Goal: Task Accomplishment & Management: Complete application form

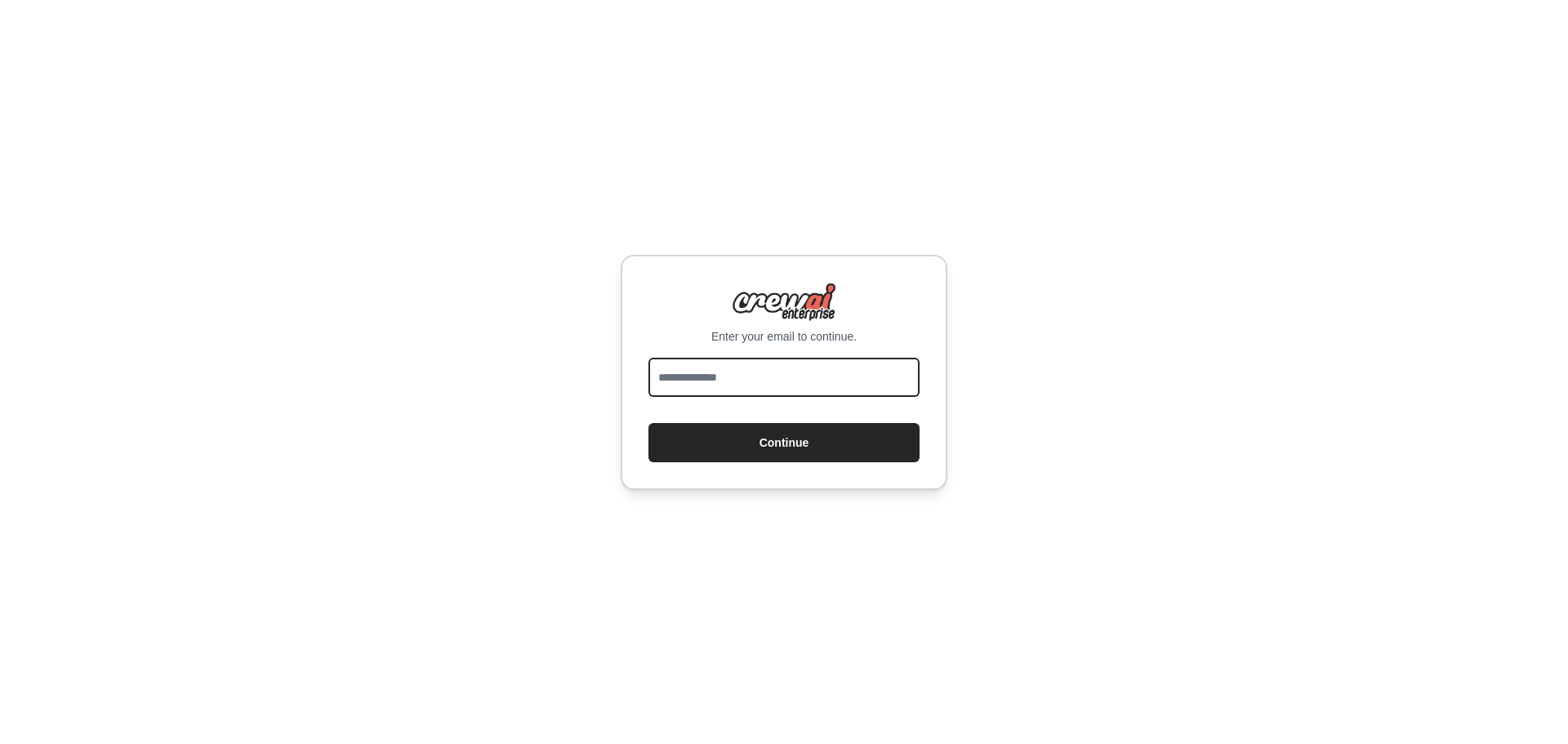
click at [753, 378] on input "email" at bounding box center [784, 377] width 271 height 39
type input "**********"
click at [648, 423] on button "Continue" at bounding box center [784, 442] width 271 height 39
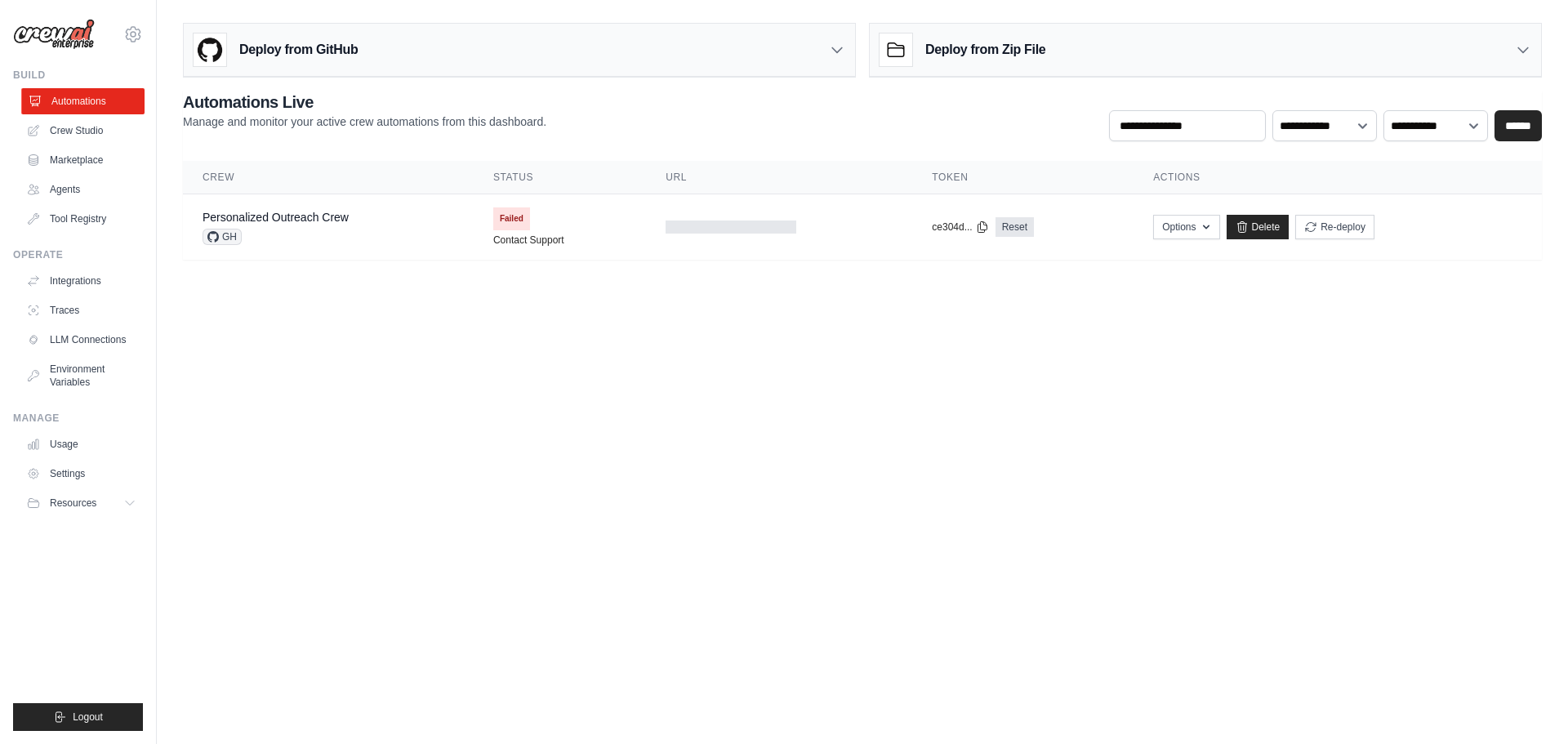
click at [82, 107] on link "Automations" at bounding box center [83, 100] width 124 height 26
click at [87, 133] on link "Crew Studio" at bounding box center [83, 130] width 124 height 26
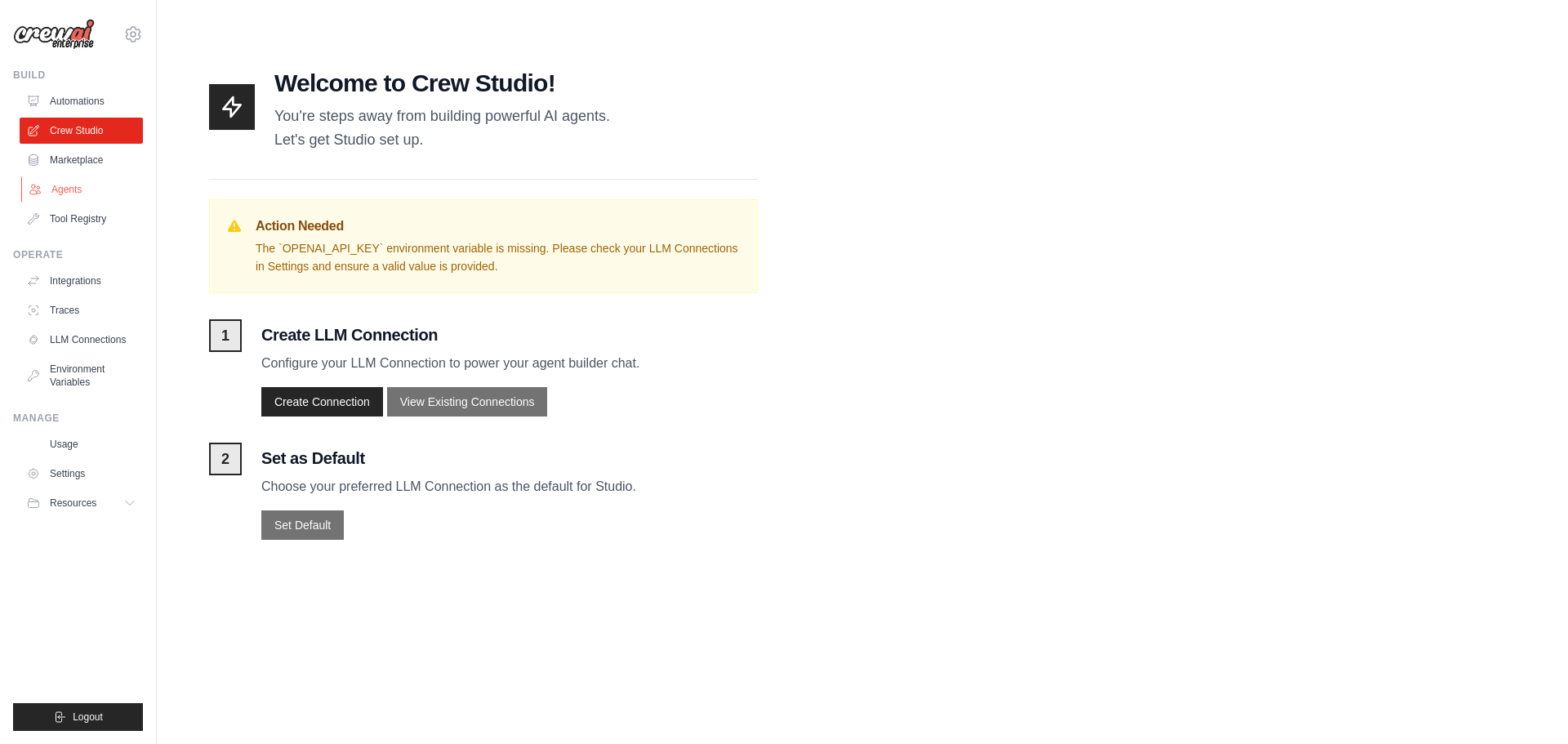
click at [75, 188] on link "Agents" at bounding box center [83, 189] width 124 height 26
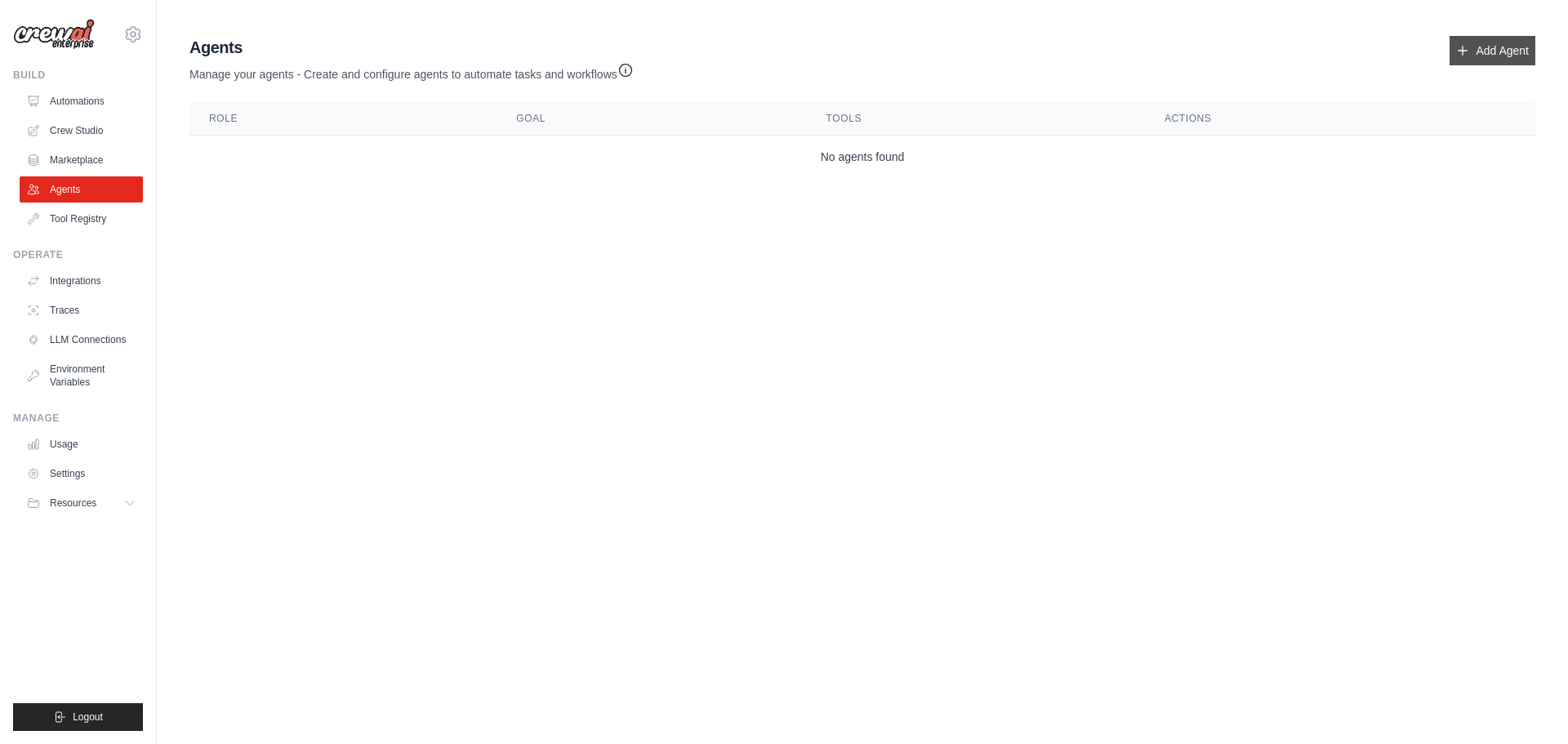
click at [1481, 58] on link "Add Agent" at bounding box center [1493, 50] width 86 height 30
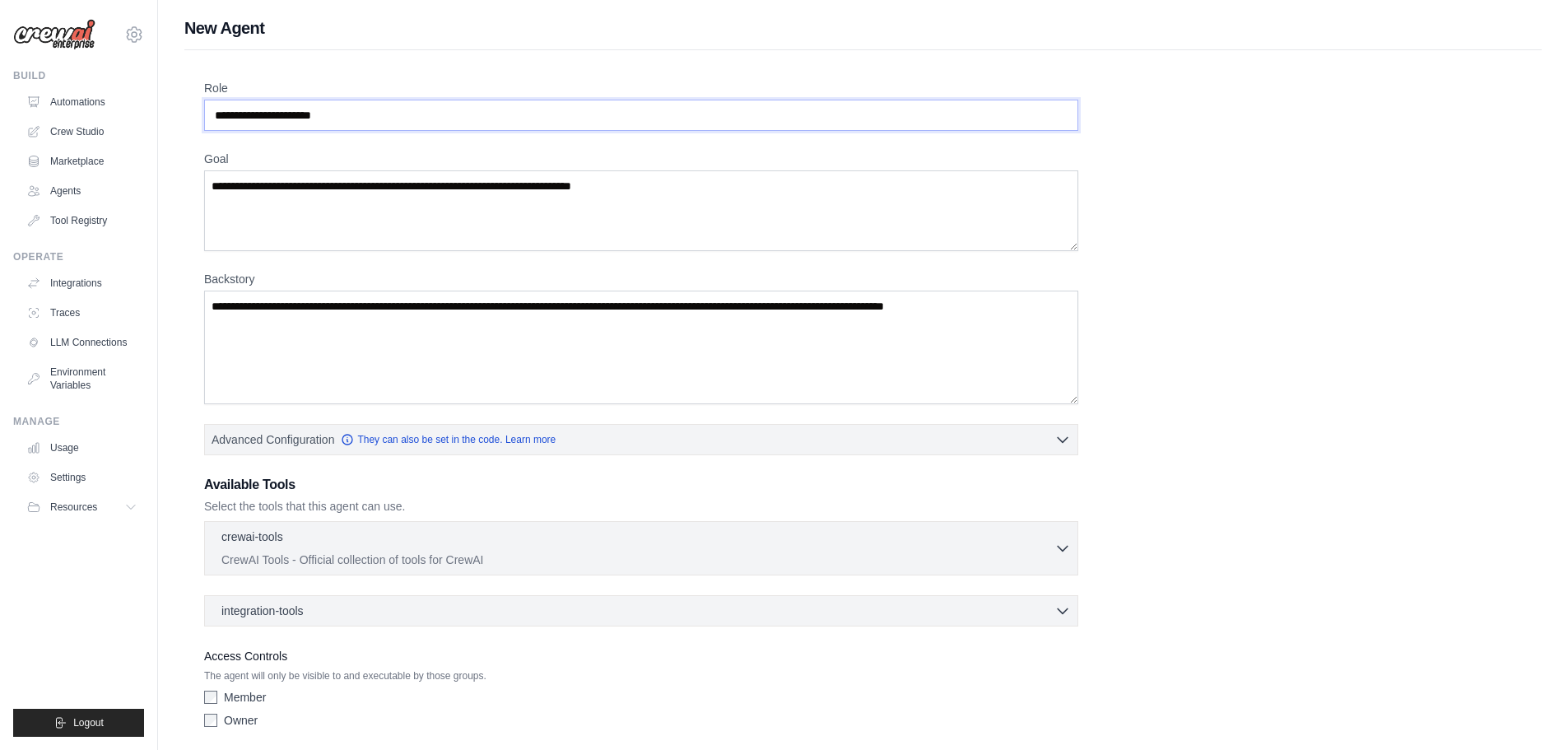
click at [0, 70] on div "patrick.dellinger@googlemail.com Settings Build Automations Crew Studio" at bounding box center [784, 404] width 1568 height 809
type input "**********"
drag, startPoint x: 670, startPoint y: 183, endPoint x: 242, endPoint y: 172, distance: 428.1
click at [242, 172] on textarea "Goal" at bounding box center [641, 210] width 875 height 80
type textarea "*"
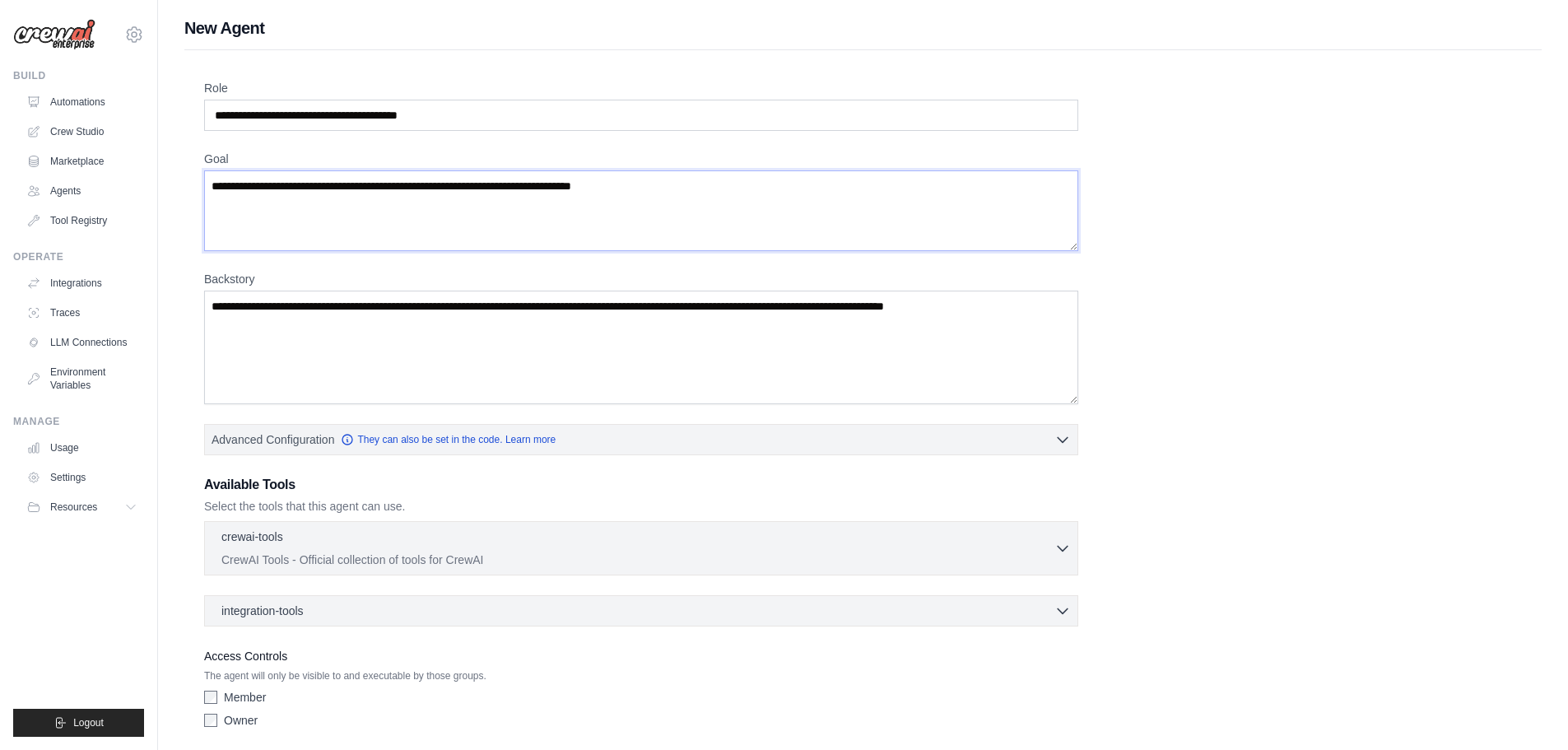
type textarea "**********"
click at [357, 336] on textarea "Backstory" at bounding box center [641, 347] width 875 height 114
type textarea "*"
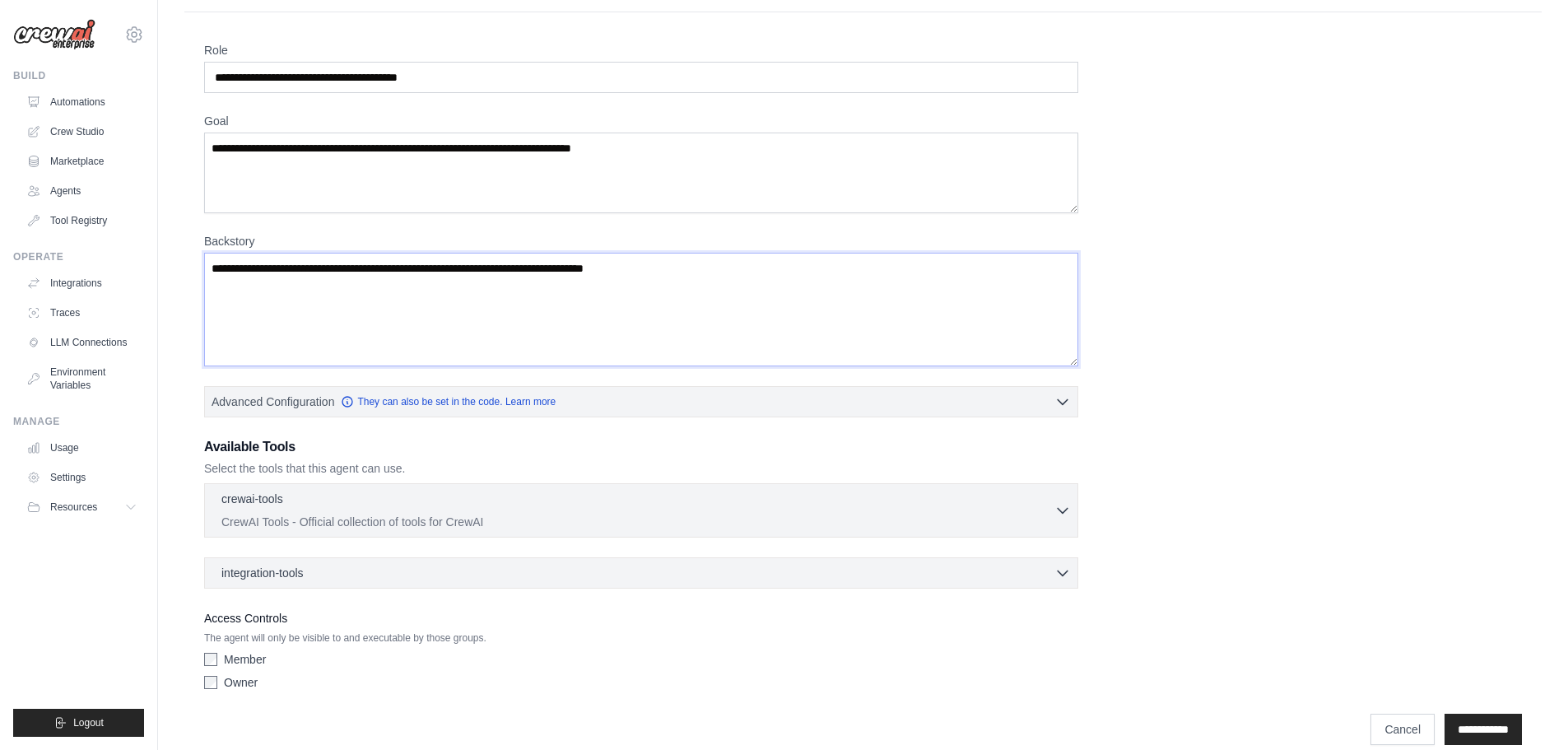
scroll to position [60, 0]
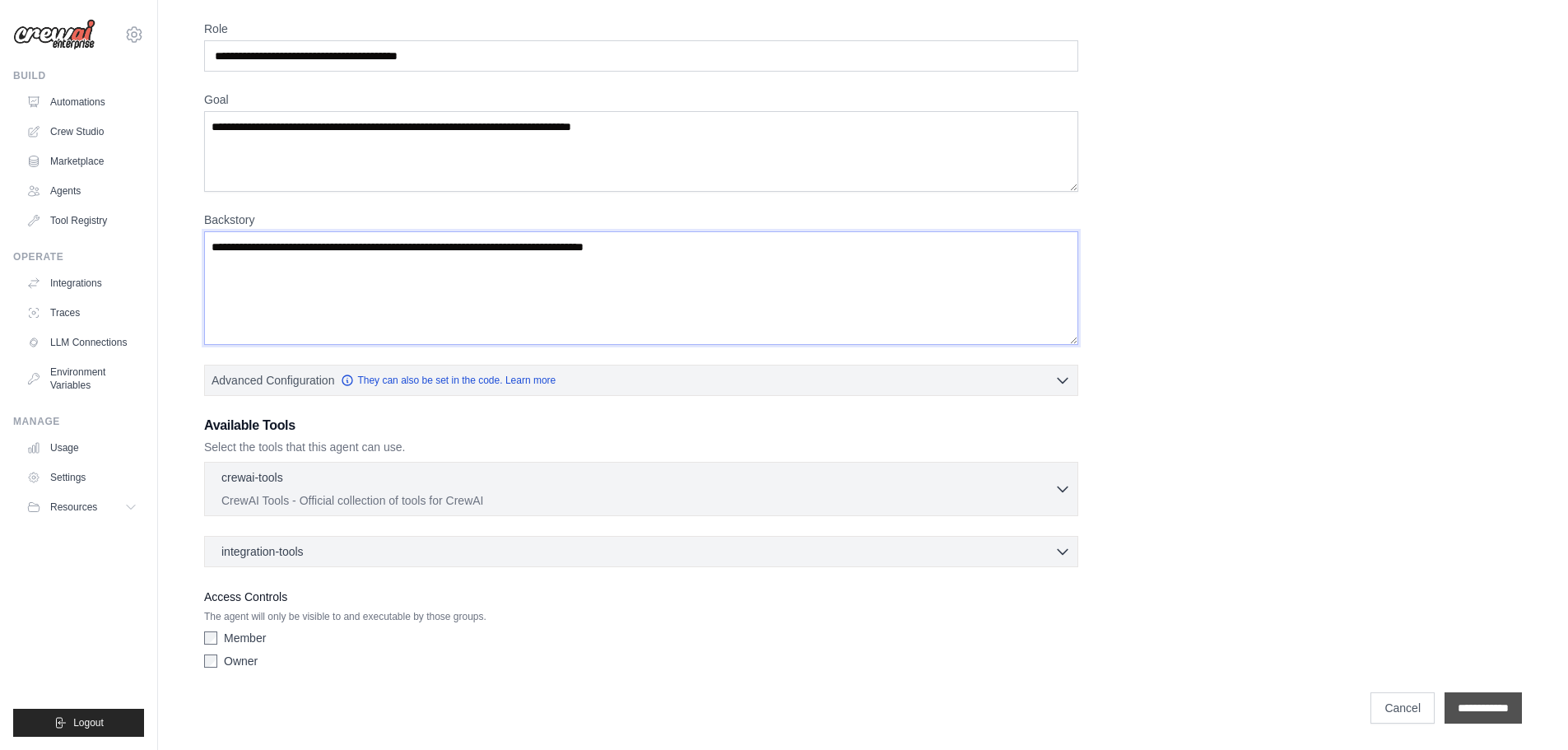
type textarea "**********"
click at [1460, 703] on input "**********" at bounding box center [1484, 708] width 78 height 32
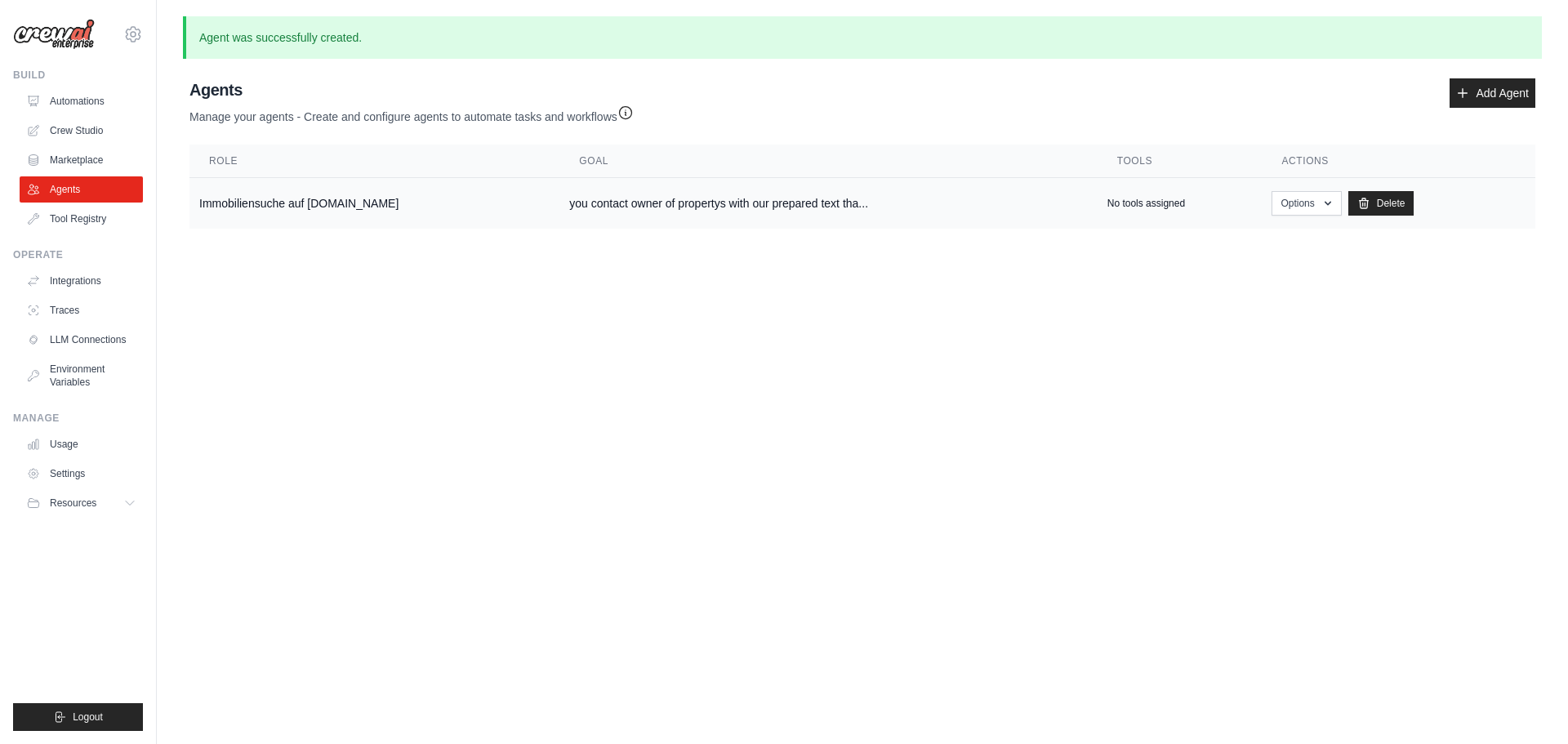
click at [1161, 209] on p "No tools assigned" at bounding box center [1146, 203] width 78 height 13
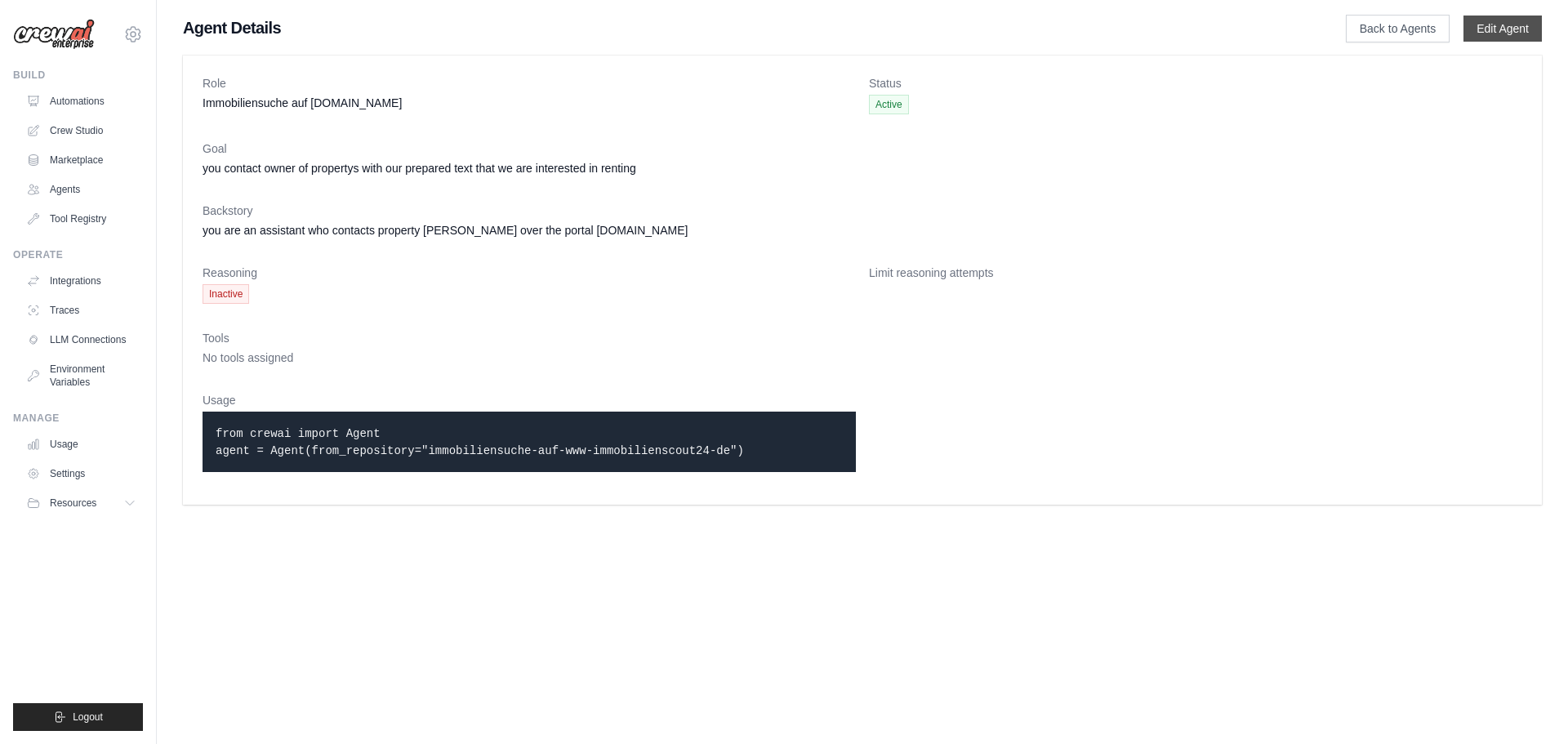
click at [1486, 27] on link "Edit Agent" at bounding box center [1503, 28] width 79 height 26
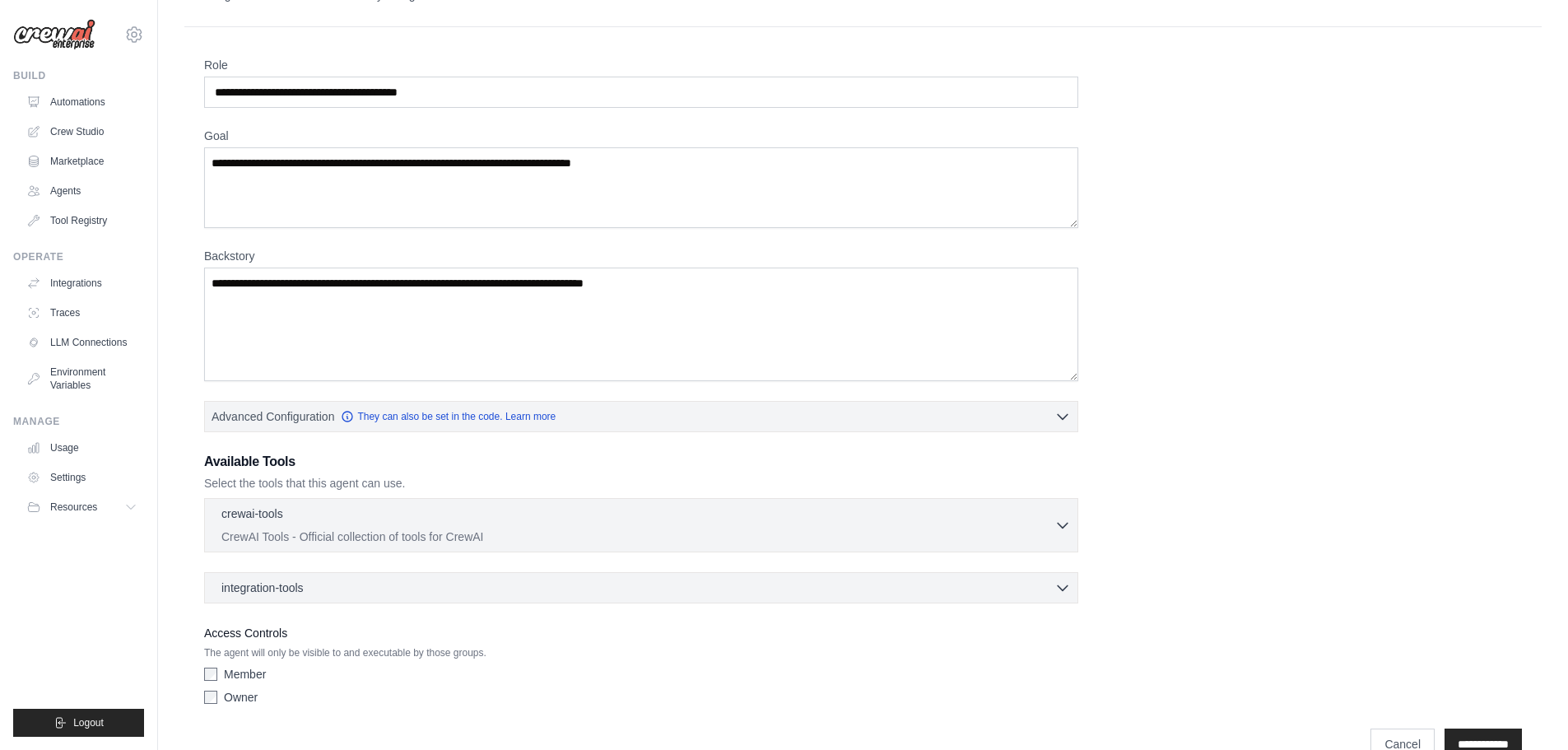
scroll to position [106, 0]
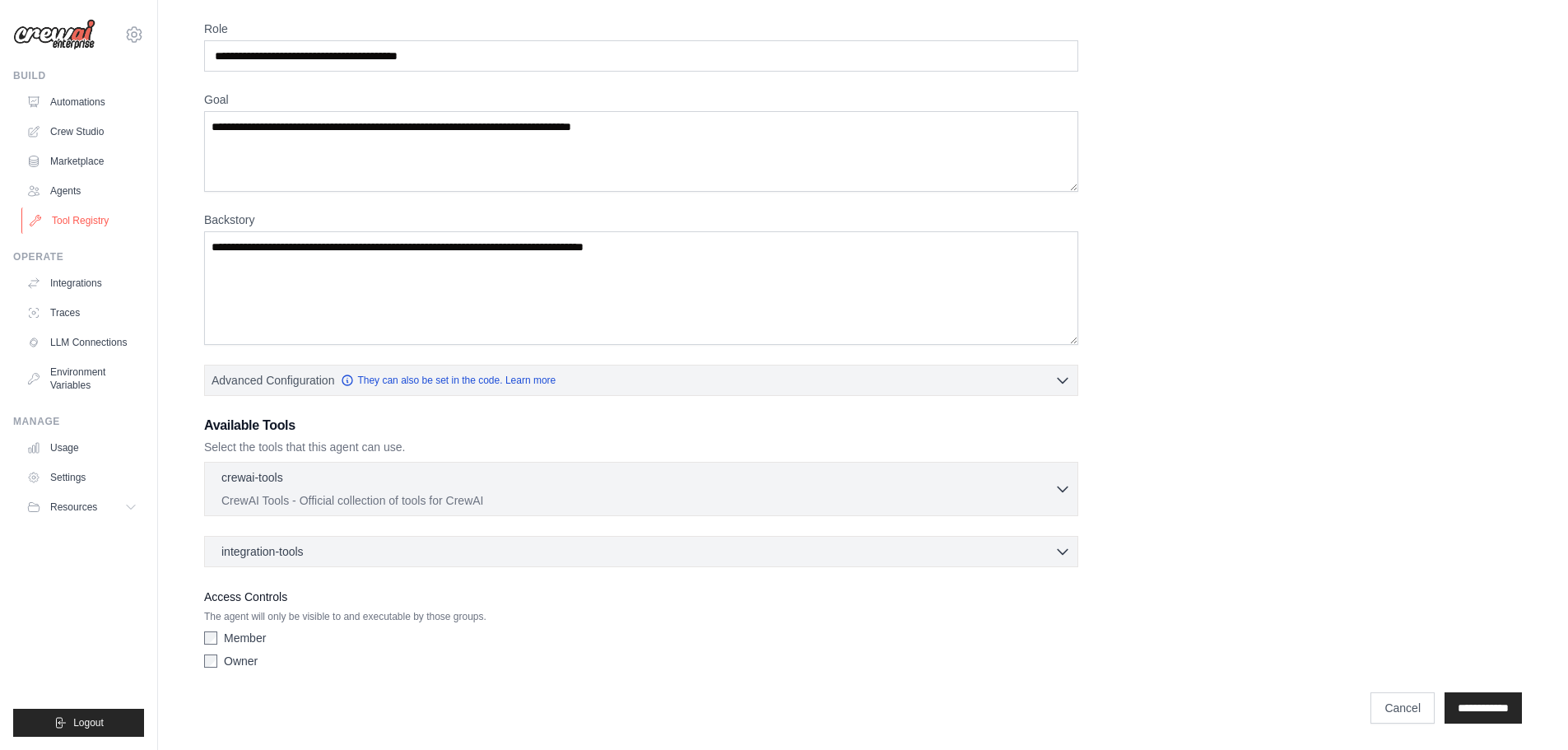
click at [79, 227] on link "Tool Registry" at bounding box center [84, 220] width 125 height 26
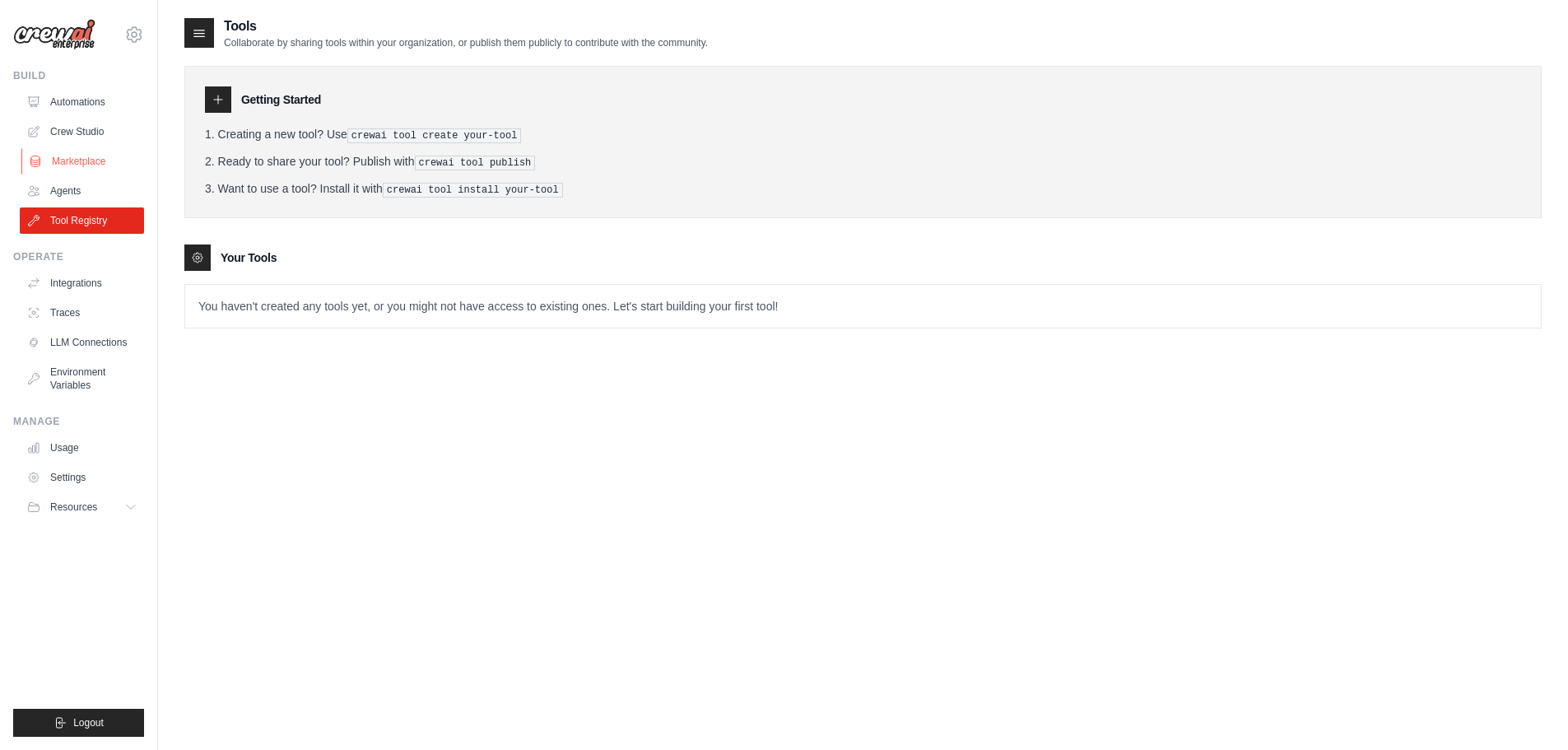
click at [70, 166] on link "Marketplace" at bounding box center [84, 161] width 125 height 26
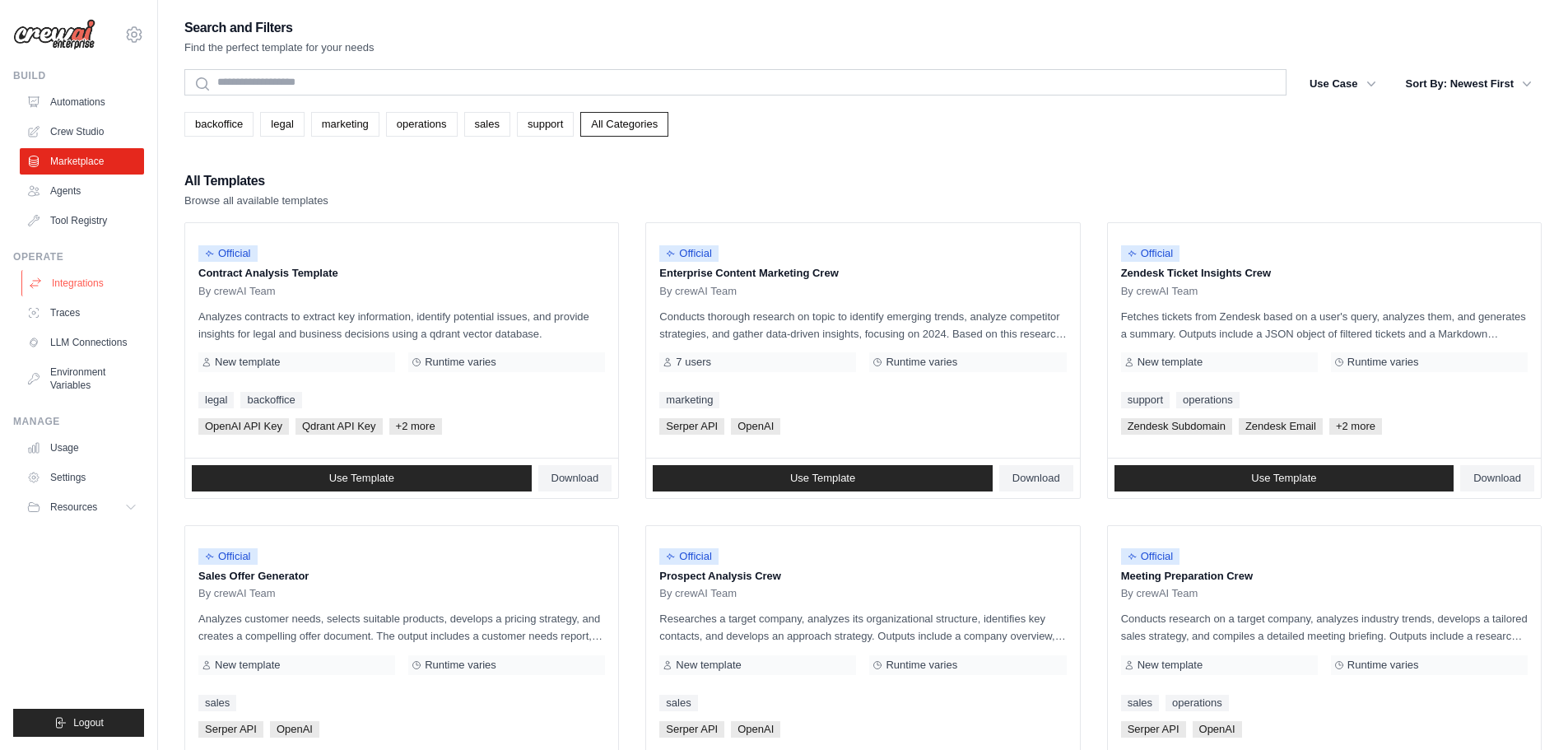
click at [69, 282] on link "Integrations" at bounding box center [84, 282] width 125 height 26
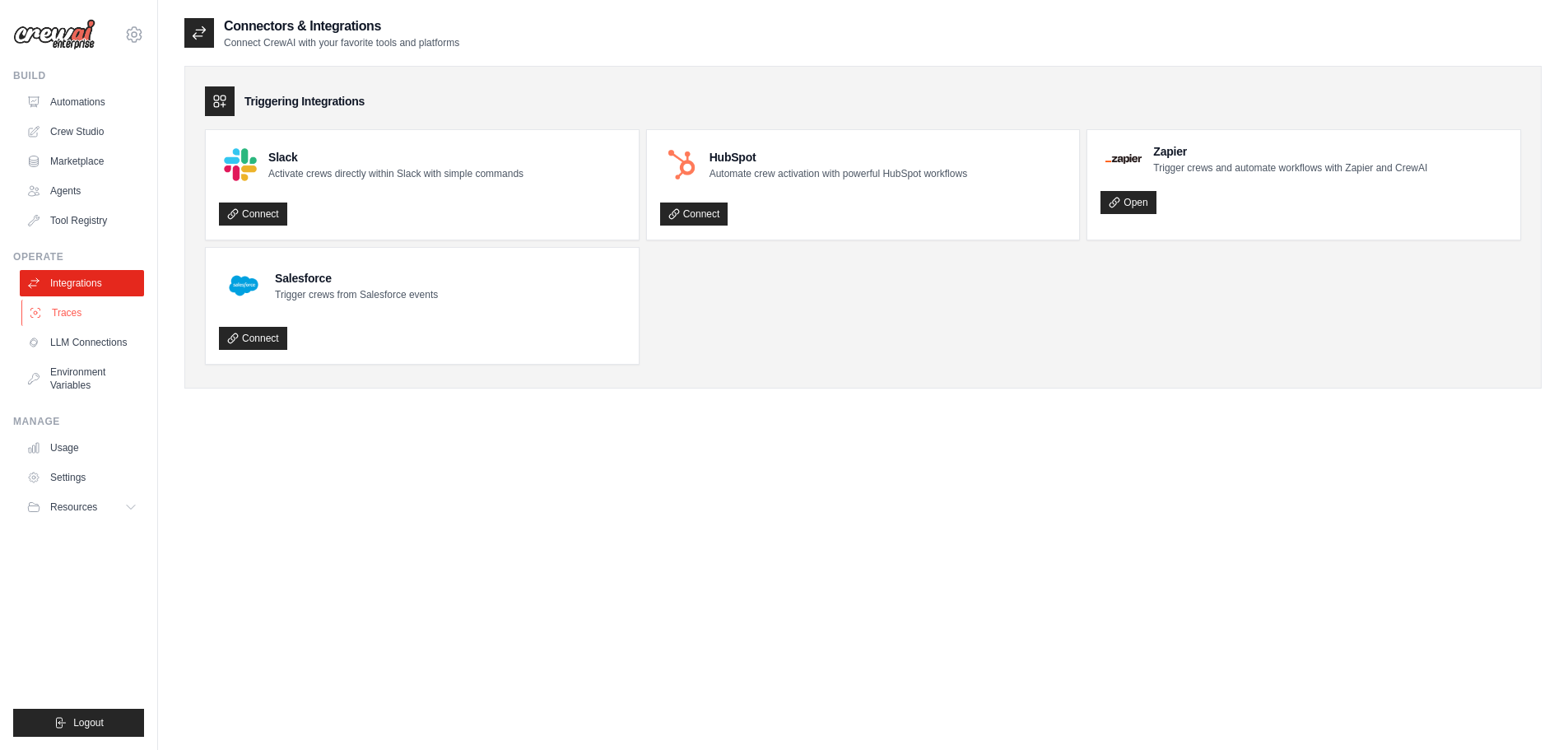
click at [65, 314] on link "Traces" at bounding box center [84, 312] width 125 height 26
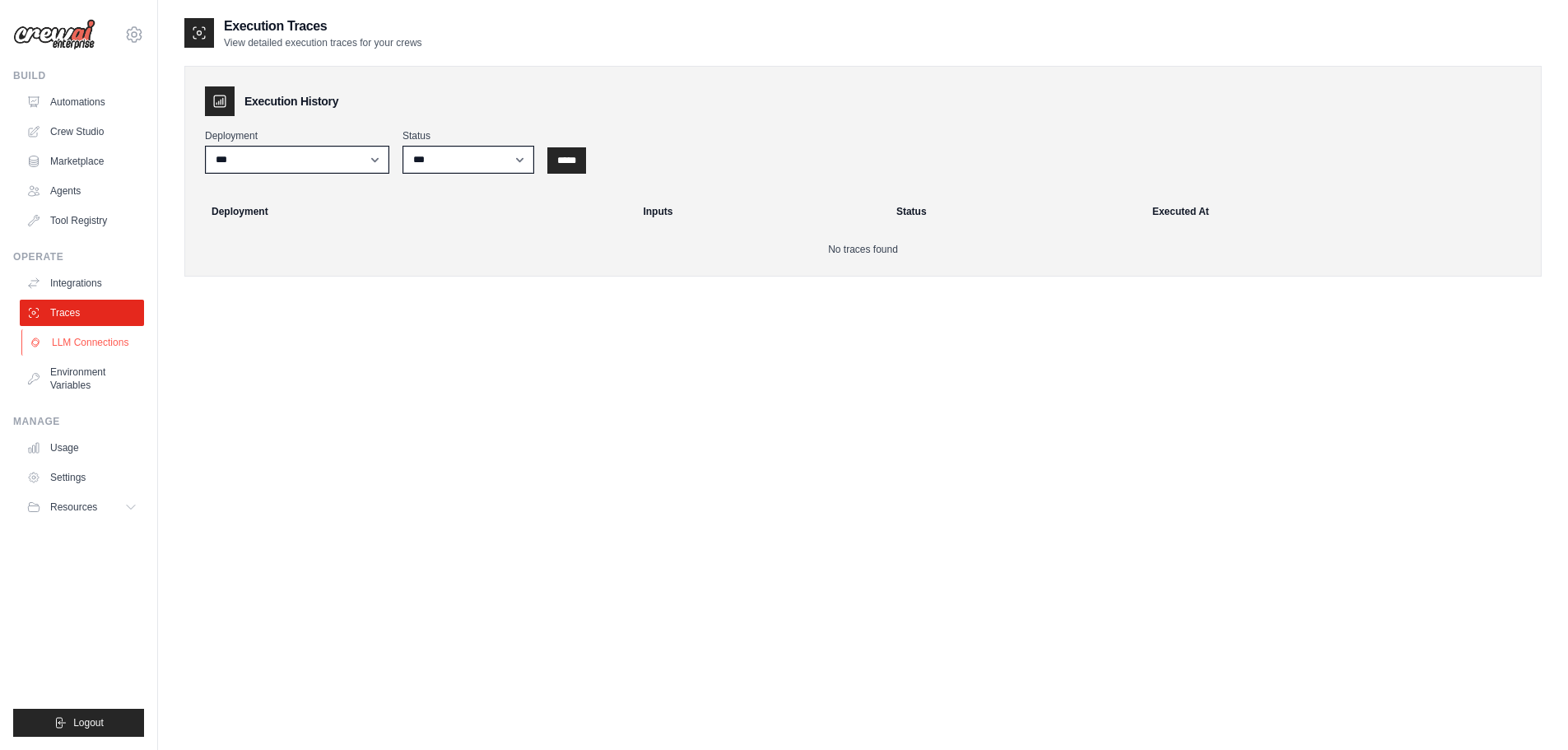
click at [83, 345] on link "LLM Connections" at bounding box center [84, 342] width 125 height 26
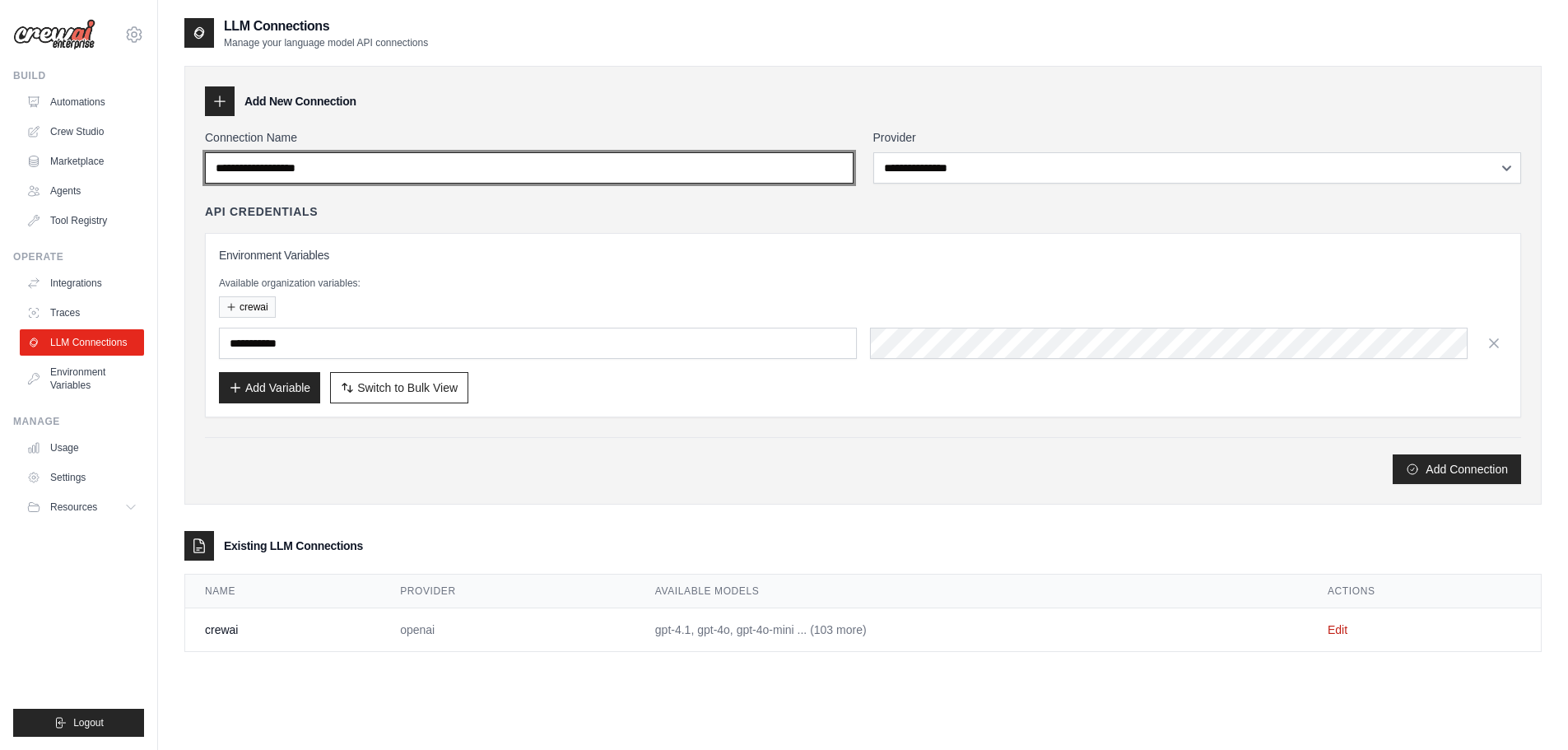
click at [477, 169] on input "Connection Name" at bounding box center [529, 168] width 649 height 32
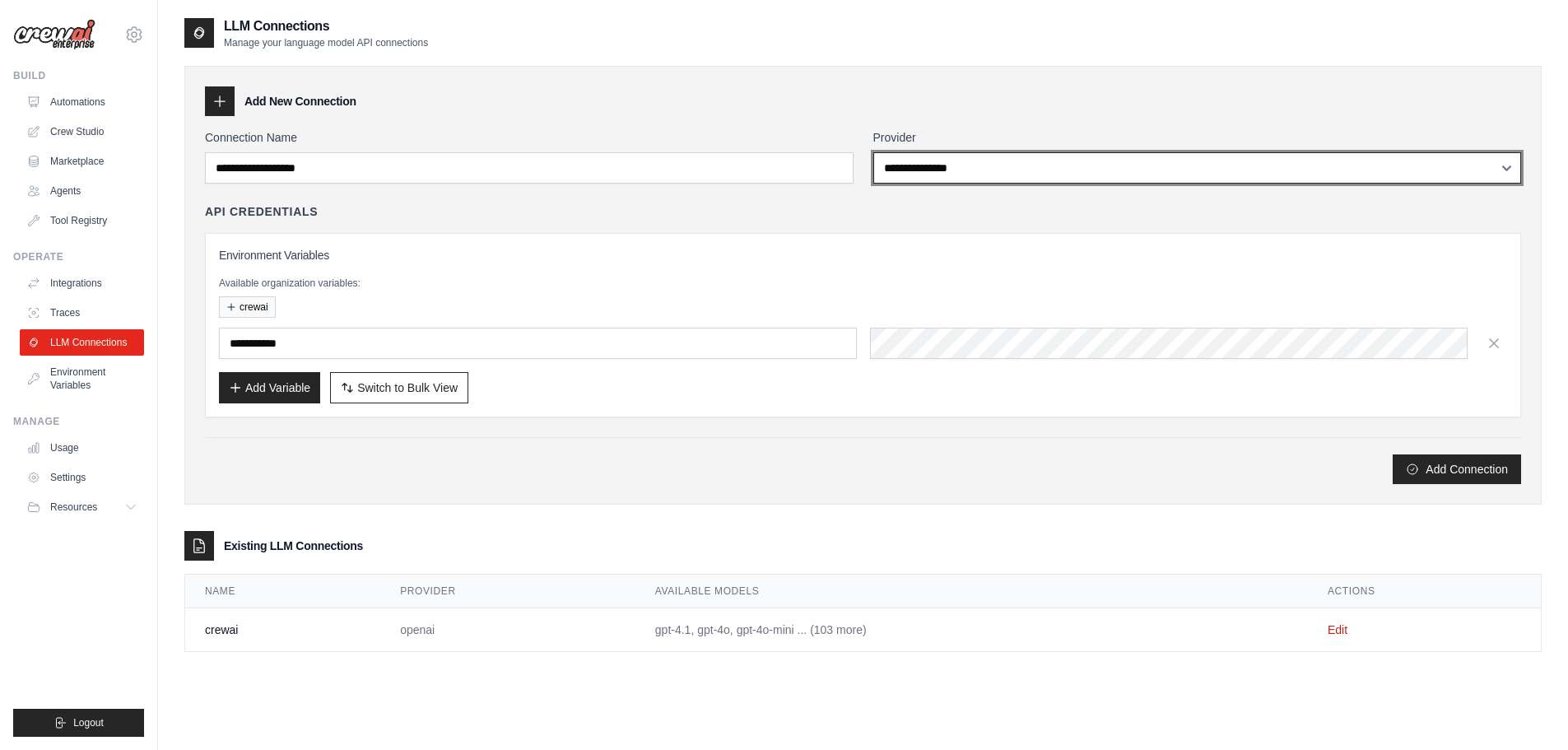
click at [918, 170] on select "**********" at bounding box center [1198, 168] width 649 height 32
select select "*********"
click at [874, 153] on select "**********" at bounding box center [1198, 168] width 649 height 32
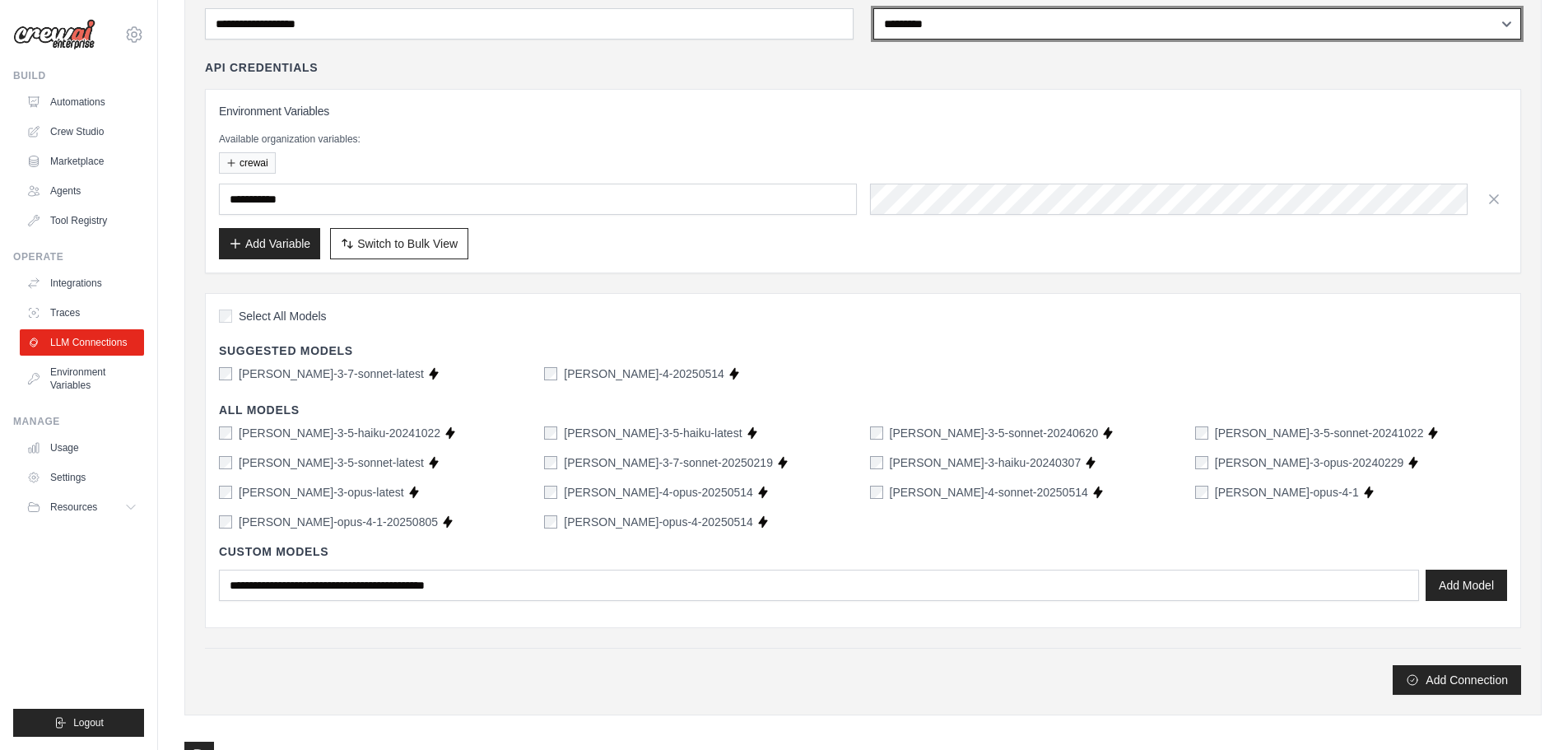
scroll to position [164, 0]
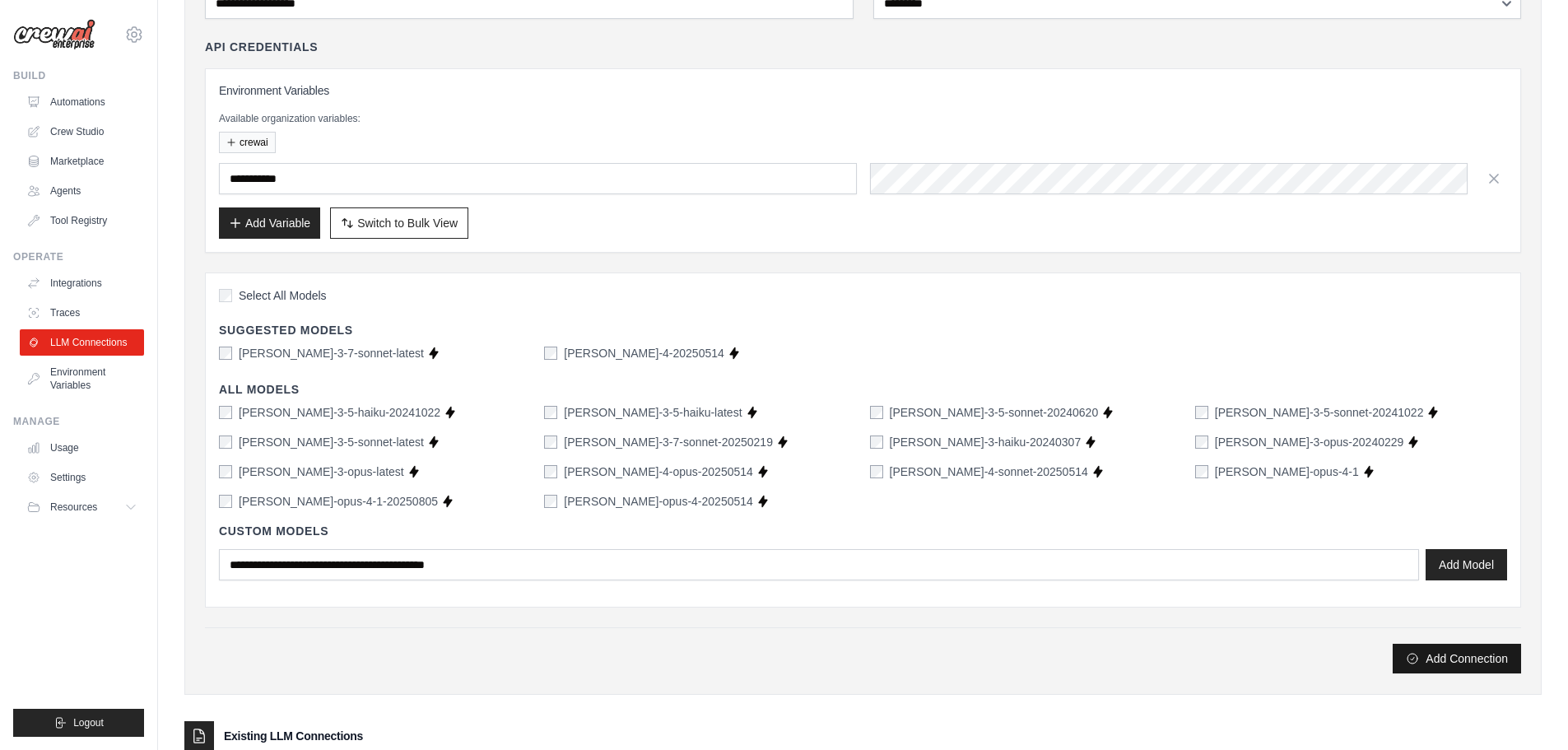
click at [1452, 659] on button "Add Connection" at bounding box center [1457, 658] width 128 height 30
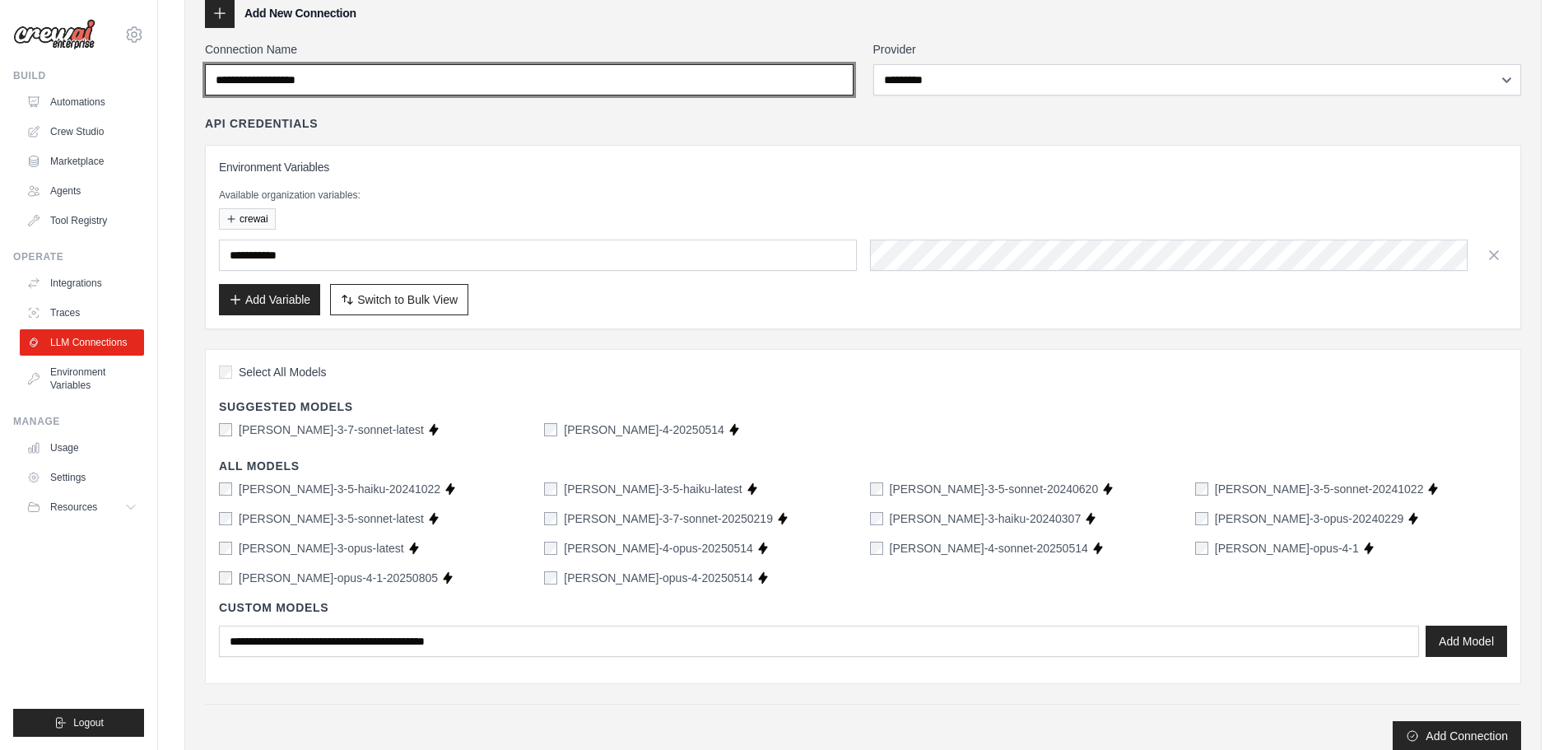
scroll to position [0, 0]
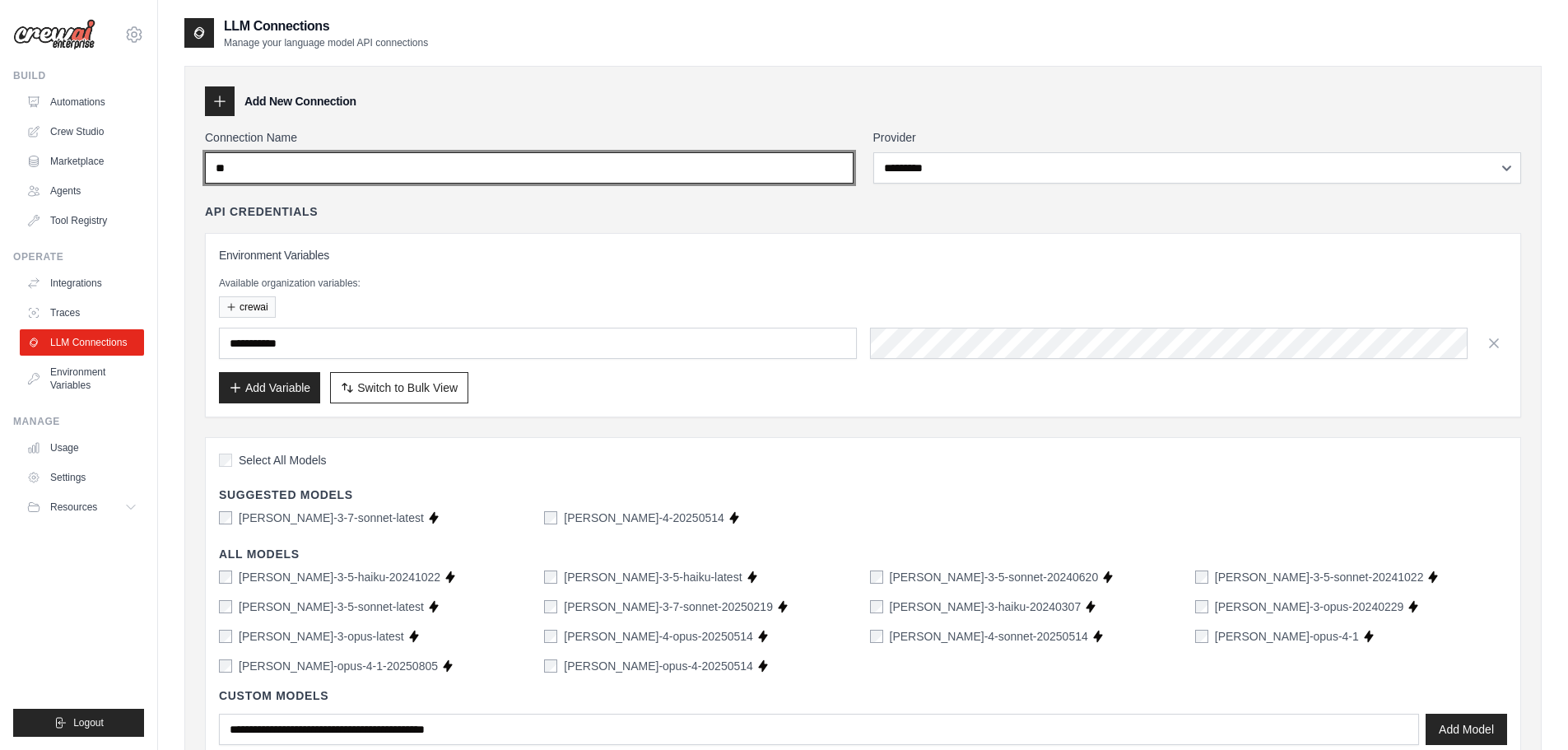
type input "*"
type input "*********"
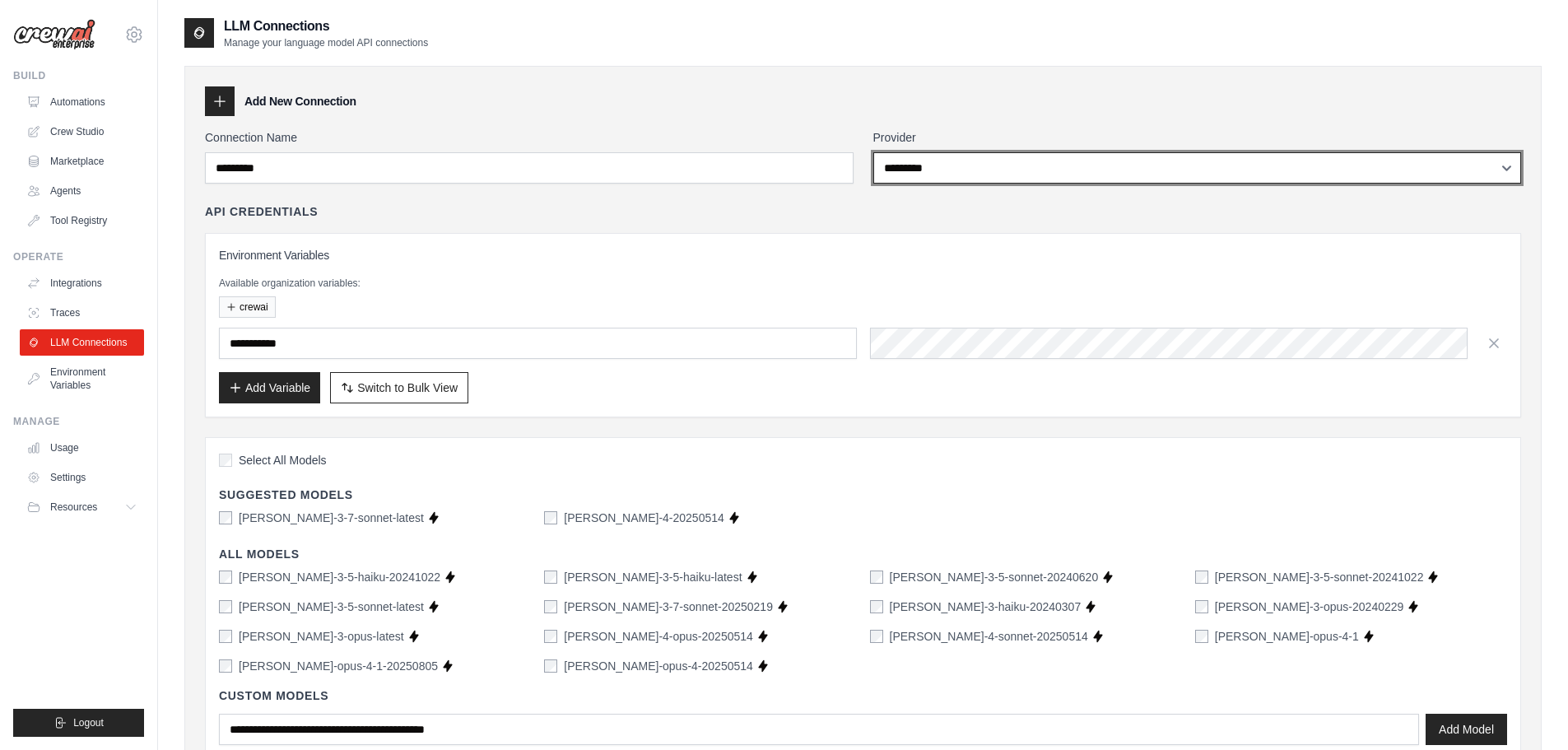
click at [1059, 164] on select "**********" at bounding box center [1198, 168] width 649 height 32
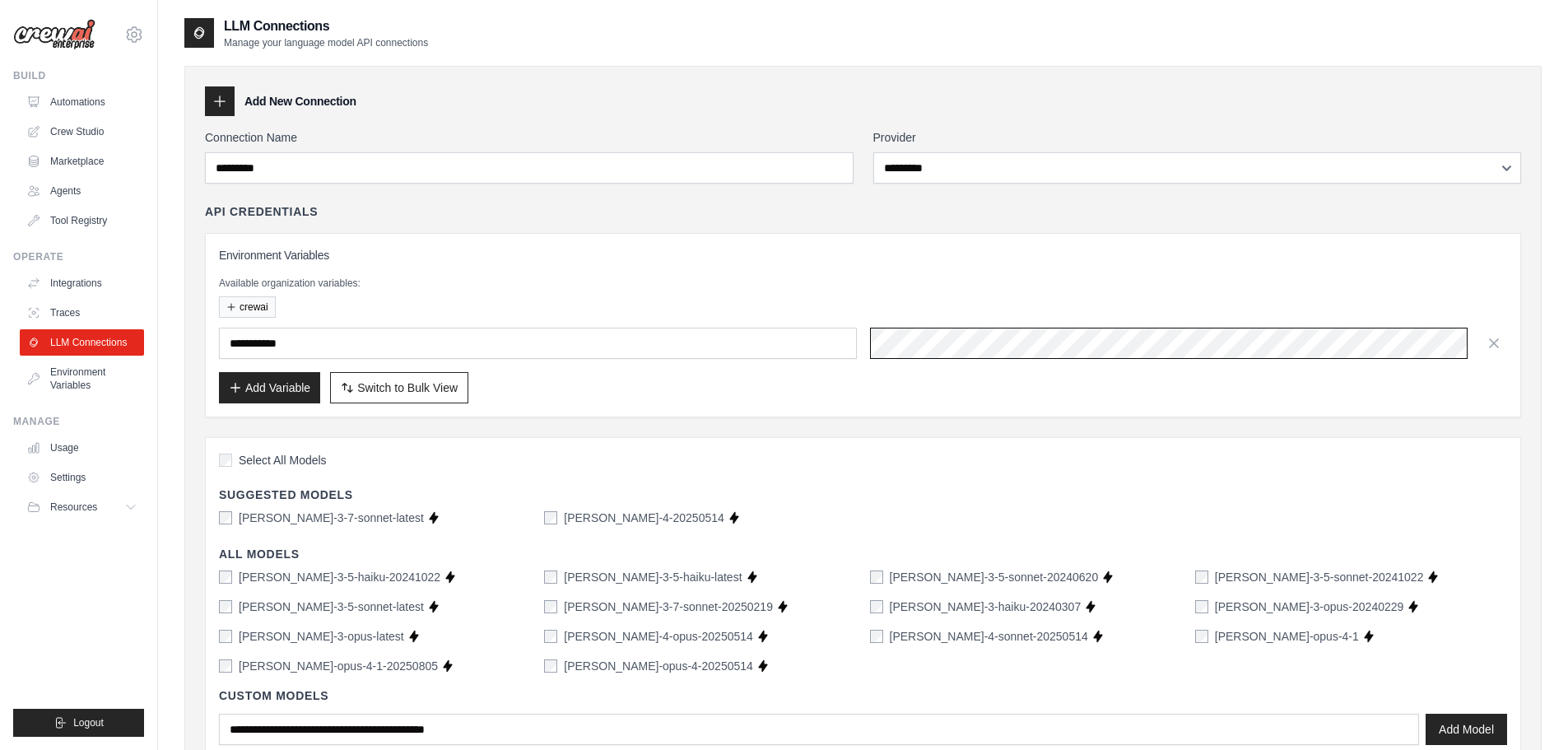
scroll to position [0, 107]
click at [274, 397] on button "Add Variable" at bounding box center [270, 386] width 101 height 32
click at [274, 385] on button "Add Variable" at bounding box center [270, 386] width 101 height 32
click at [251, 310] on button "crewai" at bounding box center [247, 306] width 57 height 22
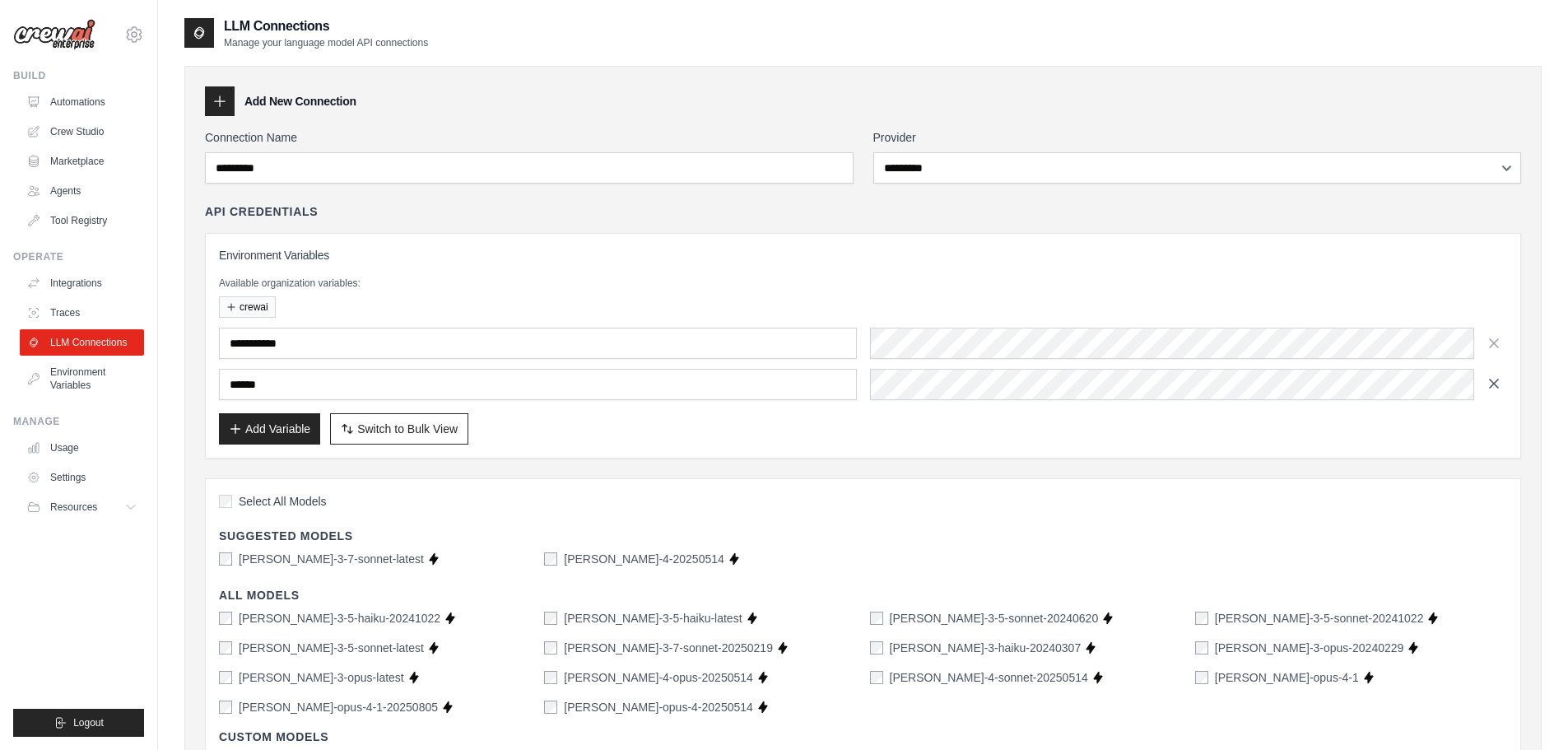
click at [1496, 382] on icon "button" at bounding box center [1494, 383] width 8 height 8
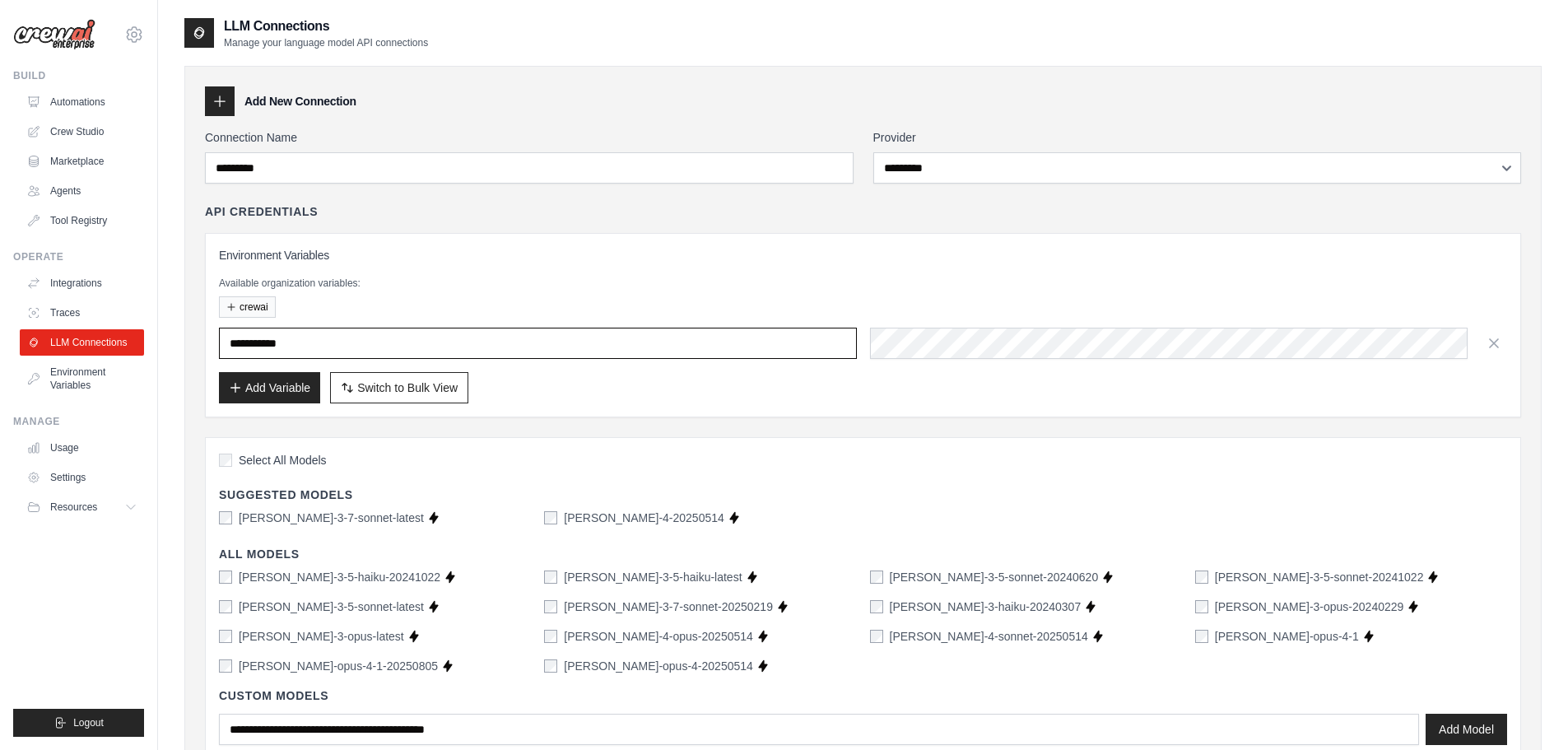
click at [365, 353] on input "text" at bounding box center [538, 343] width 638 height 32
click at [583, 412] on div "Environment Variables Available organization variables: crewai Add Variable Swi…" at bounding box center [863, 325] width 1316 height 184
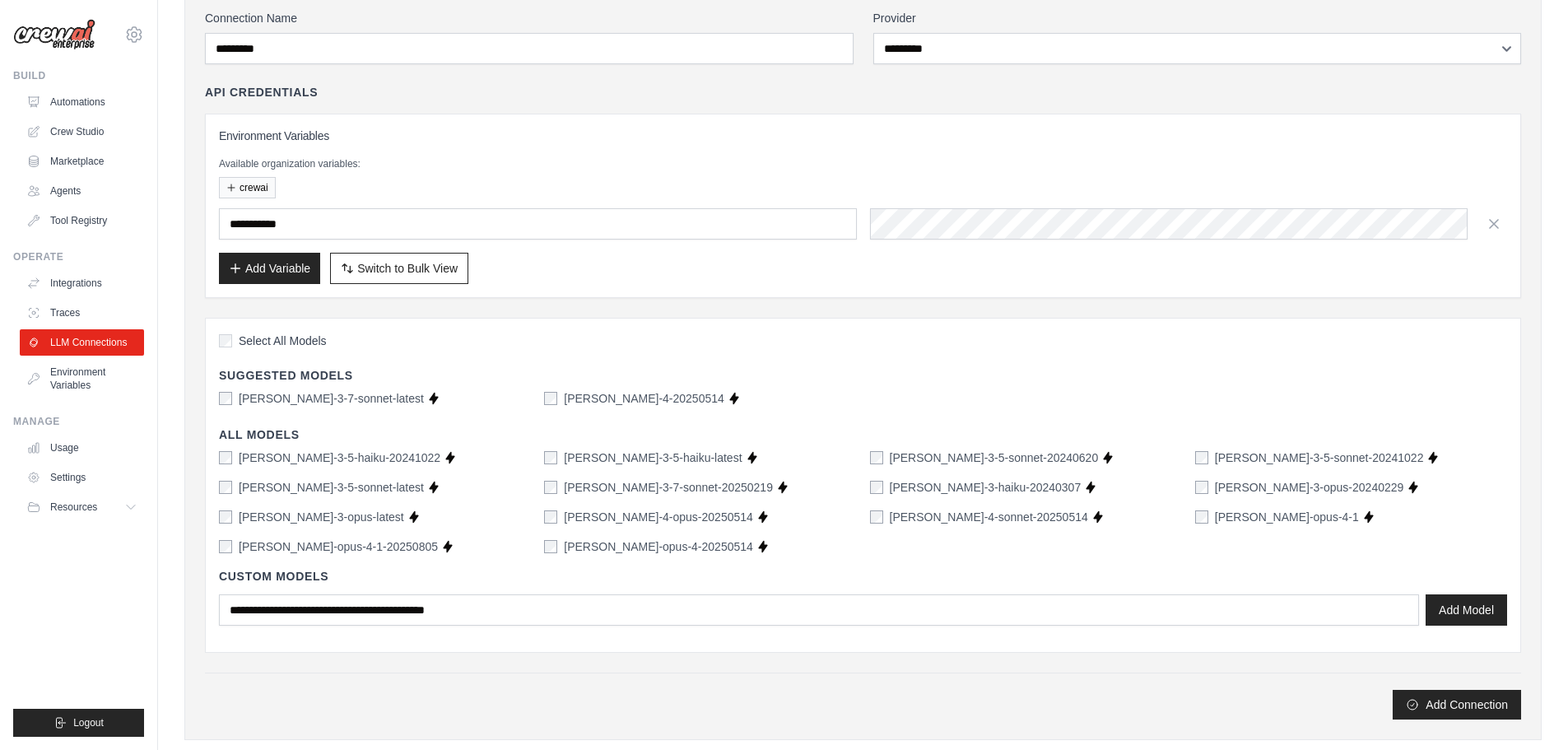
scroll to position [247, 0]
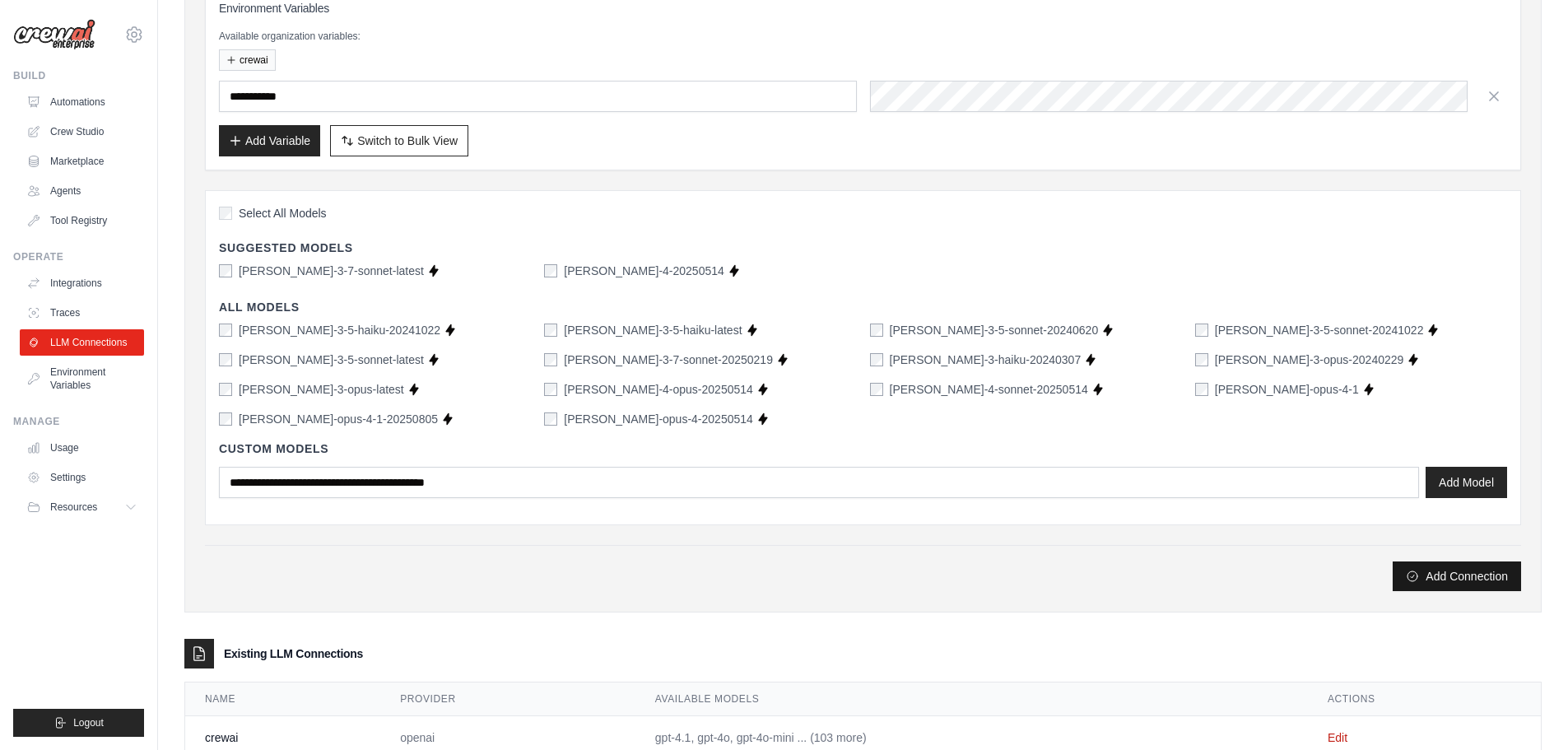
click at [1440, 577] on button "Add Connection" at bounding box center [1457, 576] width 128 height 30
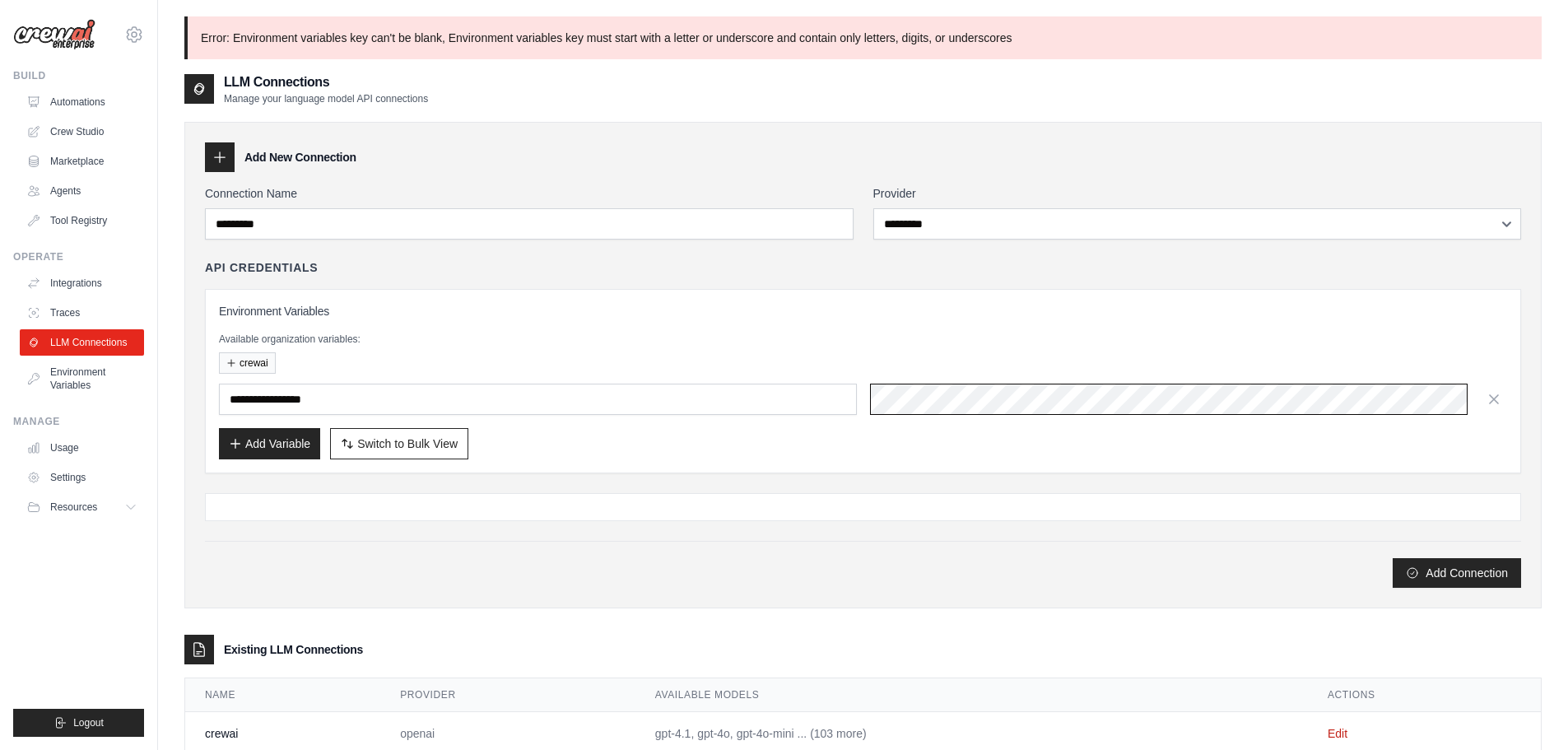
scroll to position [0, 107]
click at [1450, 581] on button "Add Connection" at bounding box center [1457, 571] width 128 height 30
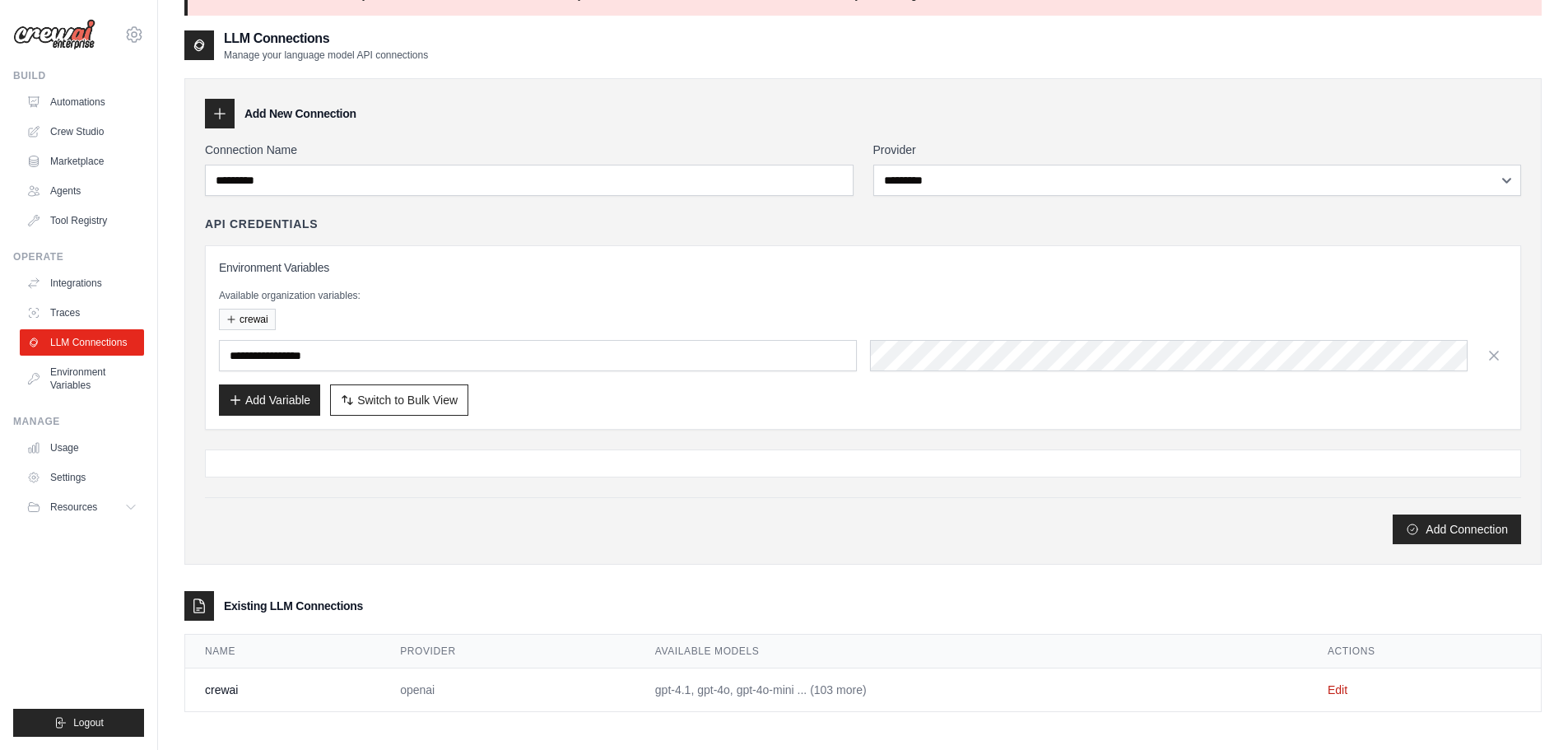
scroll to position [0, 0]
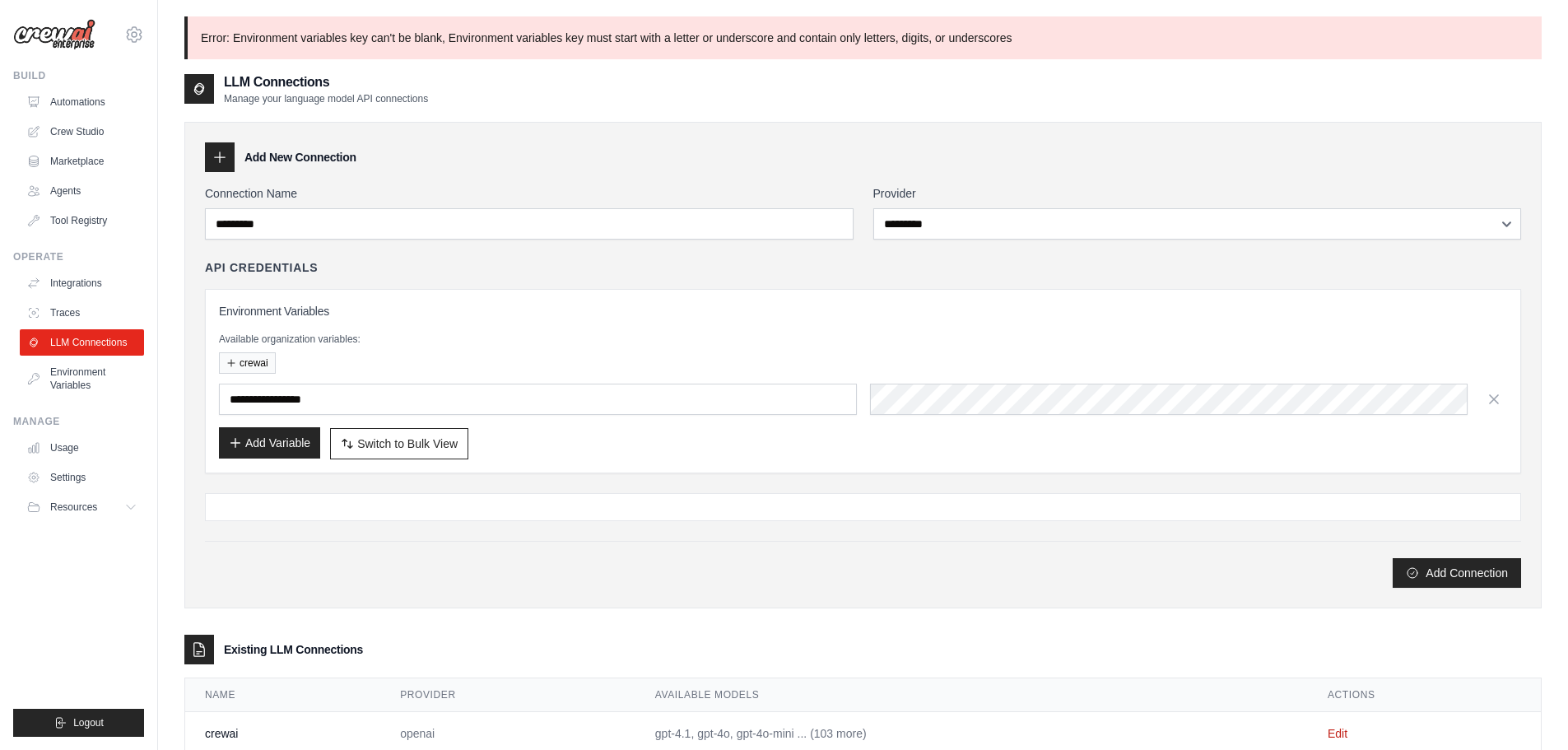
click at [268, 439] on button "Add Variable" at bounding box center [270, 442] width 101 height 32
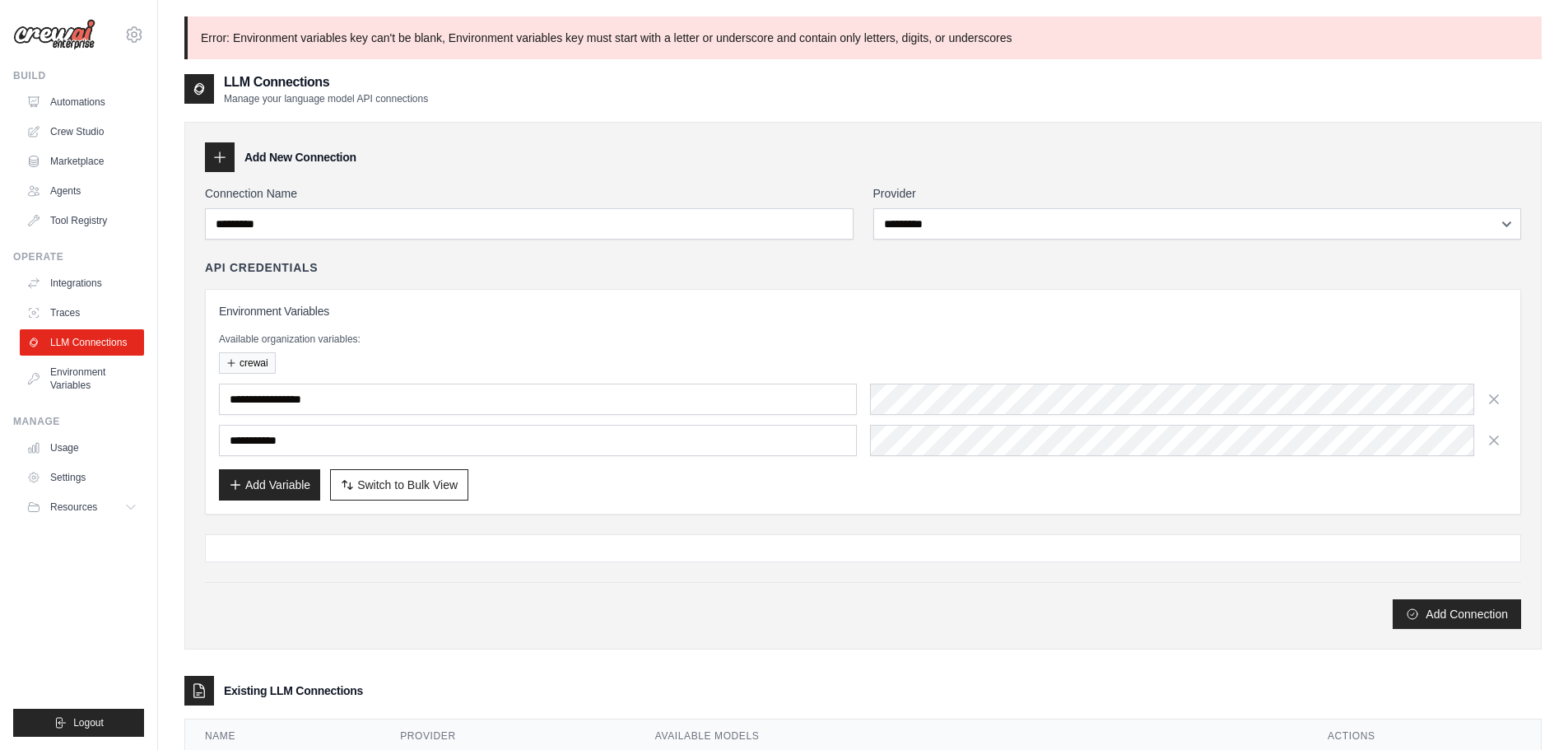
click at [1460, 609] on button "Add Connection" at bounding box center [1457, 614] width 128 height 30
click at [1496, 443] on icon "button" at bounding box center [1494, 440] width 16 height 16
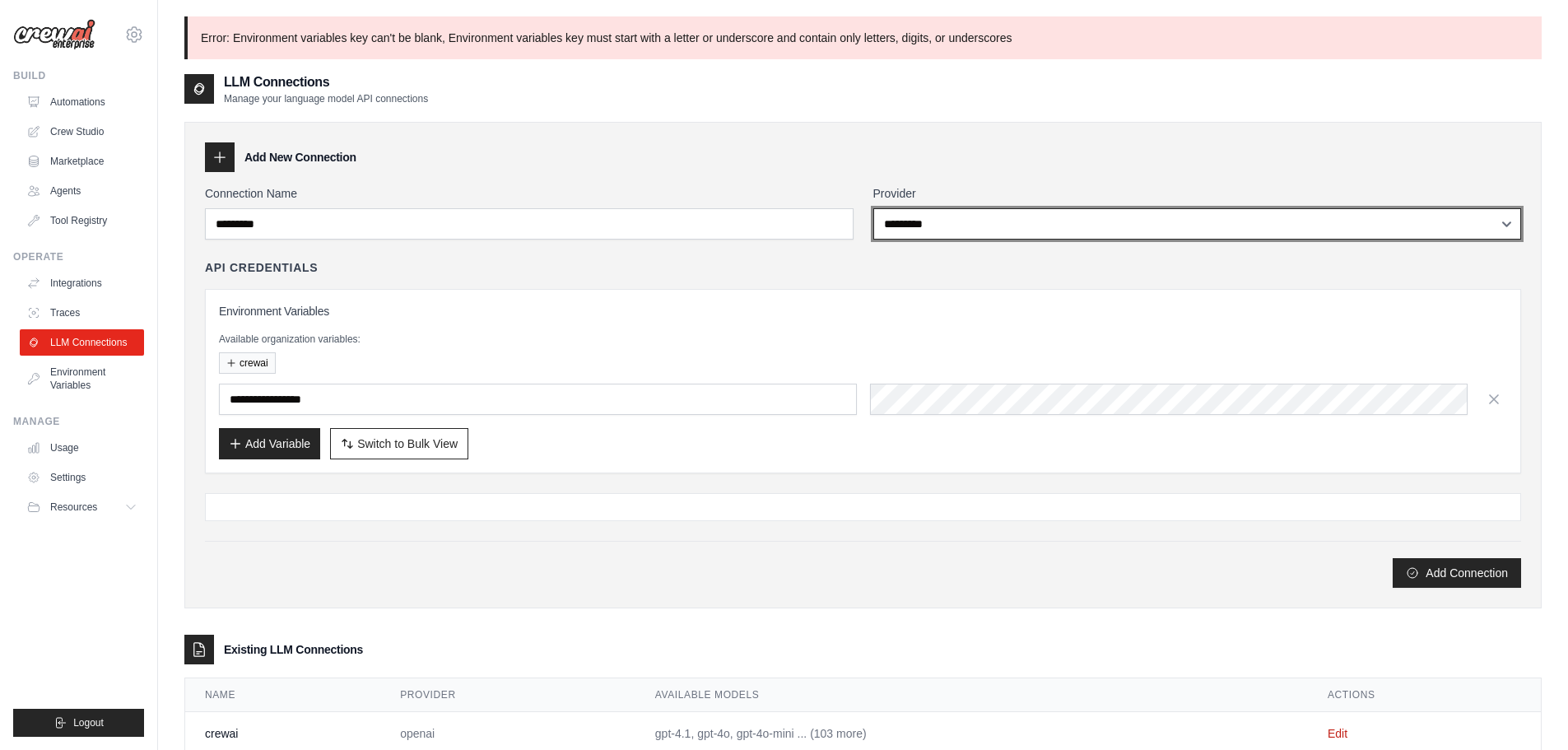
click at [928, 221] on select "**********" at bounding box center [1198, 224] width 649 height 32
click at [874, 208] on select "**********" at bounding box center [1198, 224] width 649 height 32
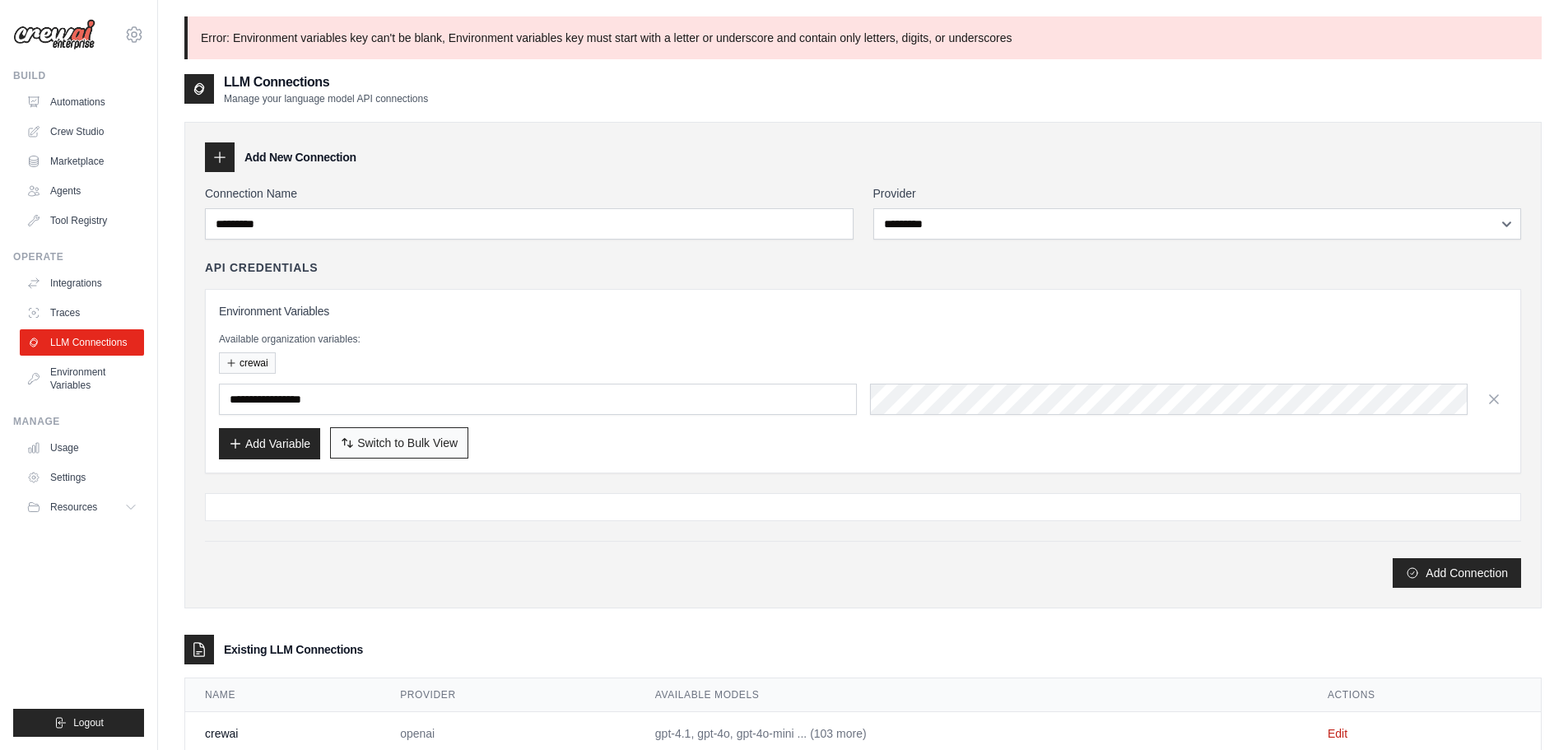
click at [401, 455] on button "Switch to Bulk View Switch to Table View" at bounding box center [399, 442] width 138 height 32
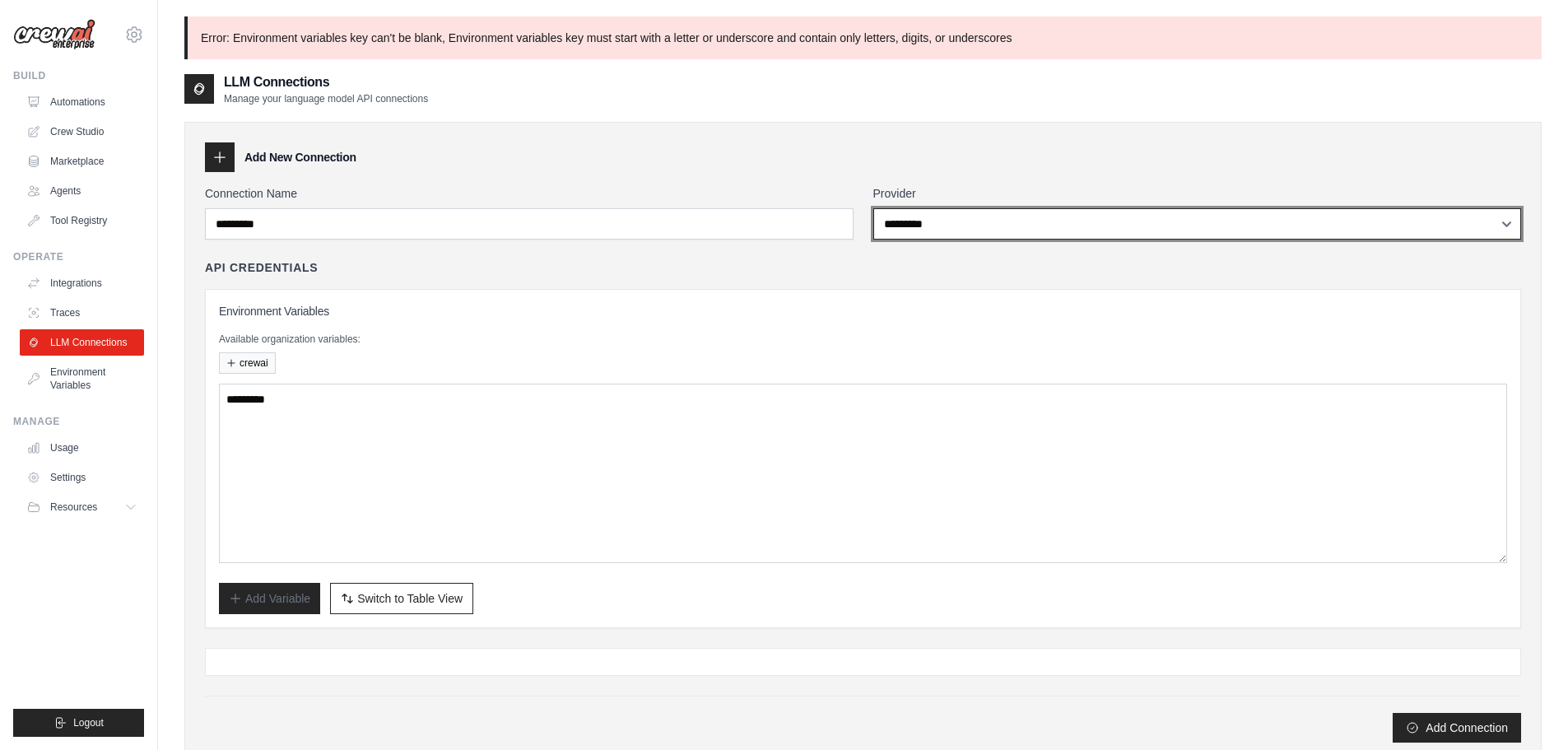
click at [943, 229] on select "**********" at bounding box center [1198, 224] width 649 height 32
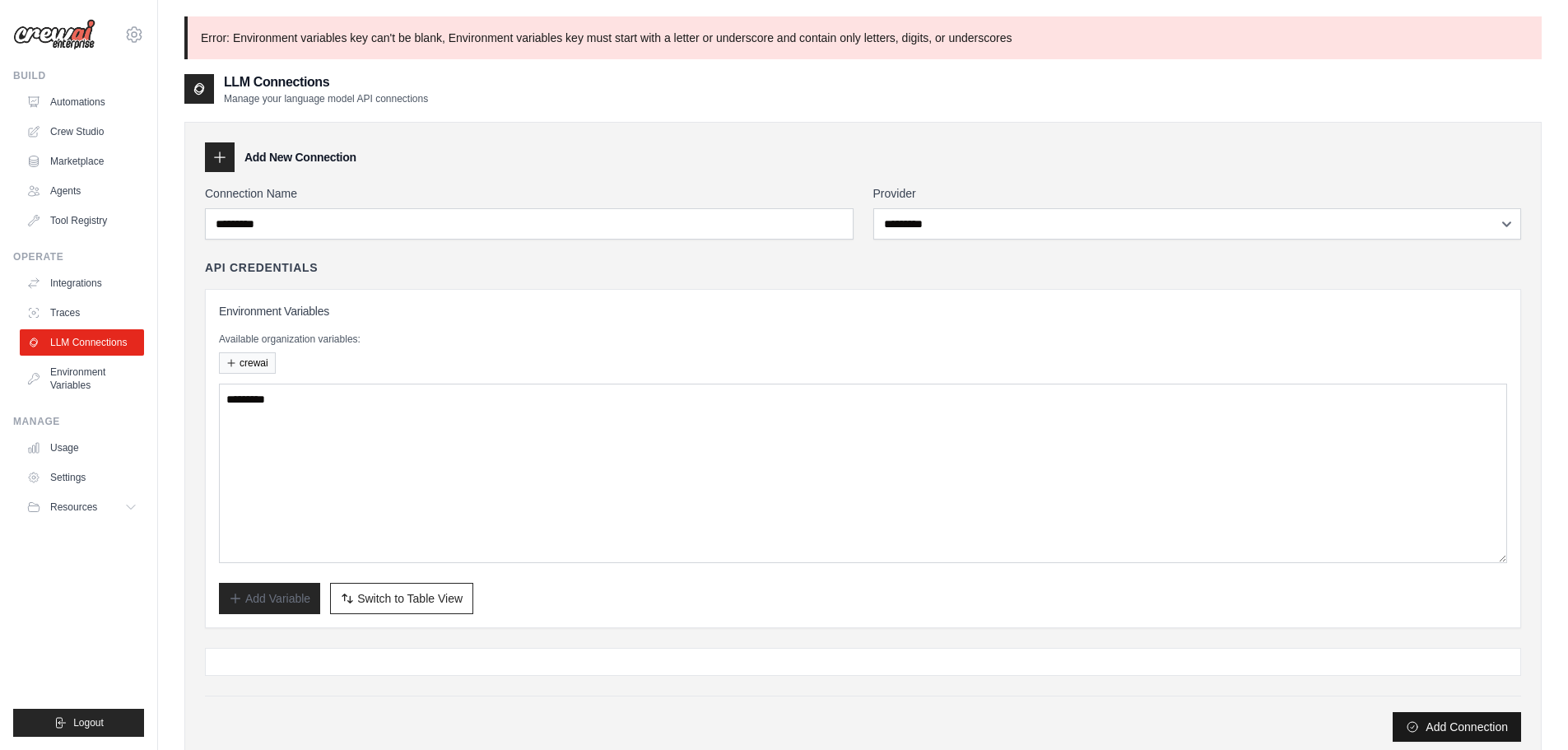
click at [1425, 730] on button "Add Connection" at bounding box center [1457, 727] width 128 height 30
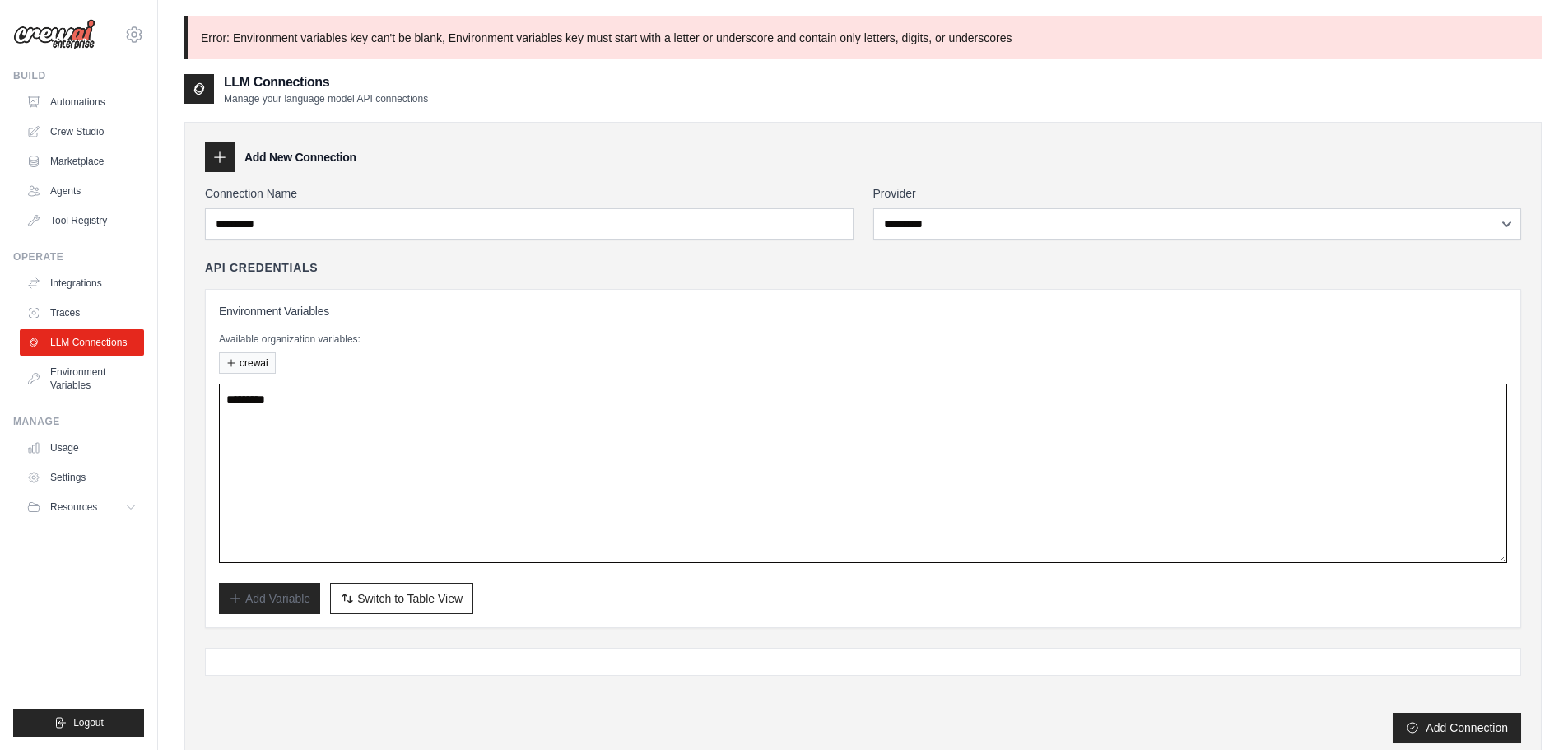
click at [334, 468] on textarea at bounding box center [863, 473] width 1288 height 180
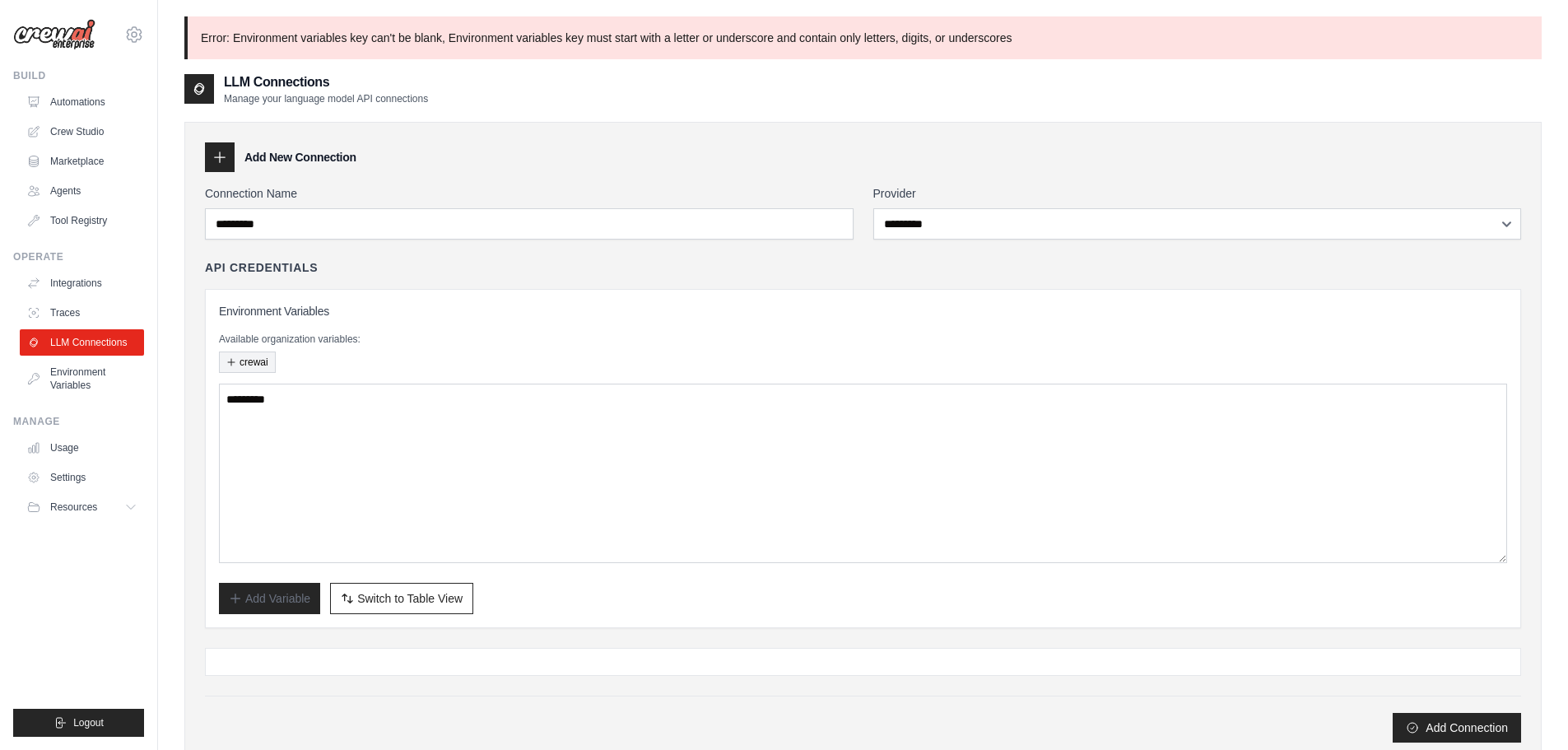
click at [249, 366] on button "crewai" at bounding box center [247, 362] width 57 height 22
click at [250, 362] on button "crewai" at bounding box center [247, 362] width 57 height 22
click at [376, 593] on span "Switch to Table View" at bounding box center [410, 597] width 106 height 16
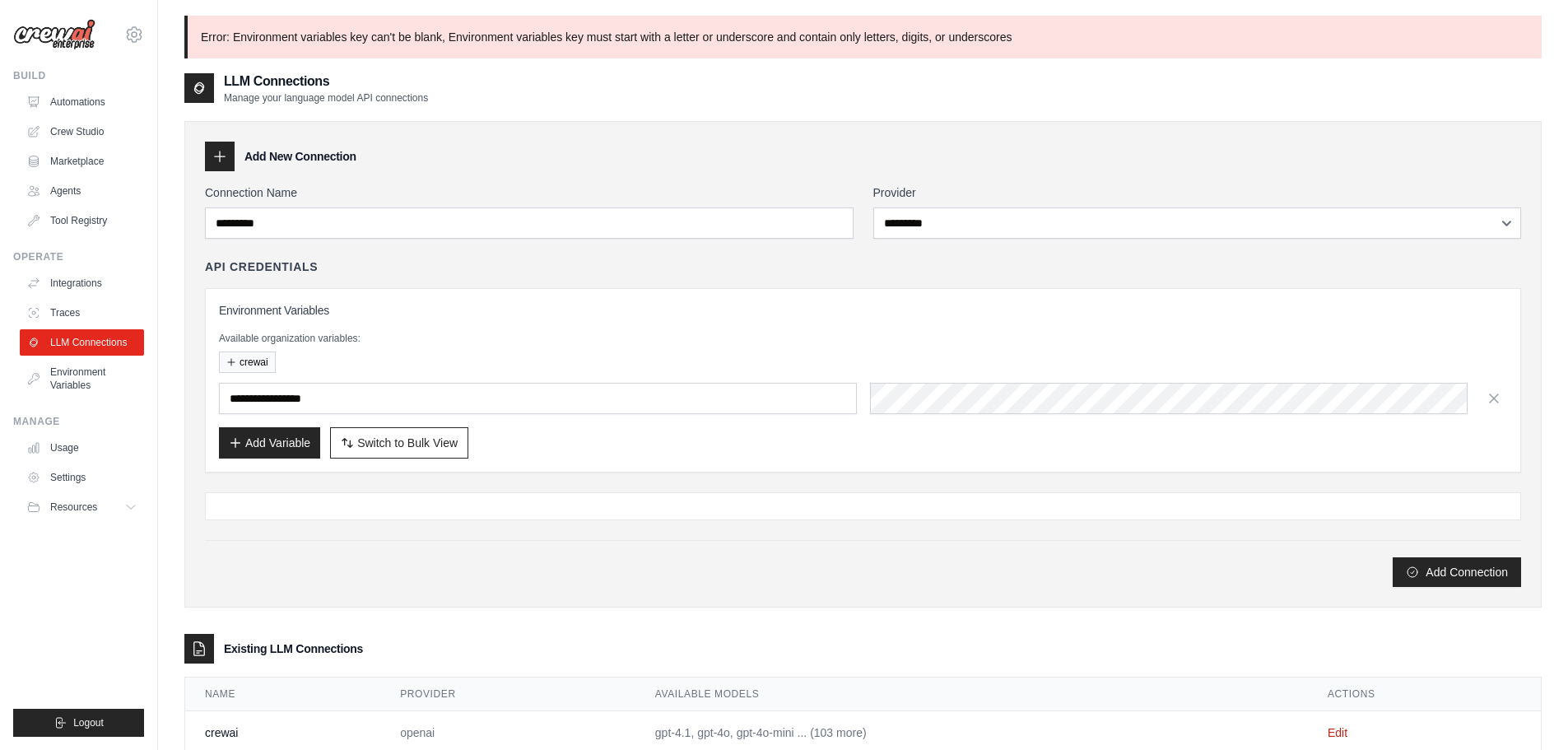
scroll to position [88, 0]
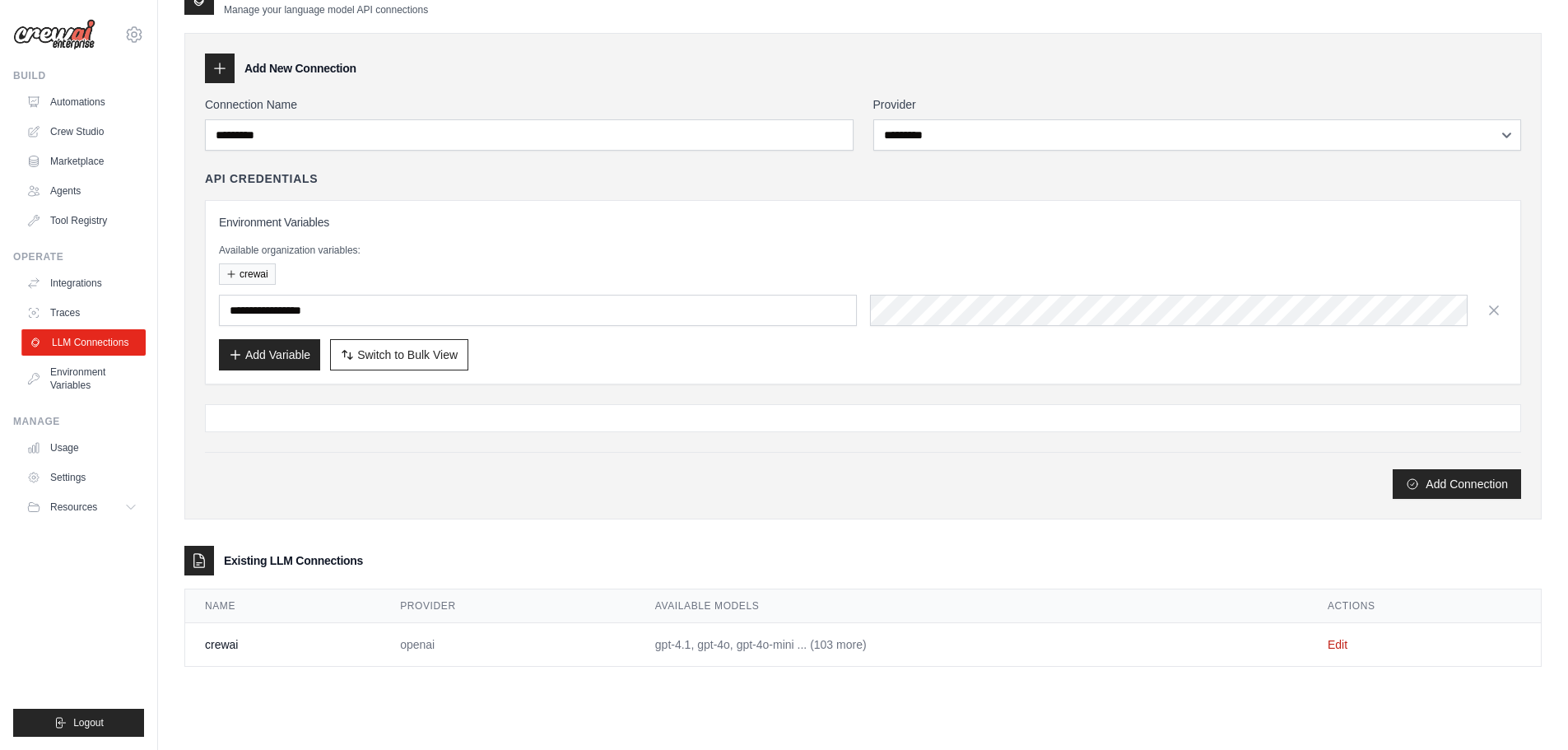
click at [97, 341] on link "LLM Connections" at bounding box center [84, 342] width 125 height 26
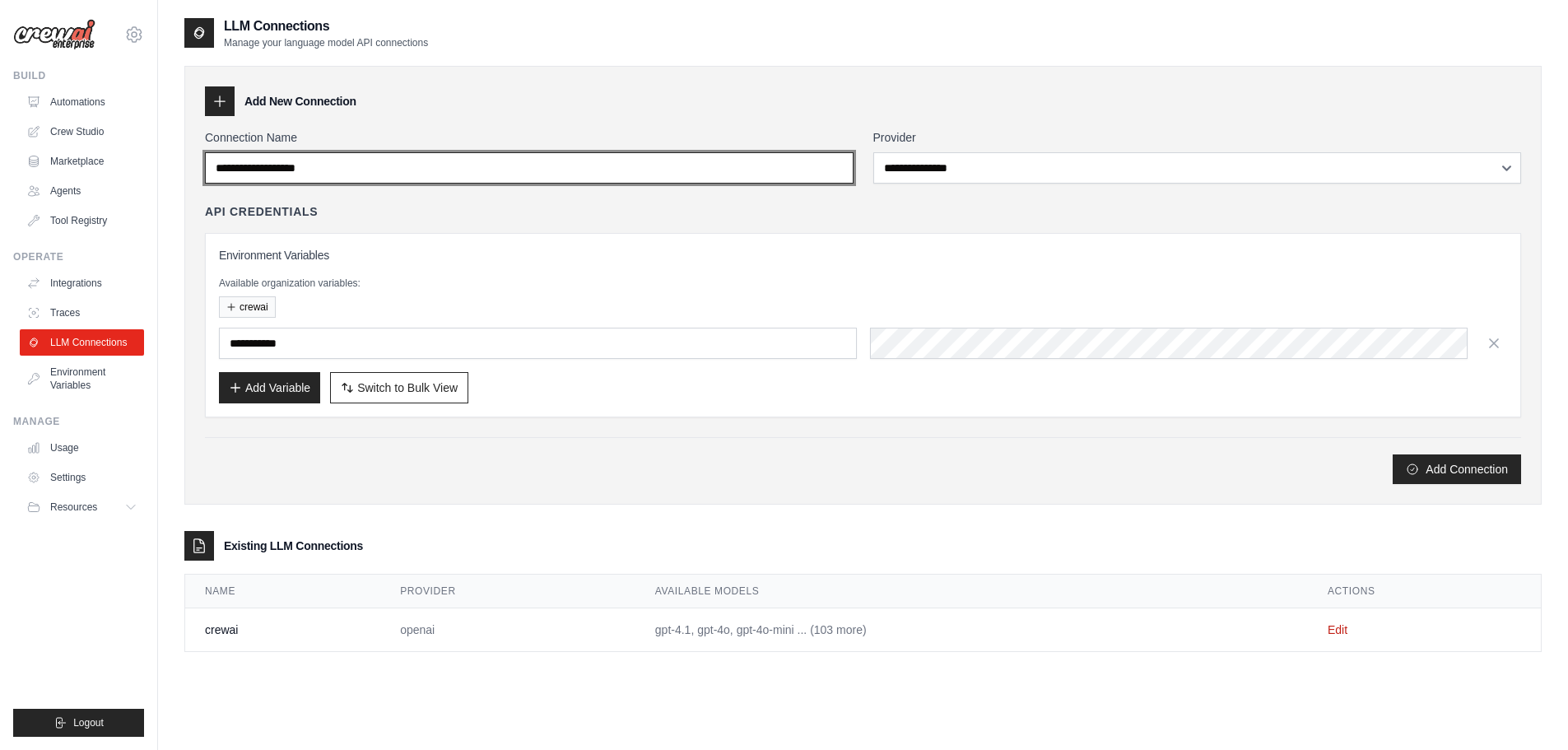
click at [554, 166] on input "Connection Name" at bounding box center [529, 168] width 649 height 32
type input "********"
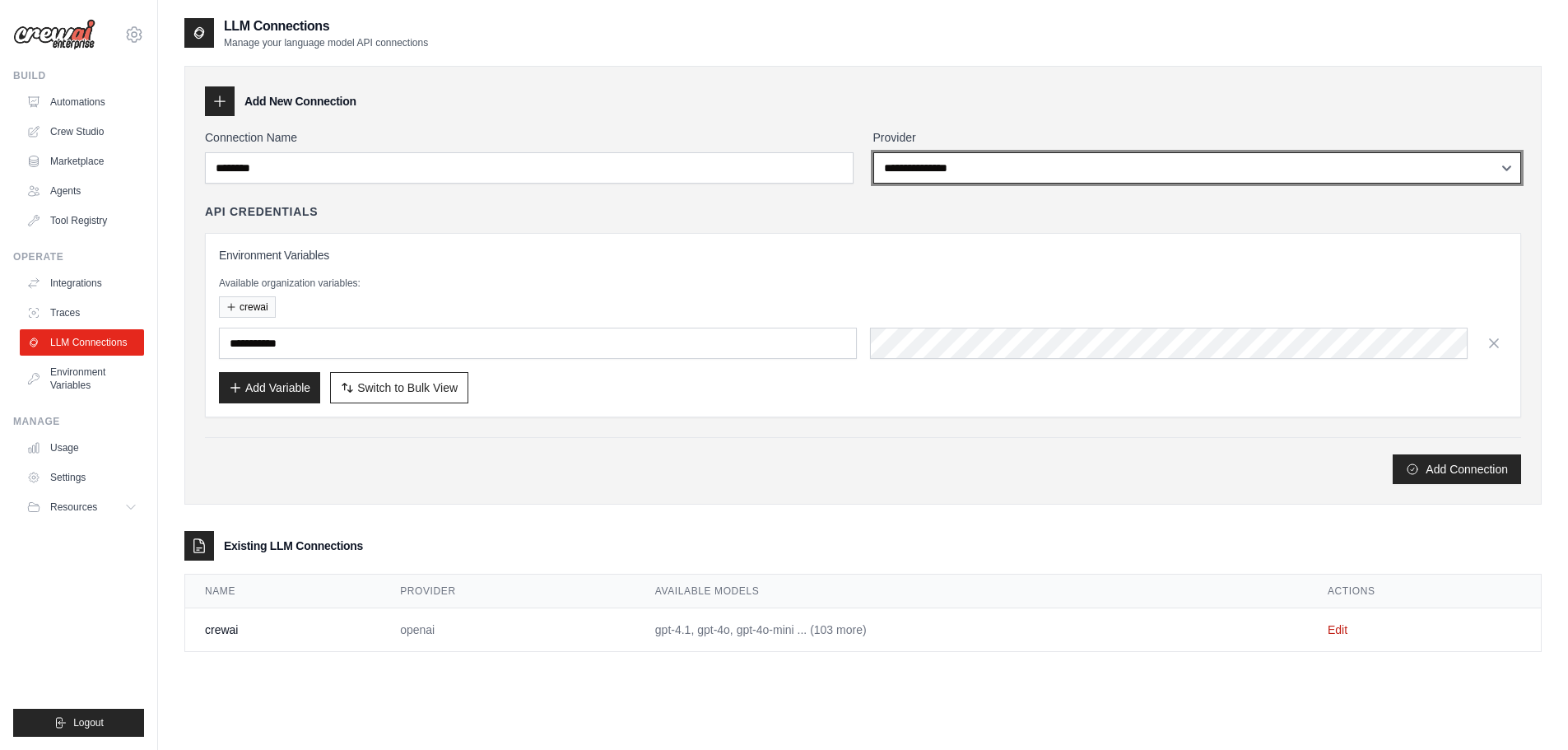
select select "******"
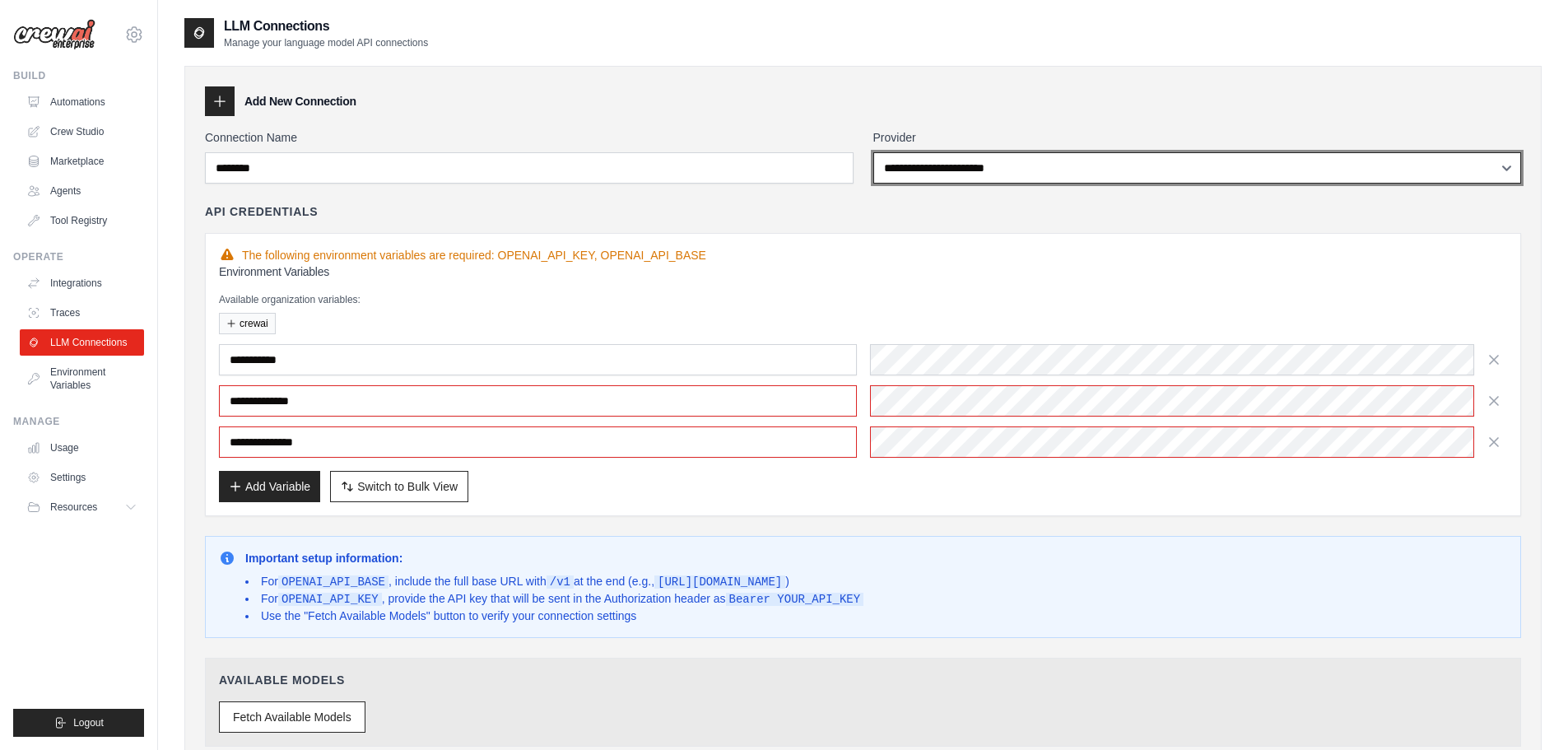
select select "*********"
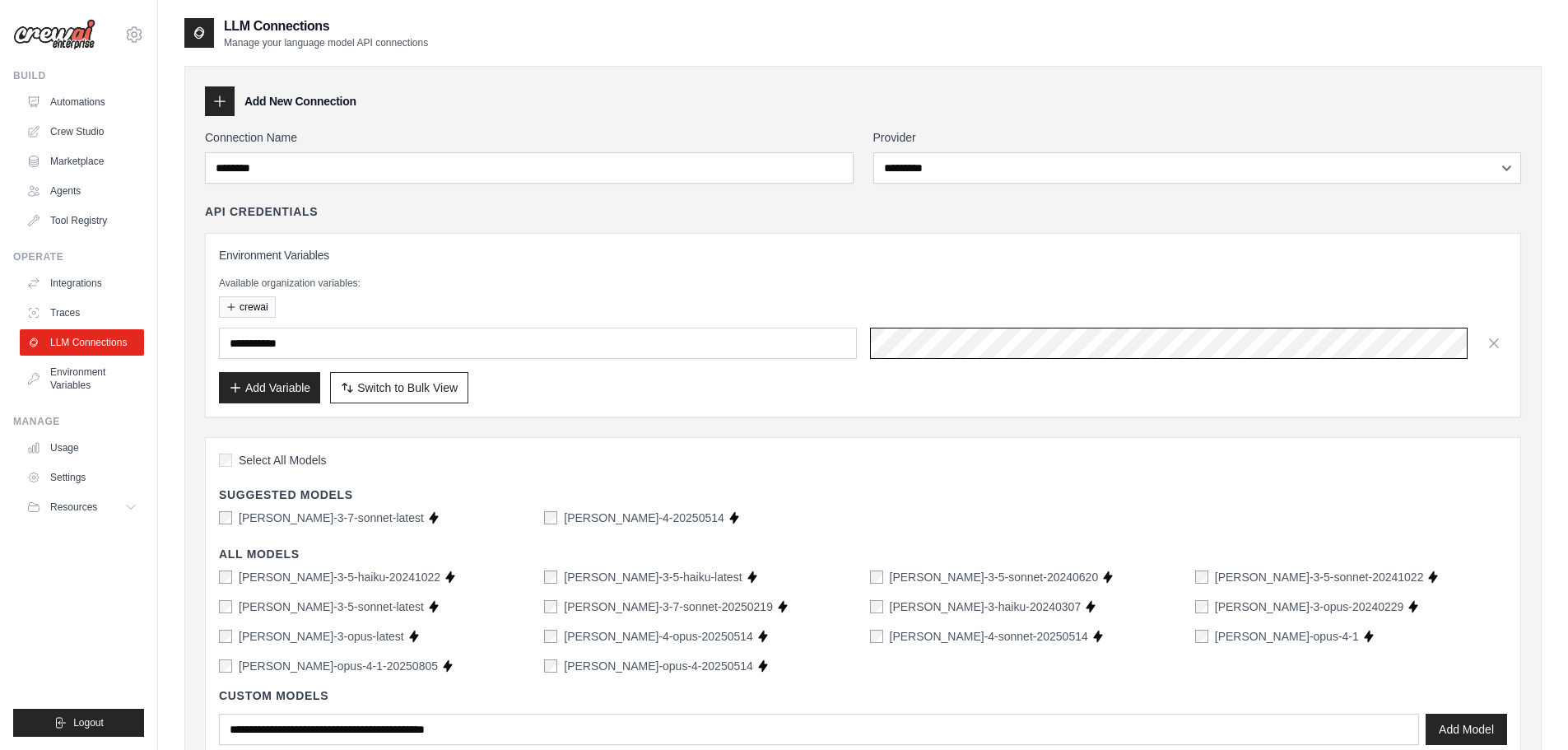
scroll to position [0, 107]
click at [440, 356] on input "text" at bounding box center [538, 343] width 638 height 32
click at [304, 383] on button "Add Variable" at bounding box center [270, 386] width 101 height 32
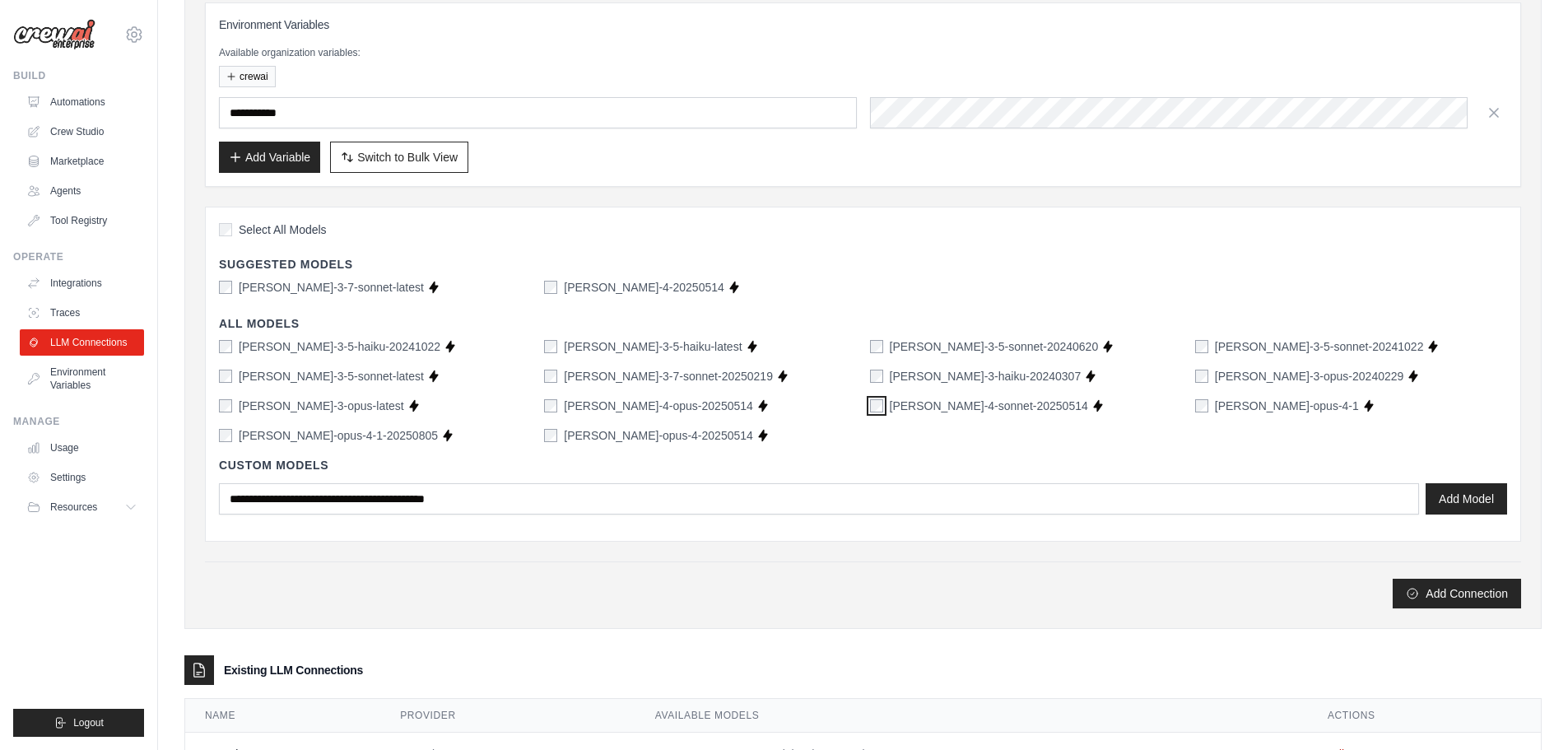
scroll to position [247, 0]
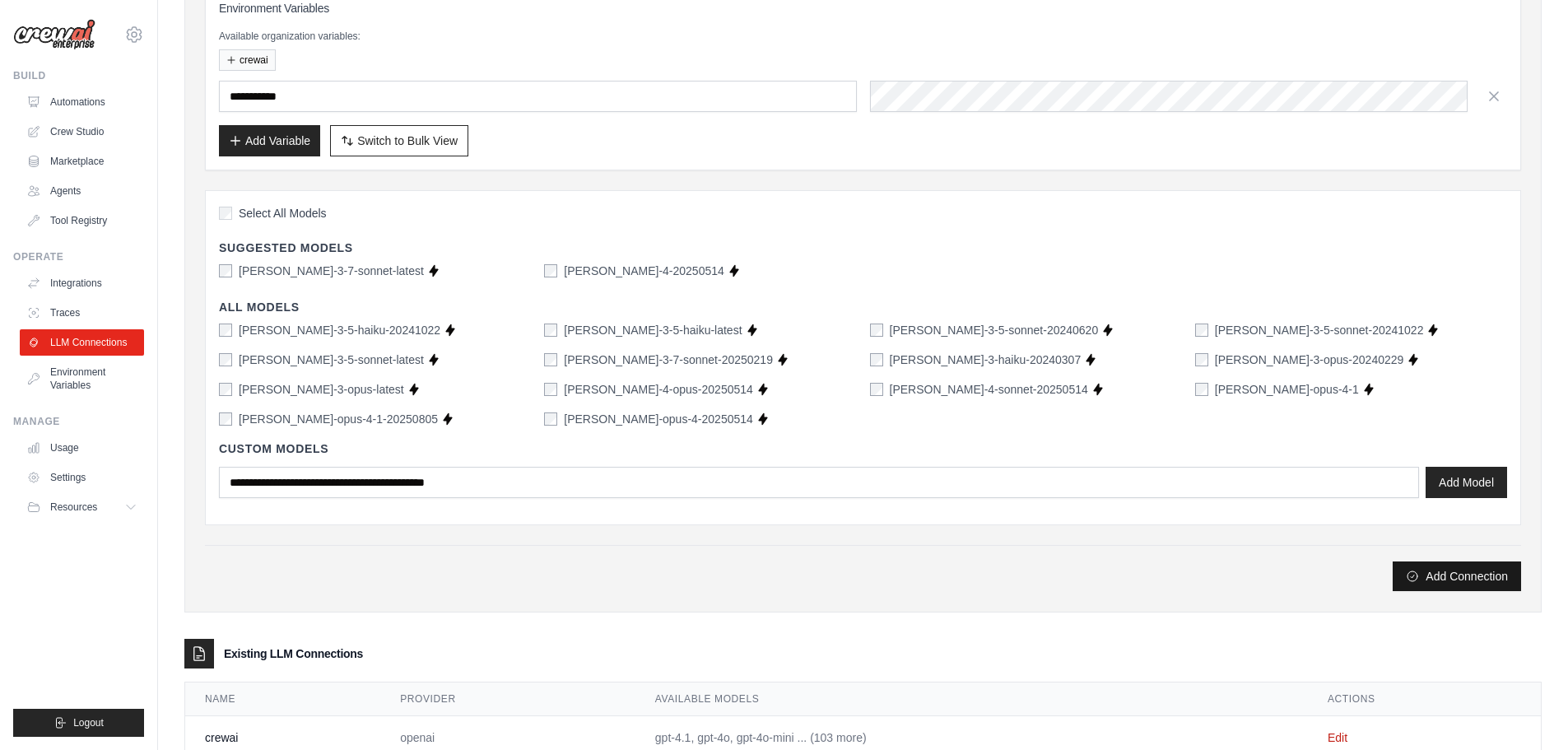
click at [1446, 584] on button "Add Connection" at bounding box center [1457, 576] width 128 height 30
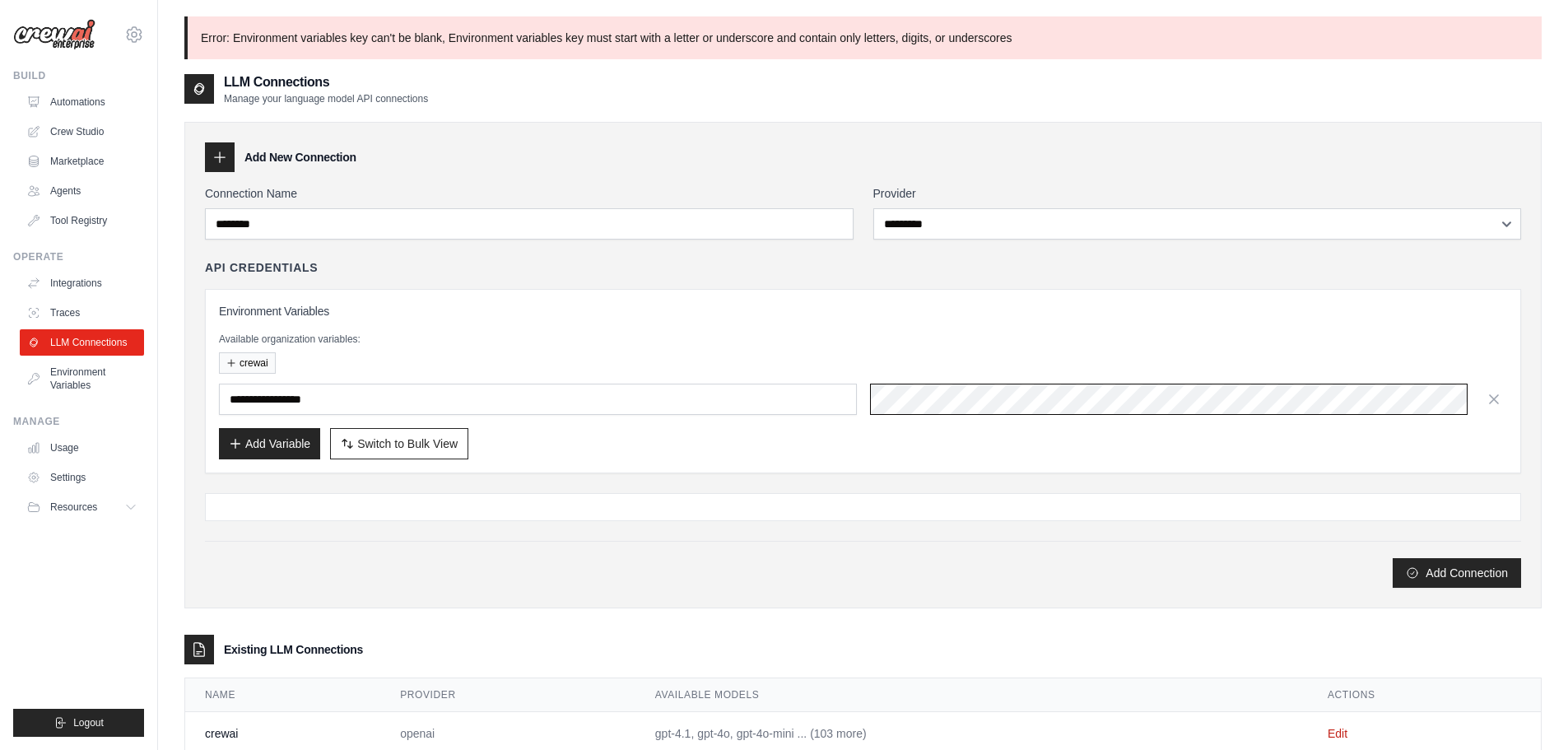
scroll to position [0, 107]
click at [1428, 576] on button "Add Connection" at bounding box center [1457, 571] width 128 height 30
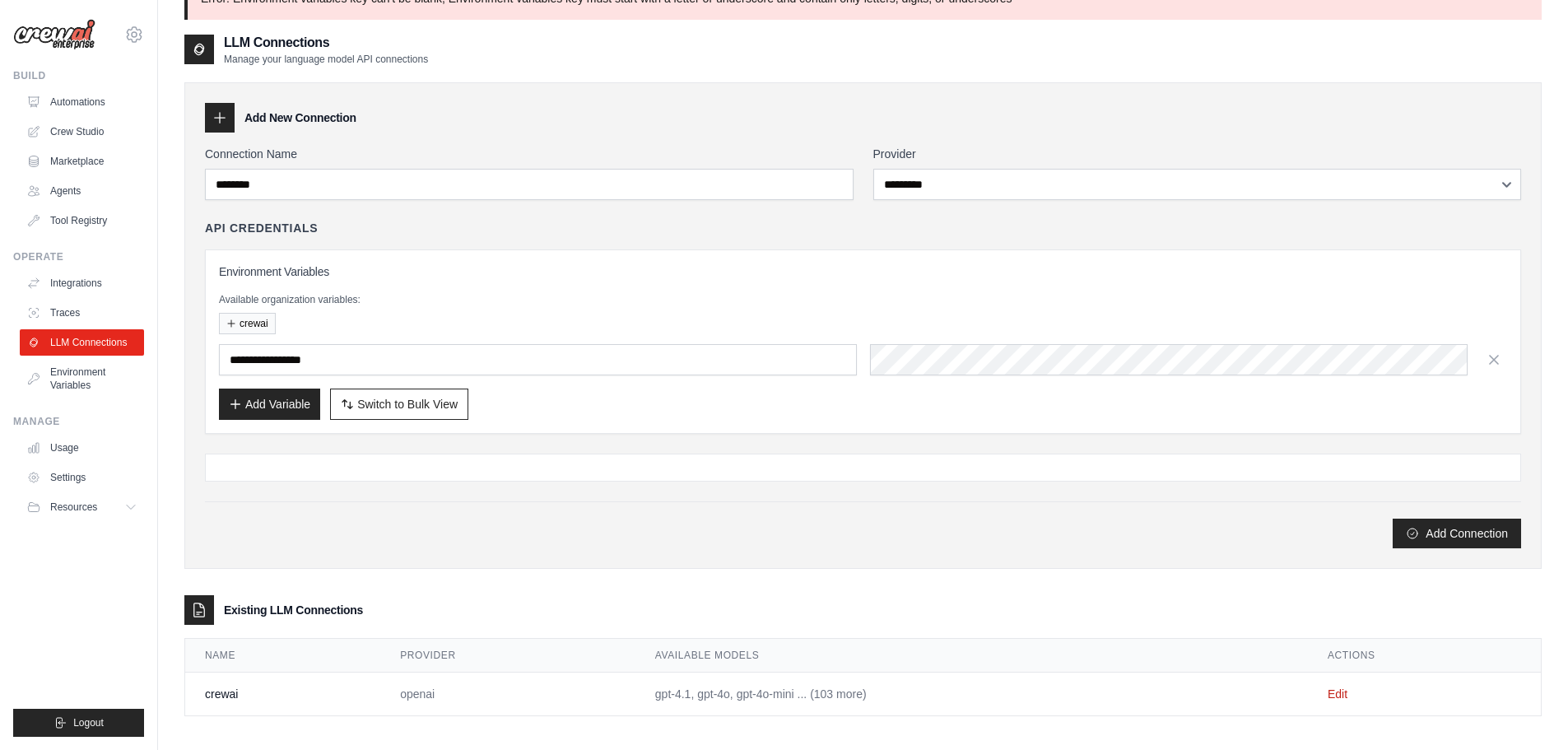
scroll to position [0, 0]
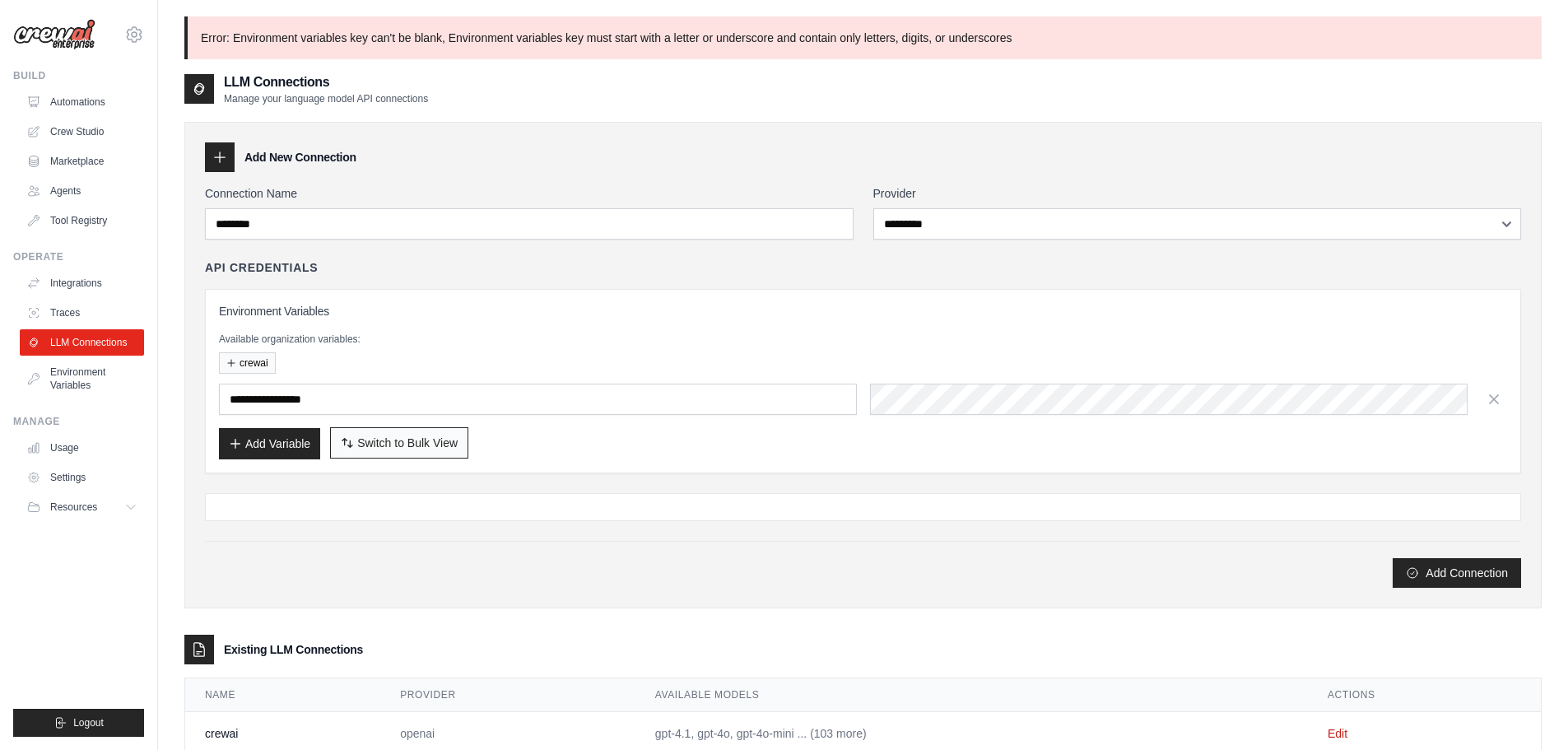
click at [466, 454] on button "Switch to Bulk View Switch to Table View" at bounding box center [399, 442] width 138 height 32
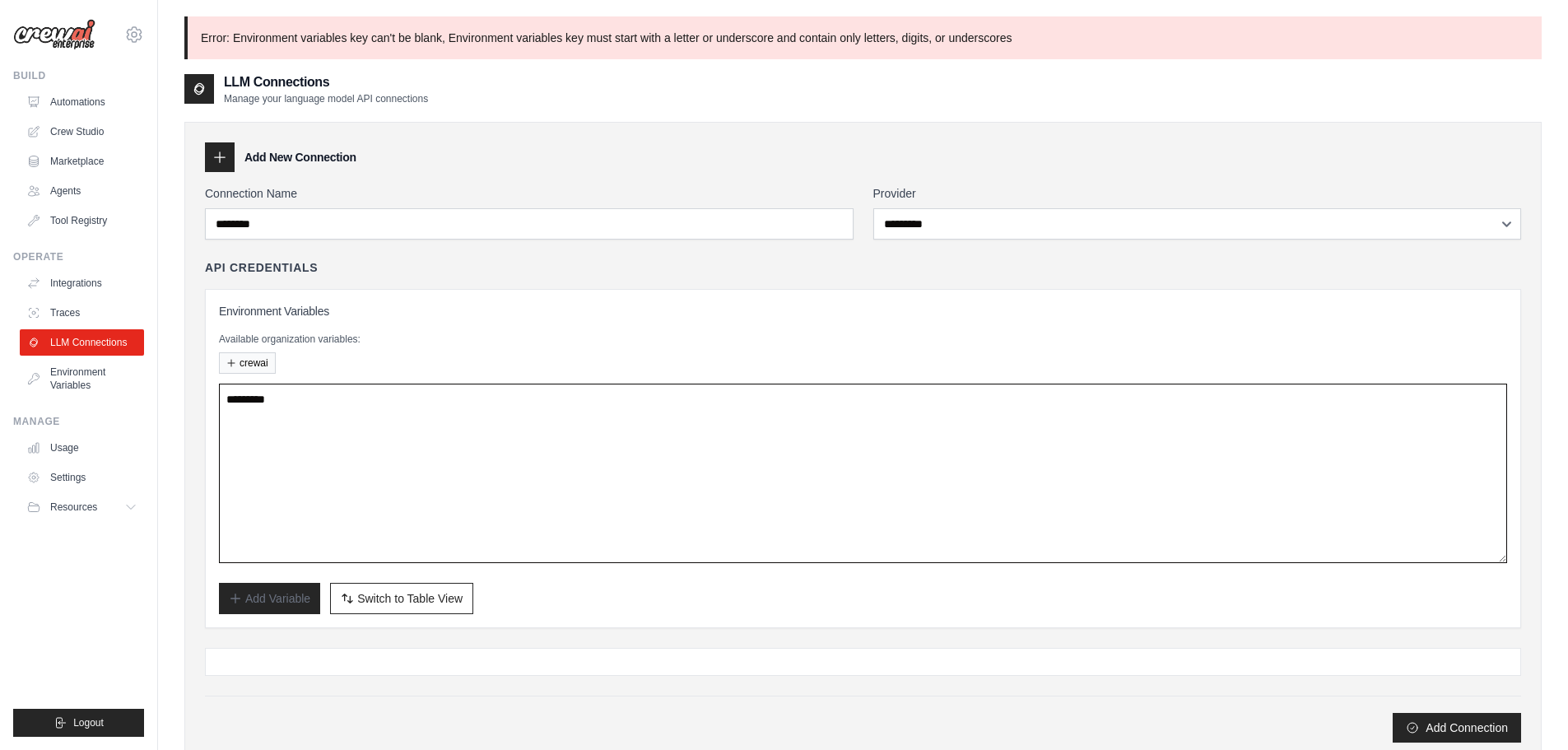
click at [670, 485] on textarea at bounding box center [863, 473] width 1288 height 180
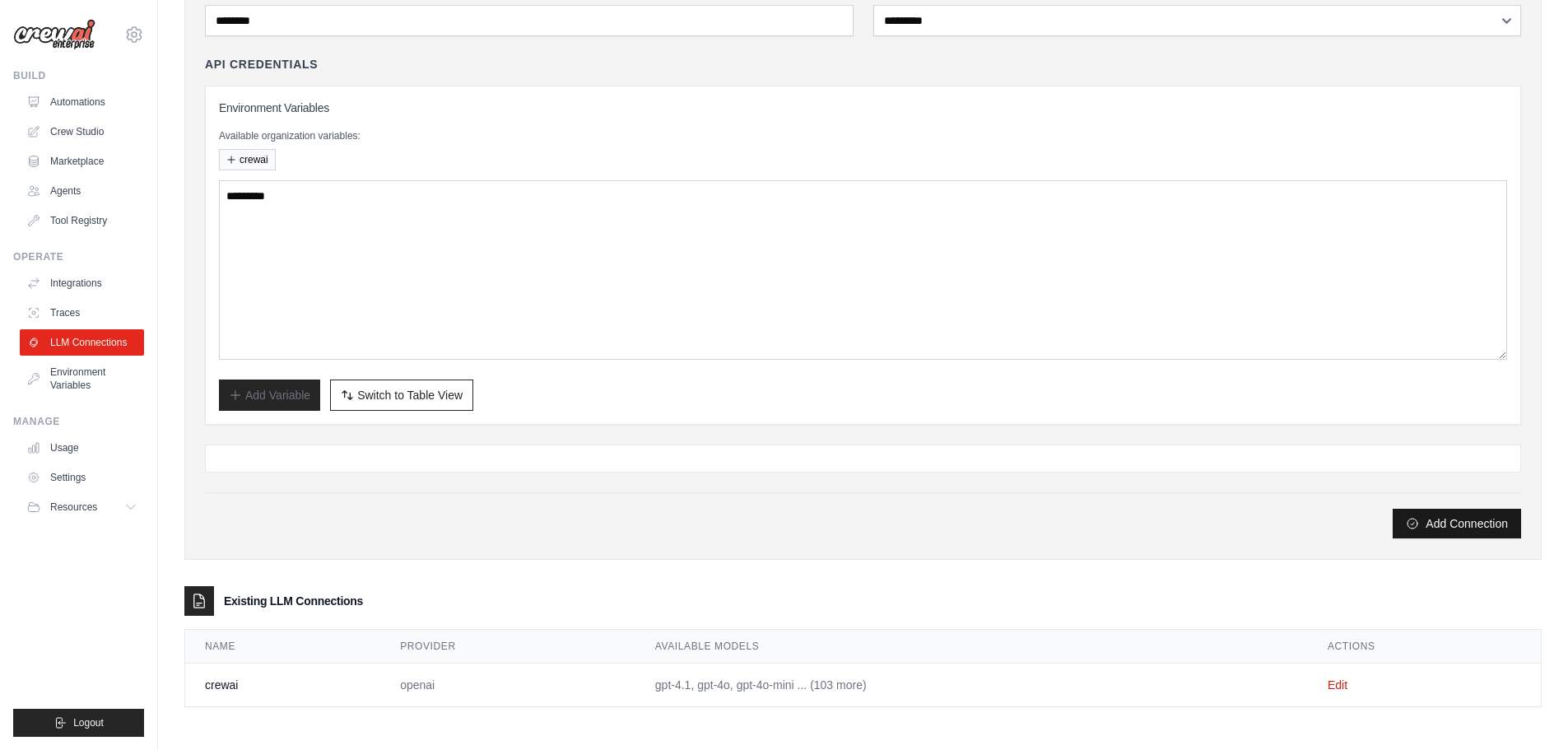
click at [1459, 527] on button "Add Connection" at bounding box center [1457, 523] width 128 height 30
click at [55, 375] on link "Environment Variables" at bounding box center [84, 379] width 125 height 40
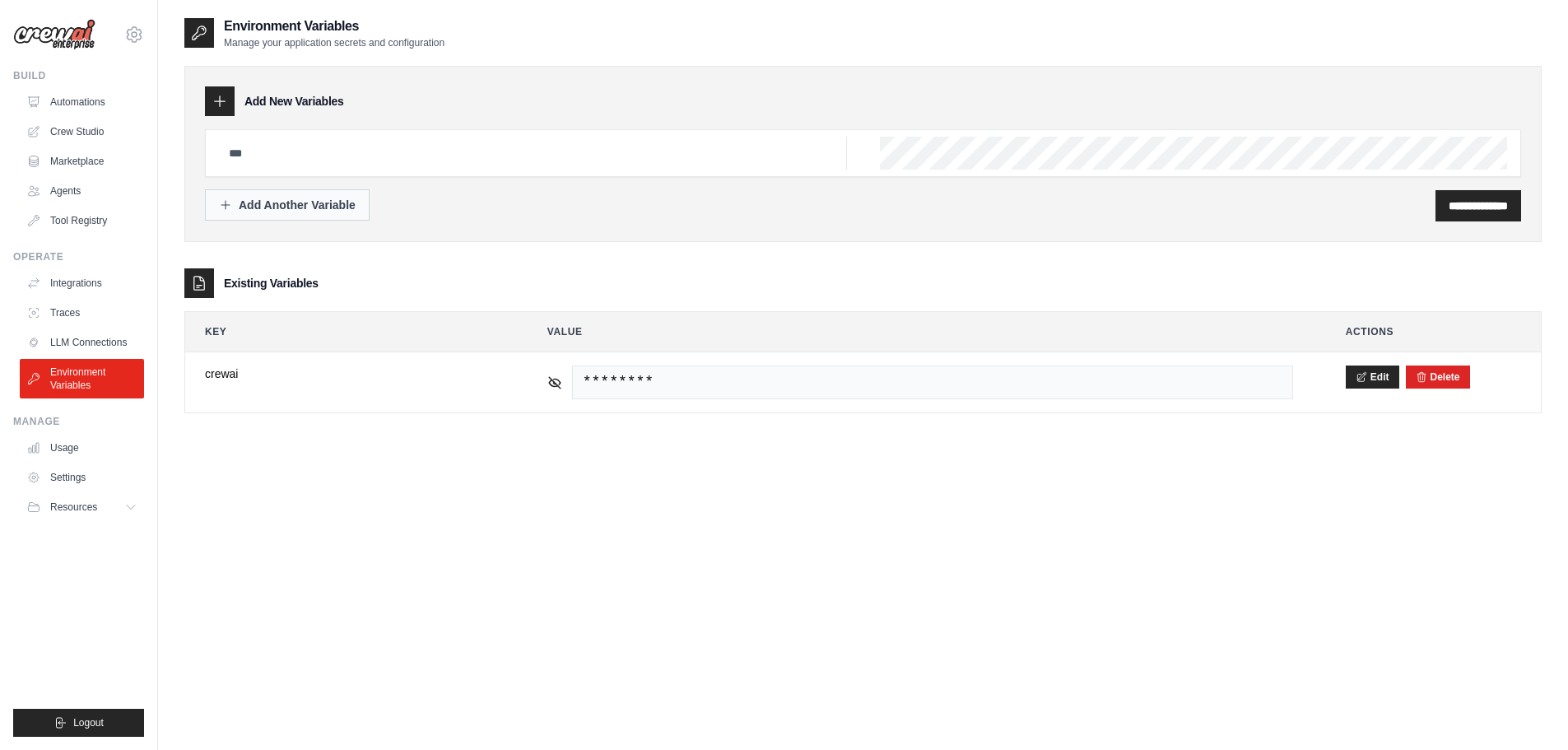
click at [339, 200] on div "Add Another Variable" at bounding box center [287, 205] width 136 height 16
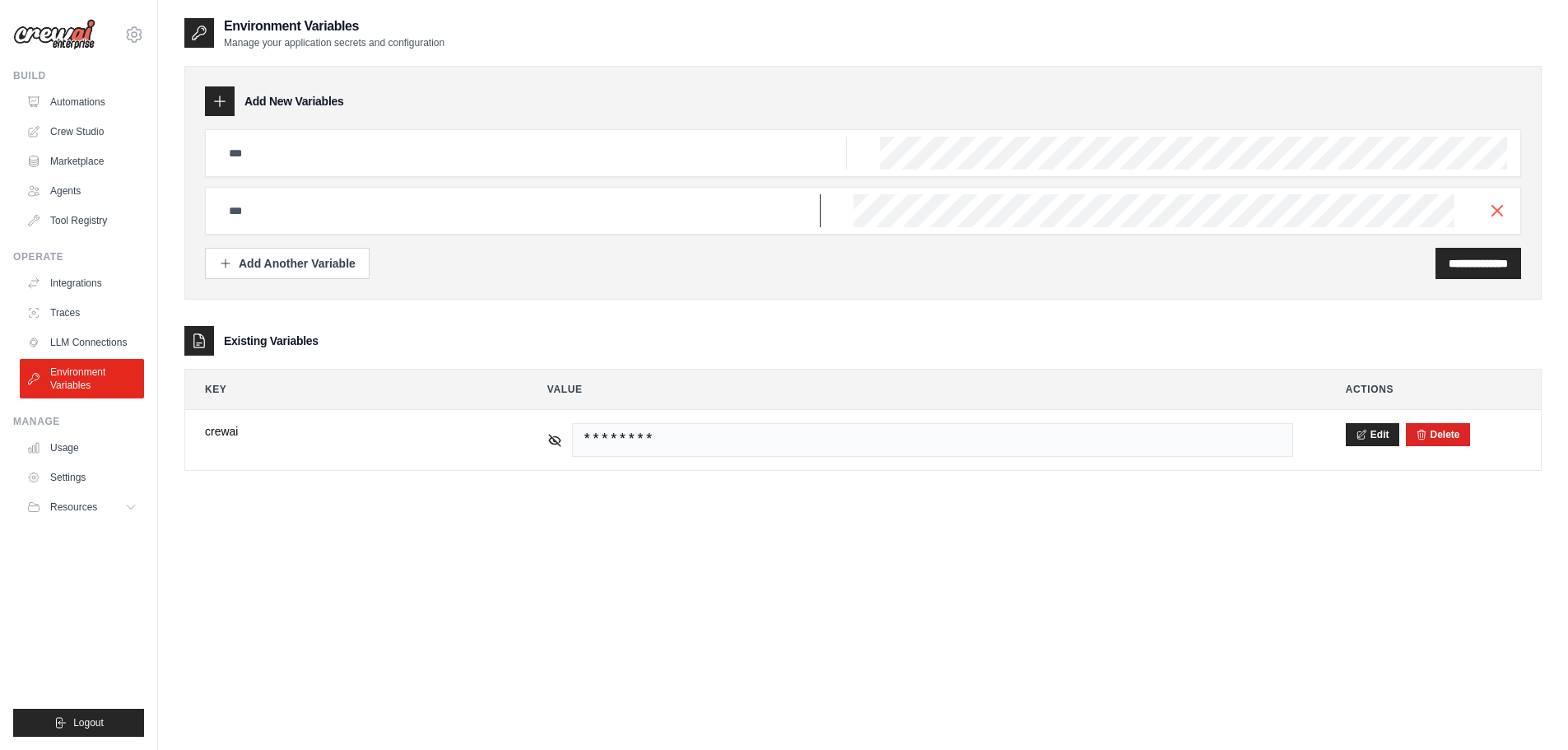
click at [329, 170] on input "text" at bounding box center [533, 153] width 628 height 32
click at [313, 144] on input "text" at bounding box center [533, 153] width 628 height 32
paste input "**********"
click at [1499, 212] on line "button" at bounding box center [1497, 209] width 10 height 10
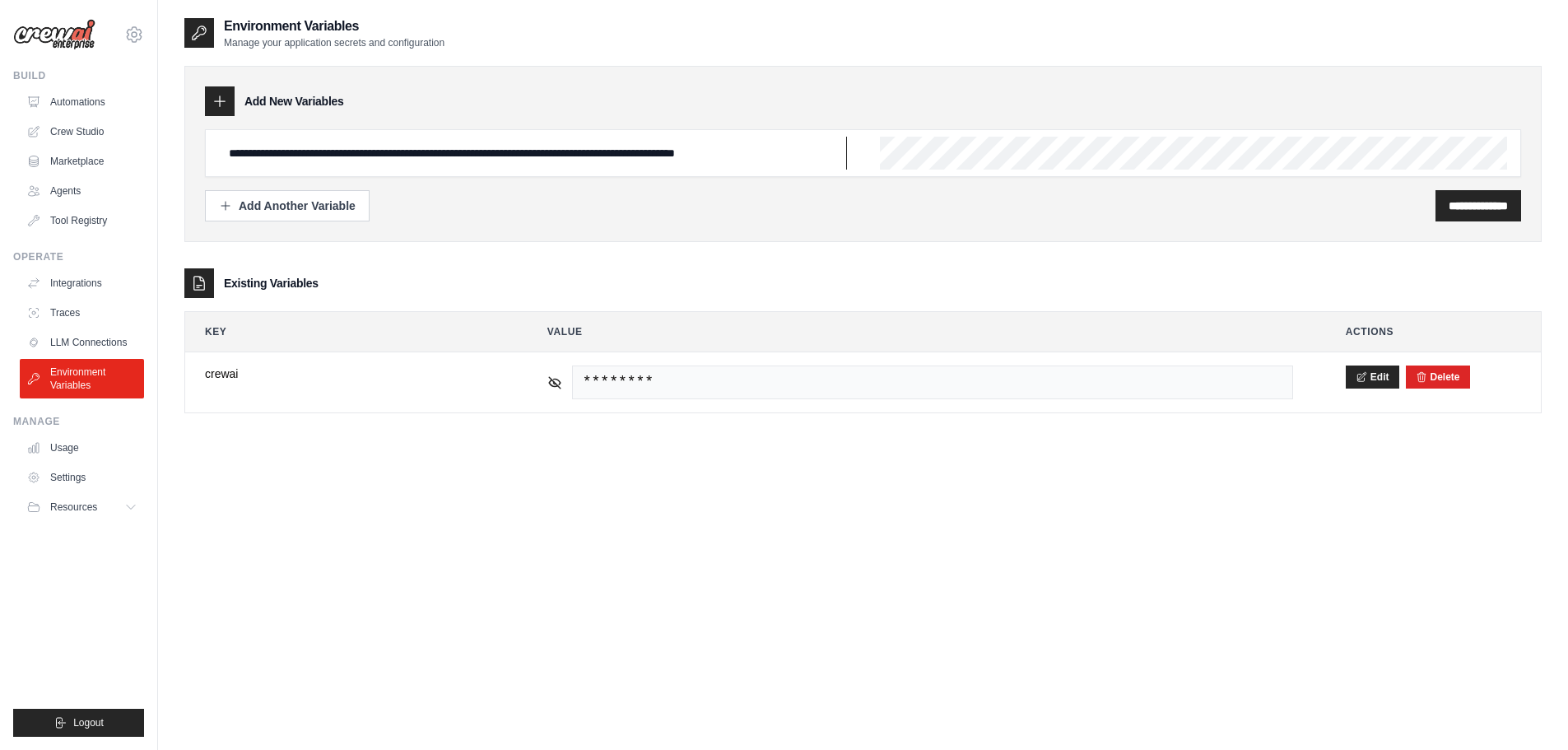
click at [711, 146] on input "**********" at bounding box center [533, 153] width 628 height 32
type input "******"
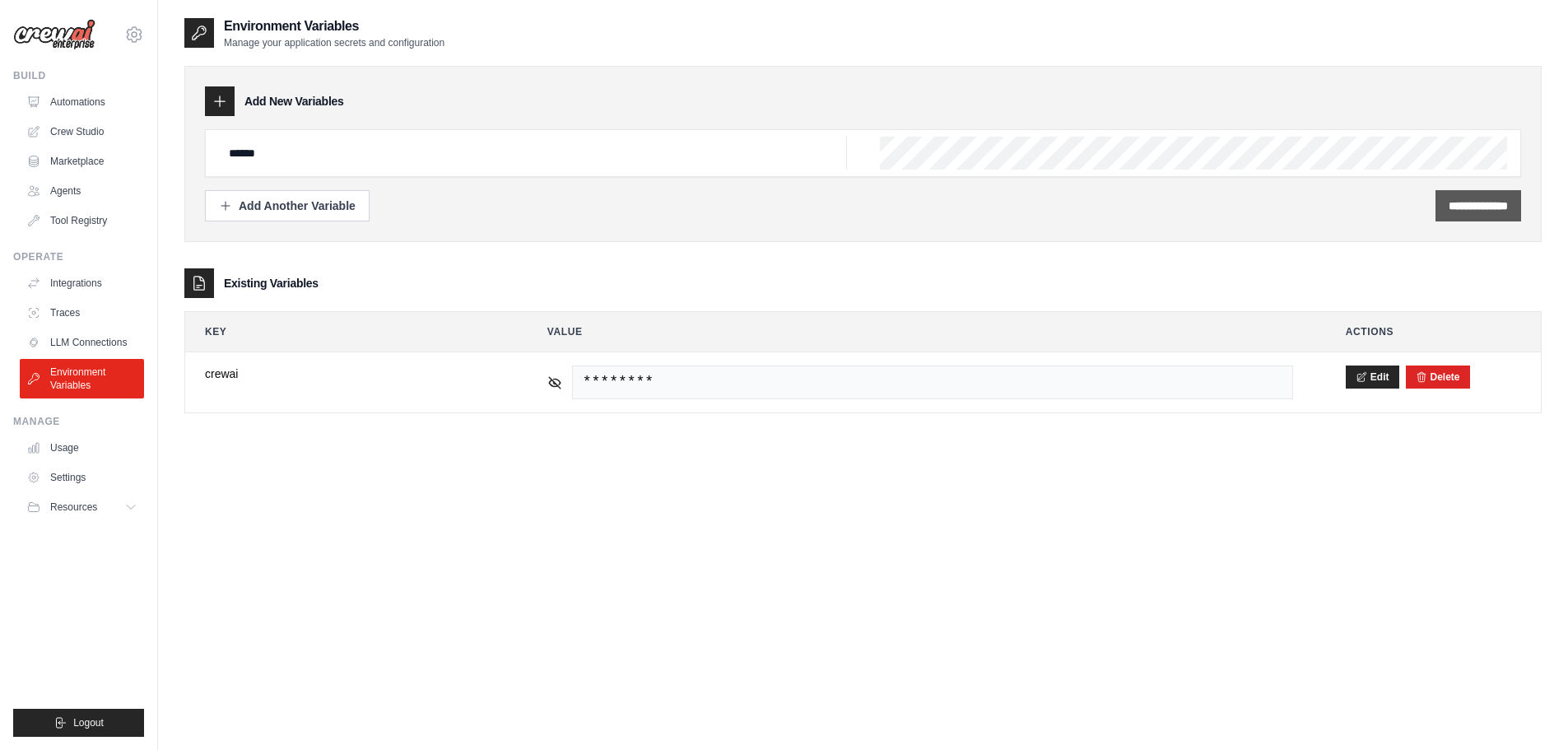
click at [1479, 210] on input "**********" at bounding box center [1479, 206] width 60 height 16
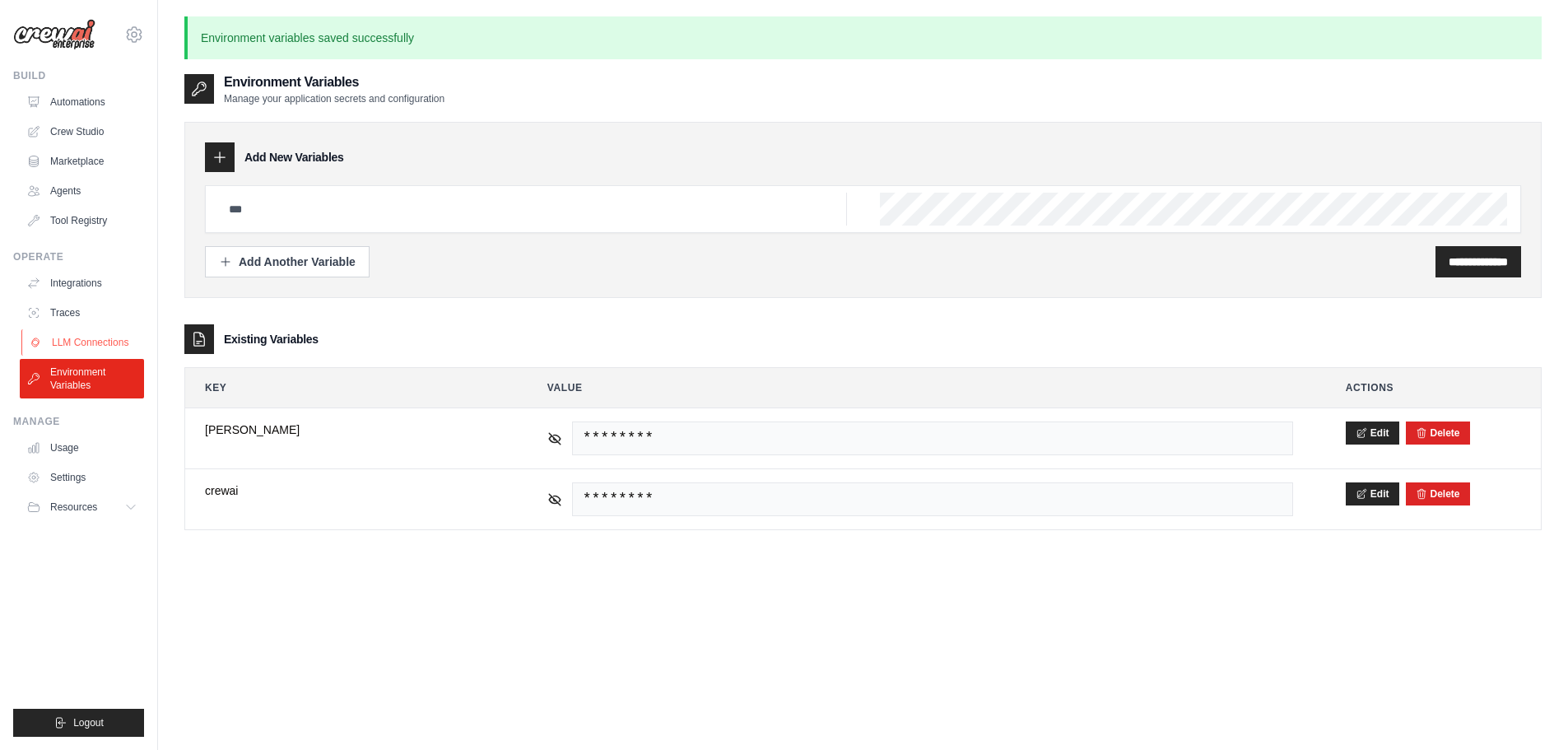
click at [59, 338] on link "LLM Connections" at bounding box center [84, 342] width 125 height 26
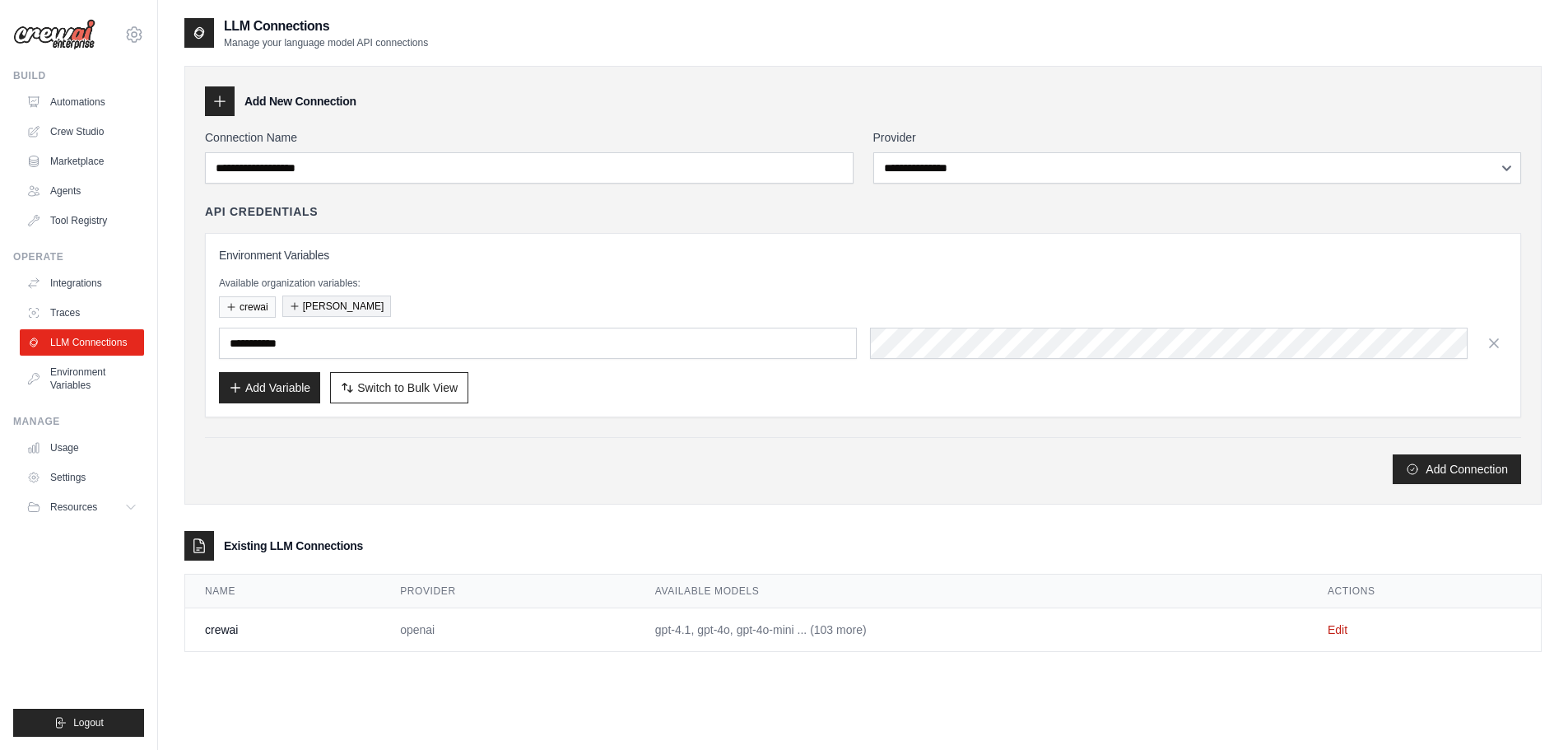
click at [314, 305] on button "[PERSON_NAME]" at bounding box center [337, 306] width 109 height 22
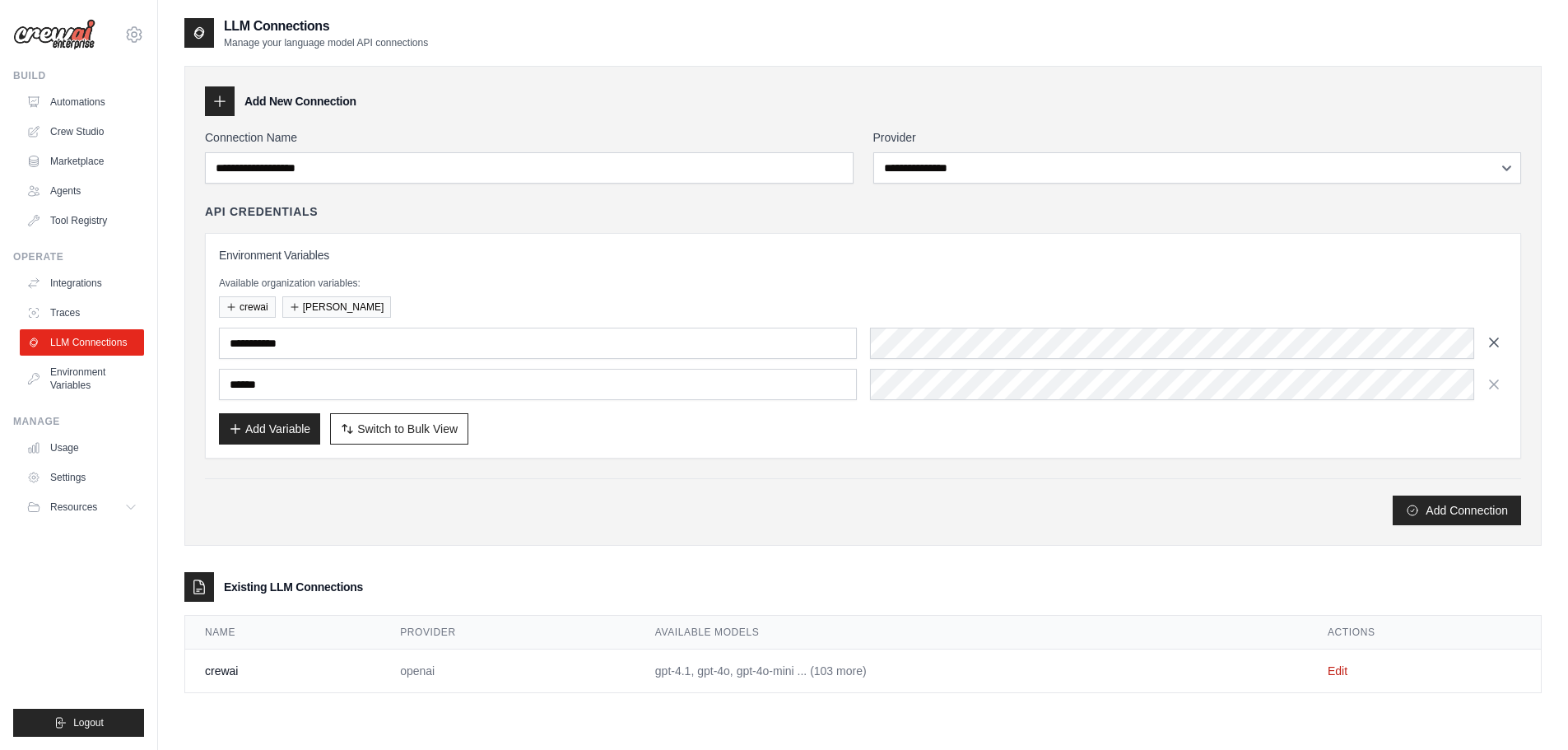
click at [1491, 343] on icon "button" at bounding box center [1494, 342] width 16 height 16
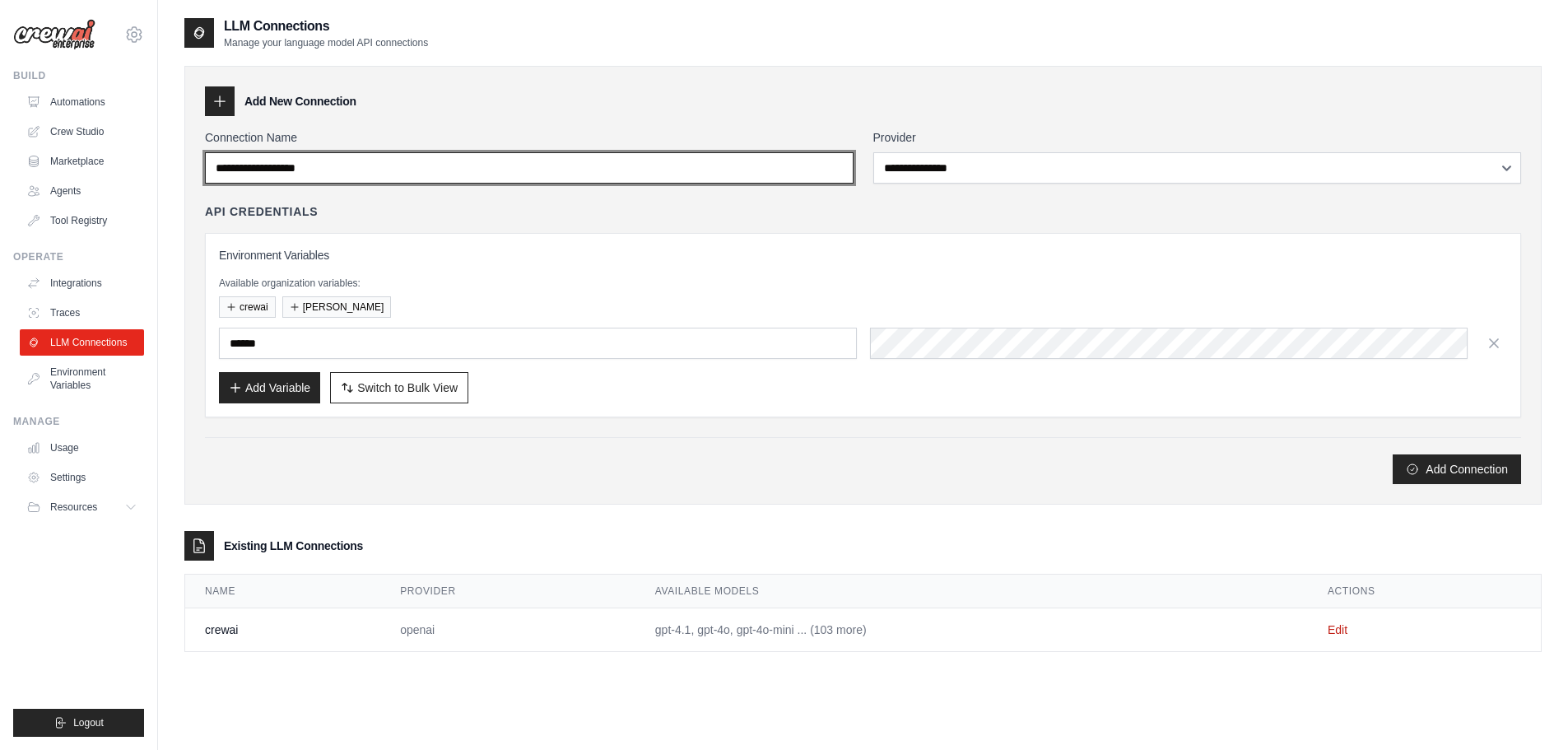
click at [587, 160] on input "Connection Name" at bounding box center [529, 168] width 649 height 32
type input "******"
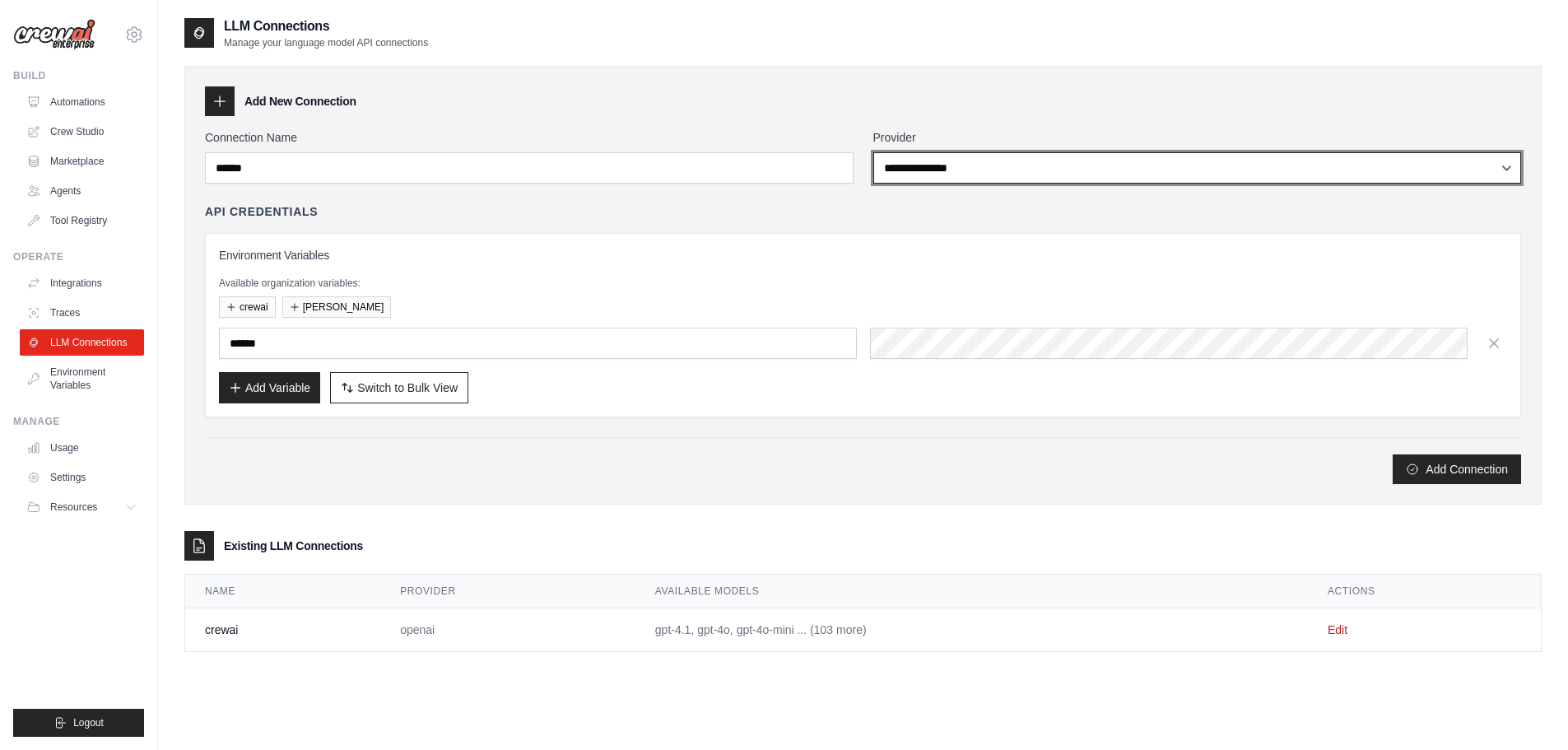
click at [1044, 178] on select "**********" at bounding box center [1198, 168] width 649 height 32
select select "*********"
click at [874, 153] on select "**********" at bounding box center [1198, 168] width 649 height 32
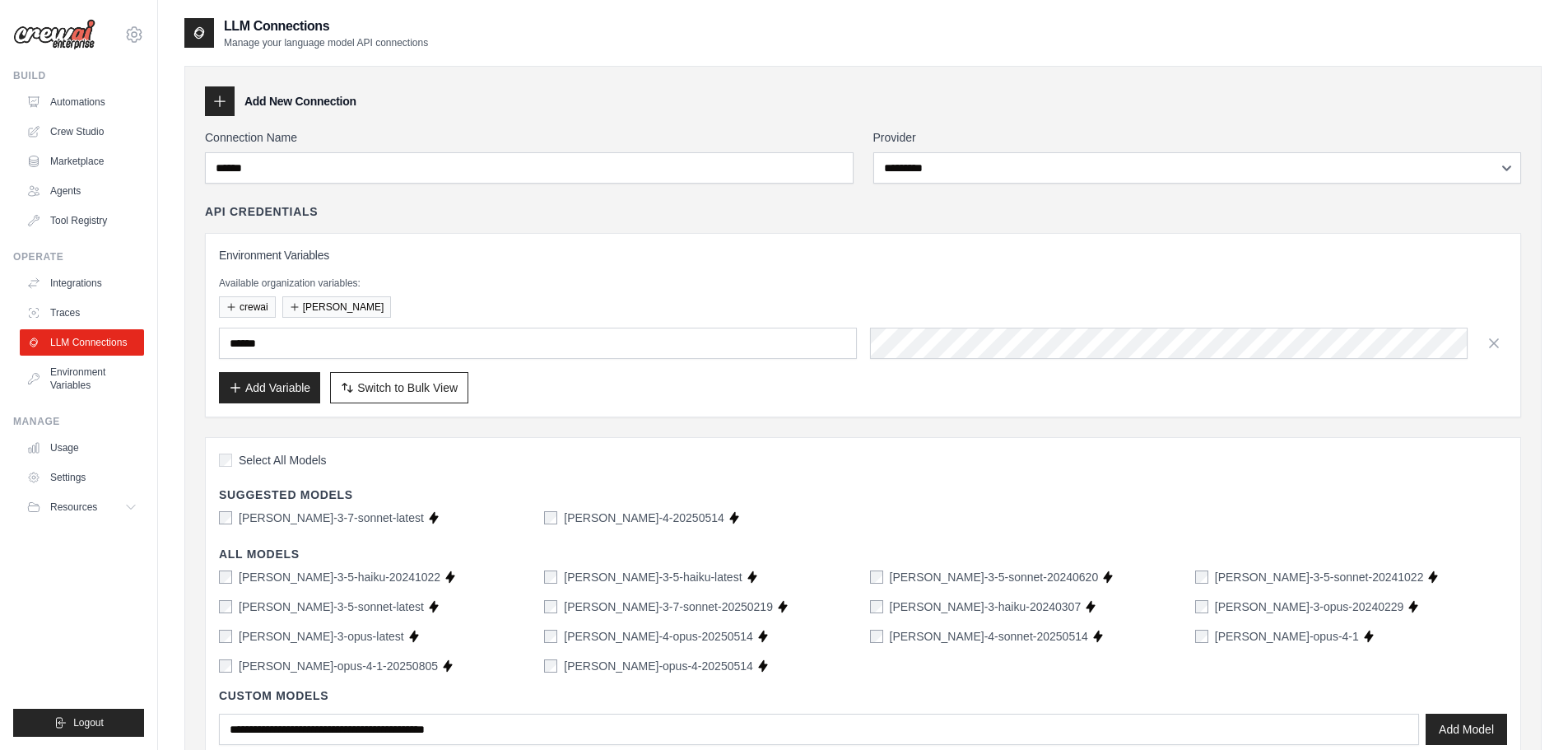
click at [1435, 482] on div "Select All Models Suggested Models claude-3-7-sonnet-latest Supports Crew Studi…" at bounding box center [863, 604] width 1316 height 335
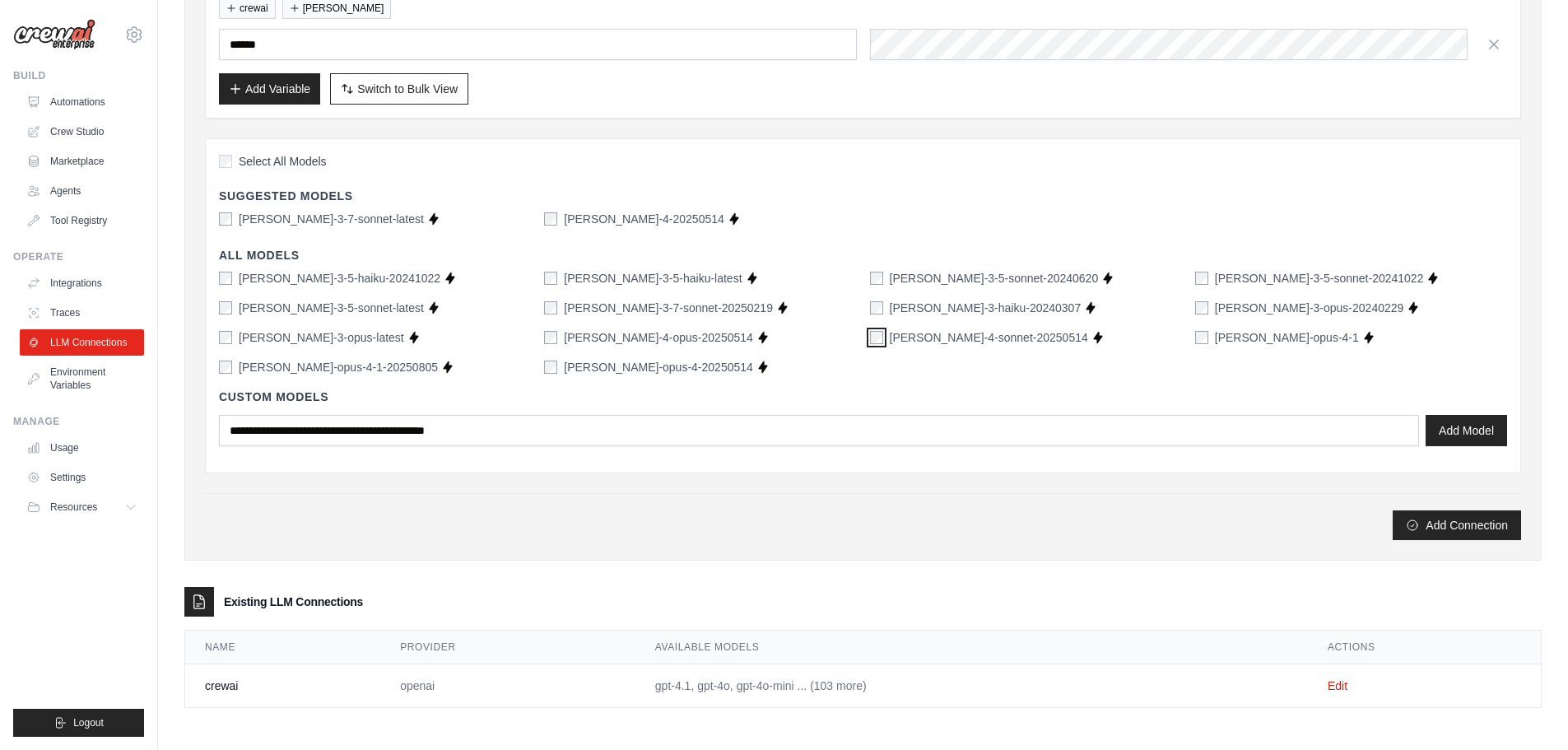
scroll to position [300, 0]
click at [1455, 531] on button "Add Connection" at bounding box center [1457, 523] width 128 height 30
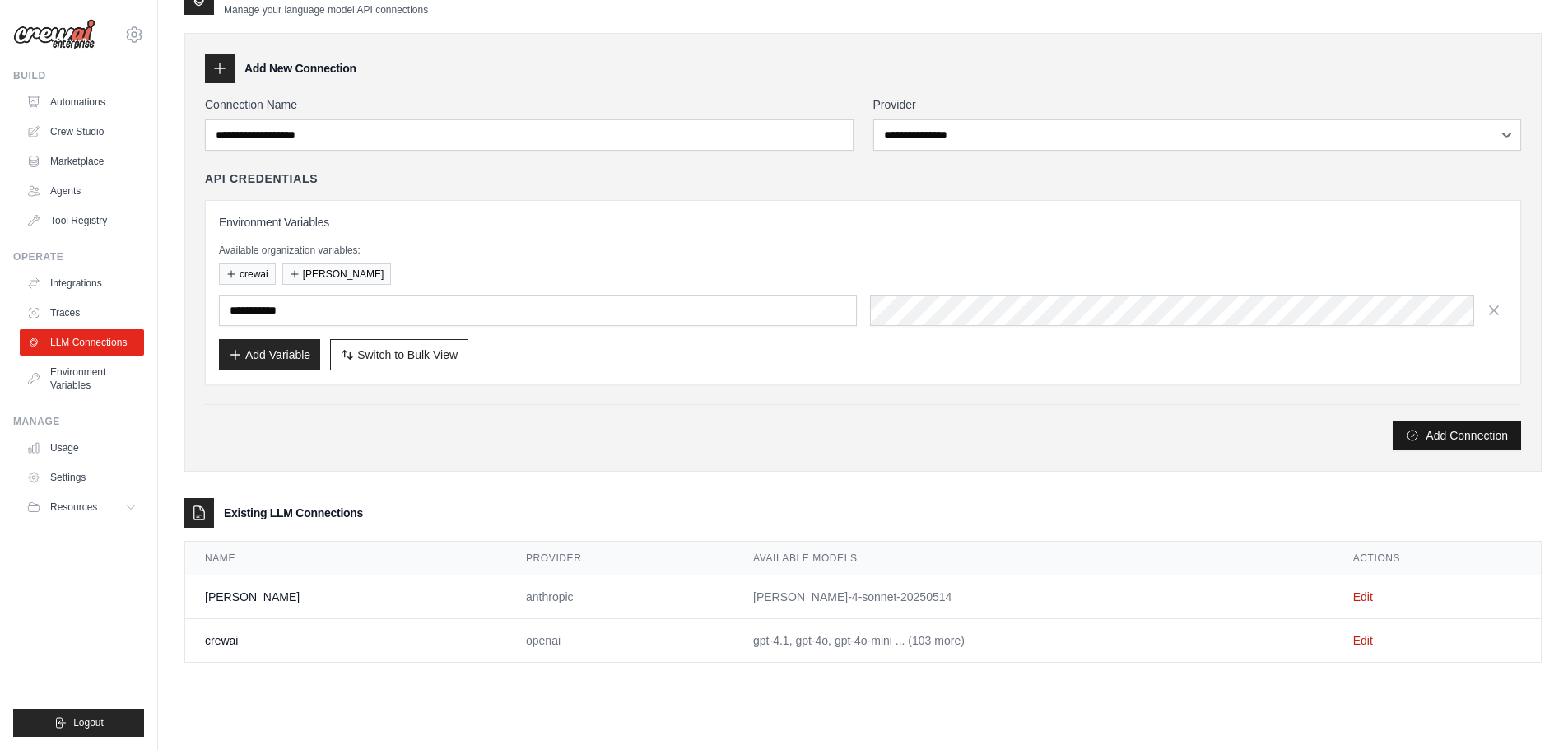
scroll to position [0, 0]
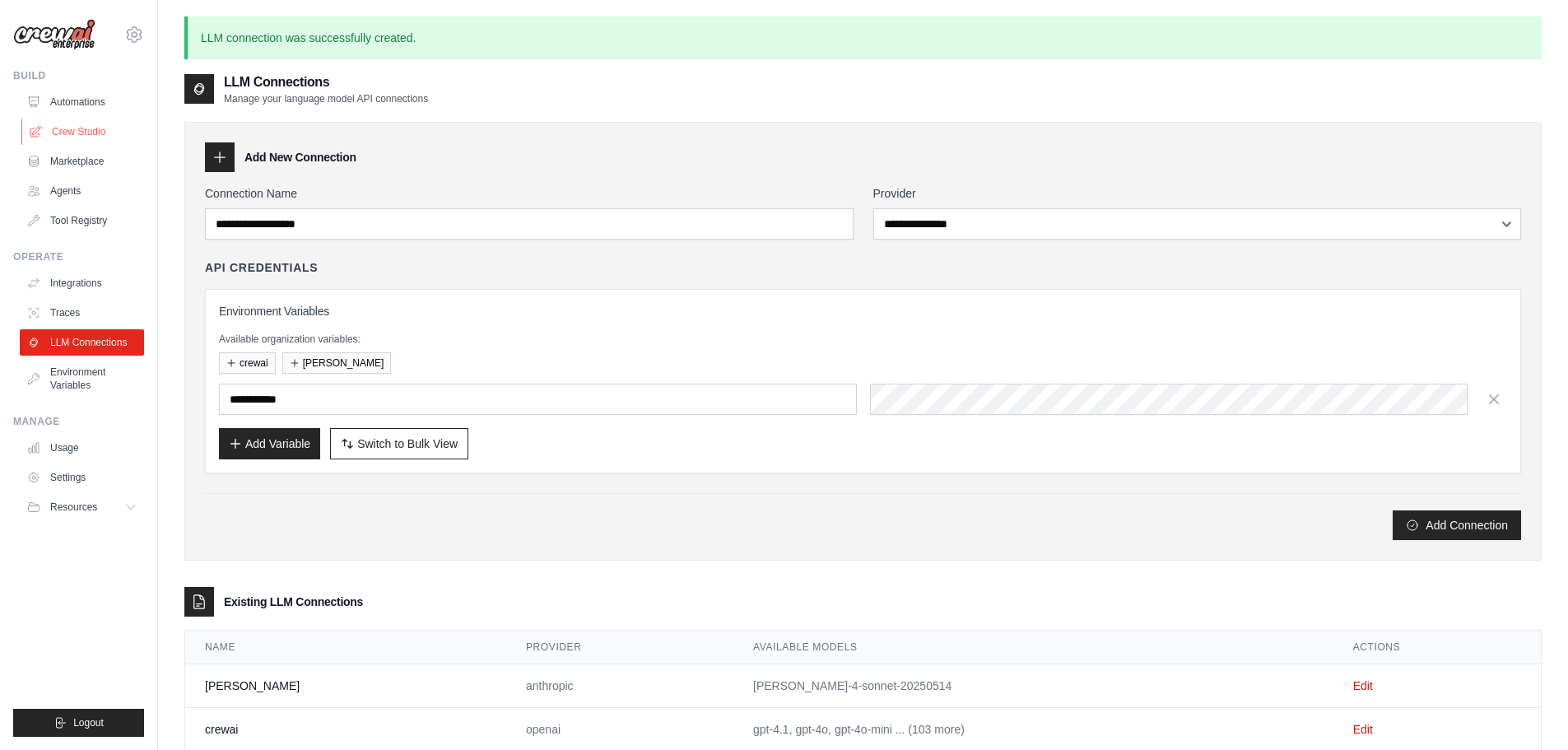
click at [79, 127] on link "Crew Studio" at bounding box center [84, 131] width 125 height 26
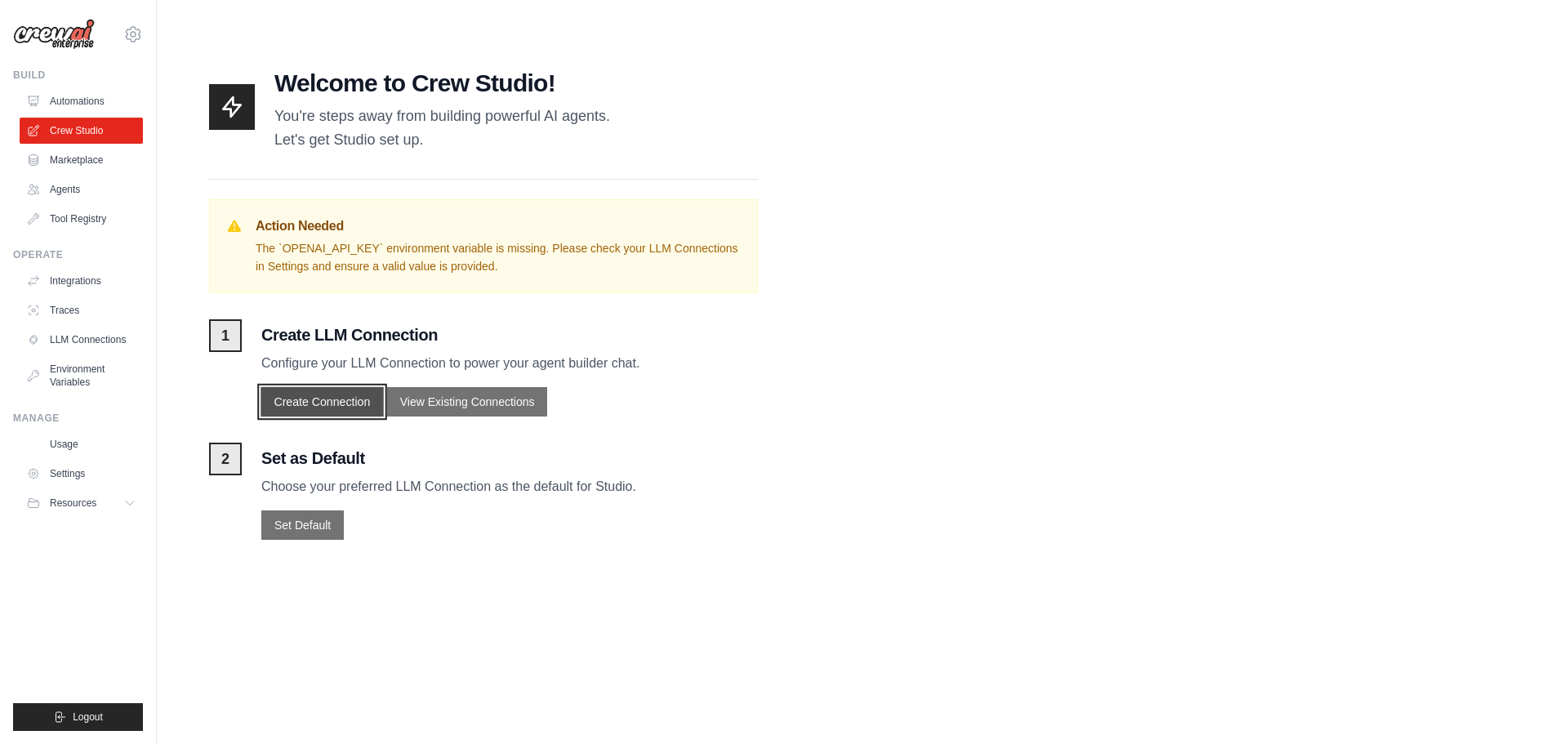
click at [352, 406] on button "Create Connection" at bounding box center [321, 401] width 123 height 30
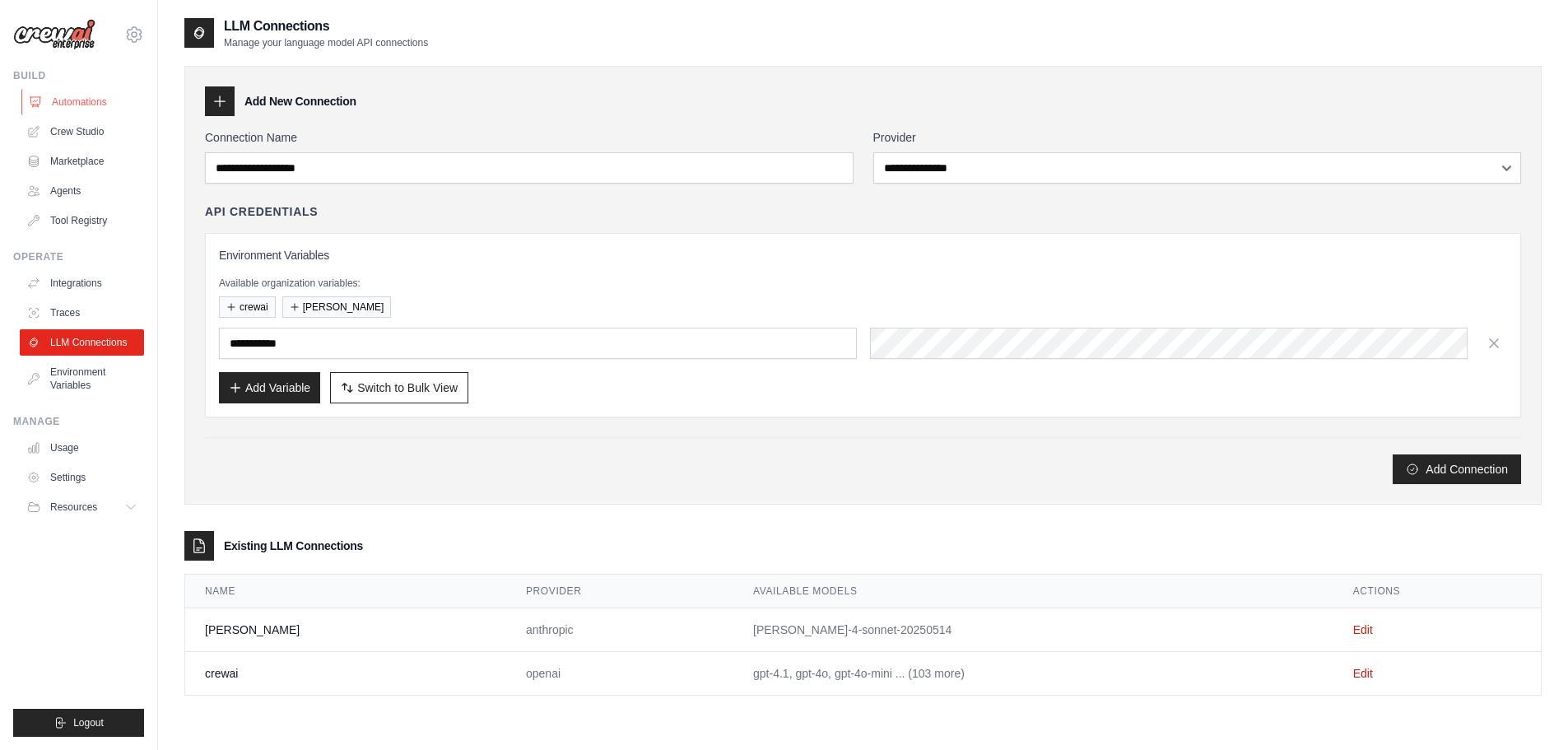
click at [71, 98] on link "Automations" at bounding box center [84, 101] width 125 height 26
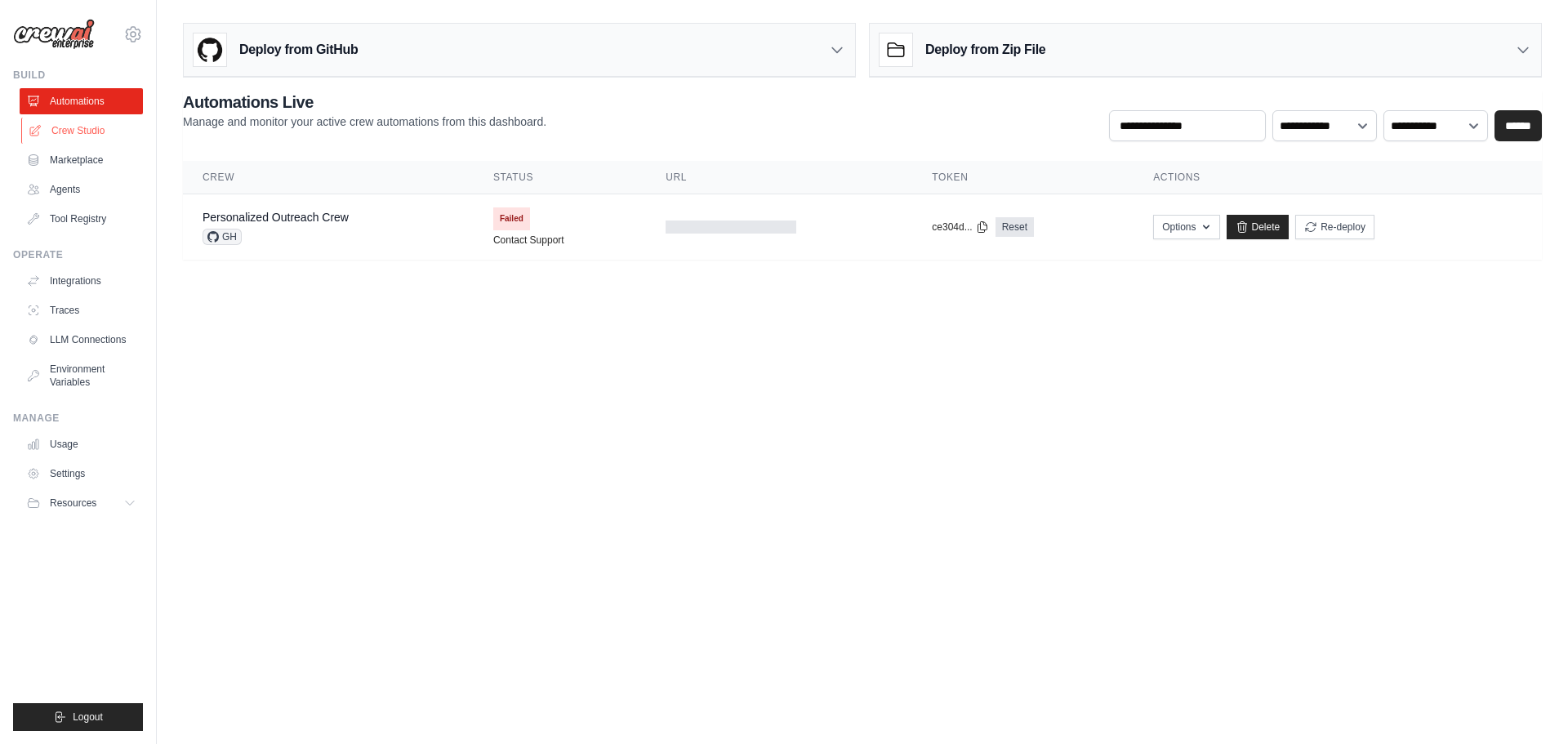
click at [82, 134] on link "Crew Studio" at bounding box center [83, 130] width 124 height 26
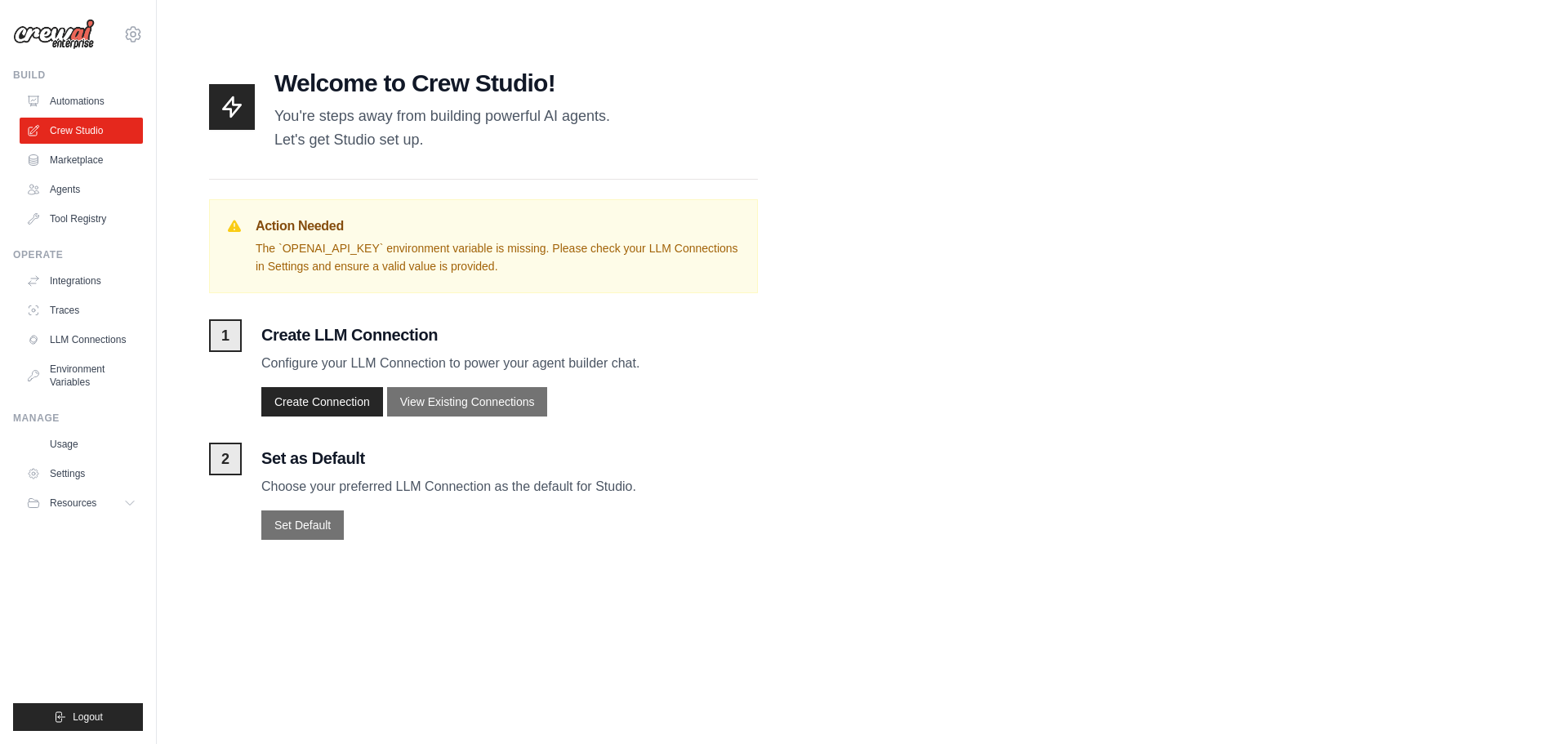
click at [79, 175] on ul "Automations Crew Studio Marketplace Agents Tool Registry" at bounding box center [81, 159] width 124 height 144
click at [75, 159] on link "Marketplace" at bounding box center [83, 159] width 124 height 26
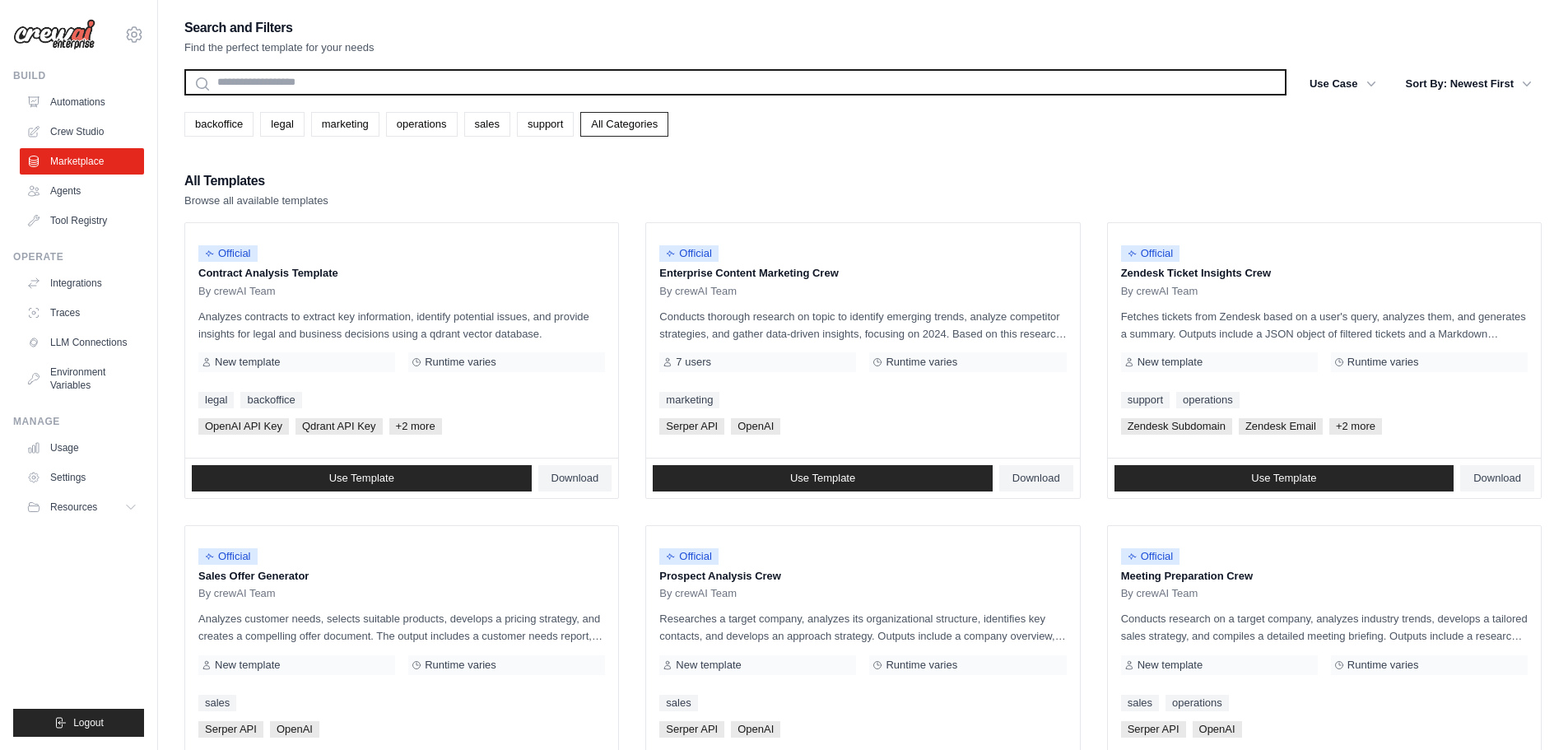
click at [245, 79] on input "text" at bounding box center [735, 82] width 1102 height 26
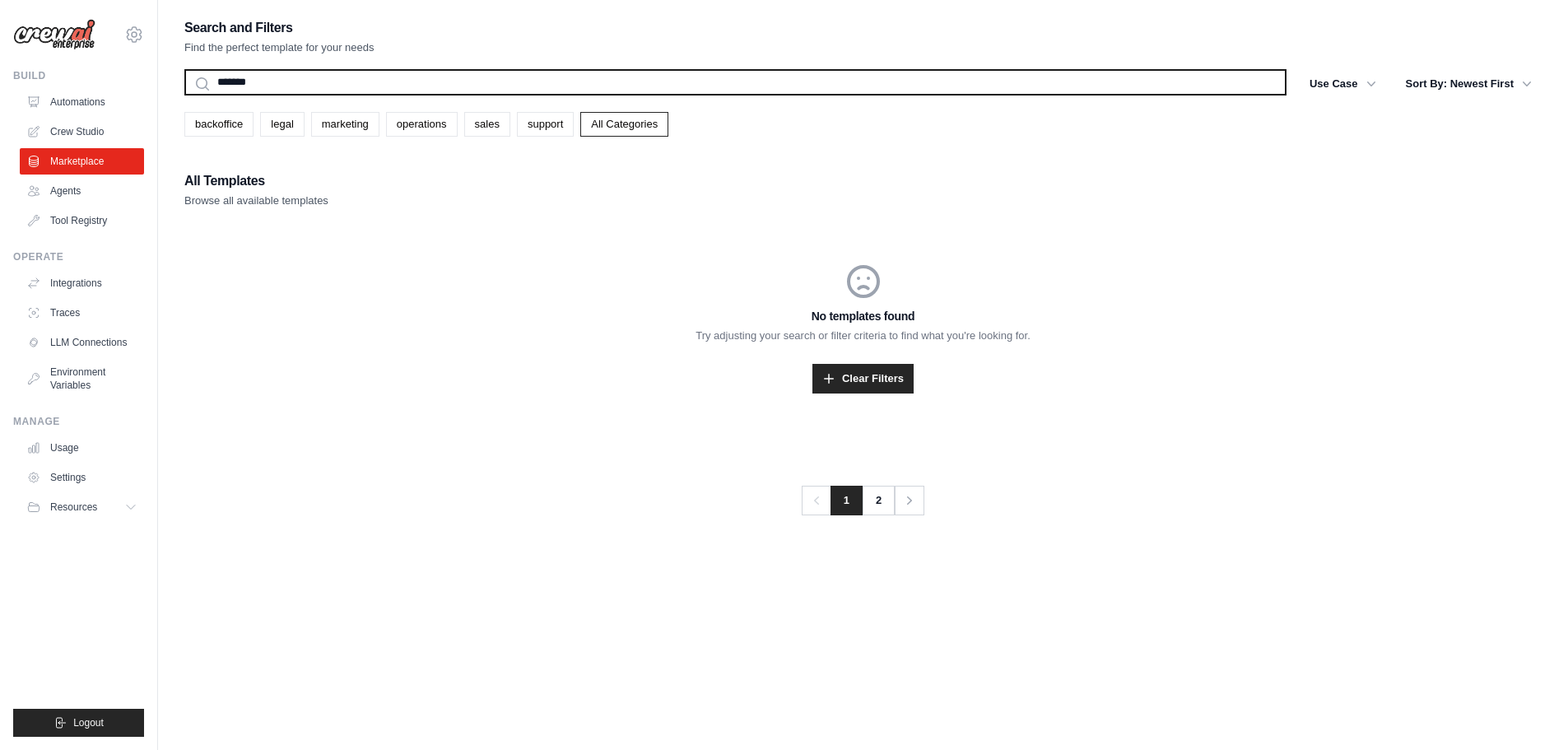
type input "********"
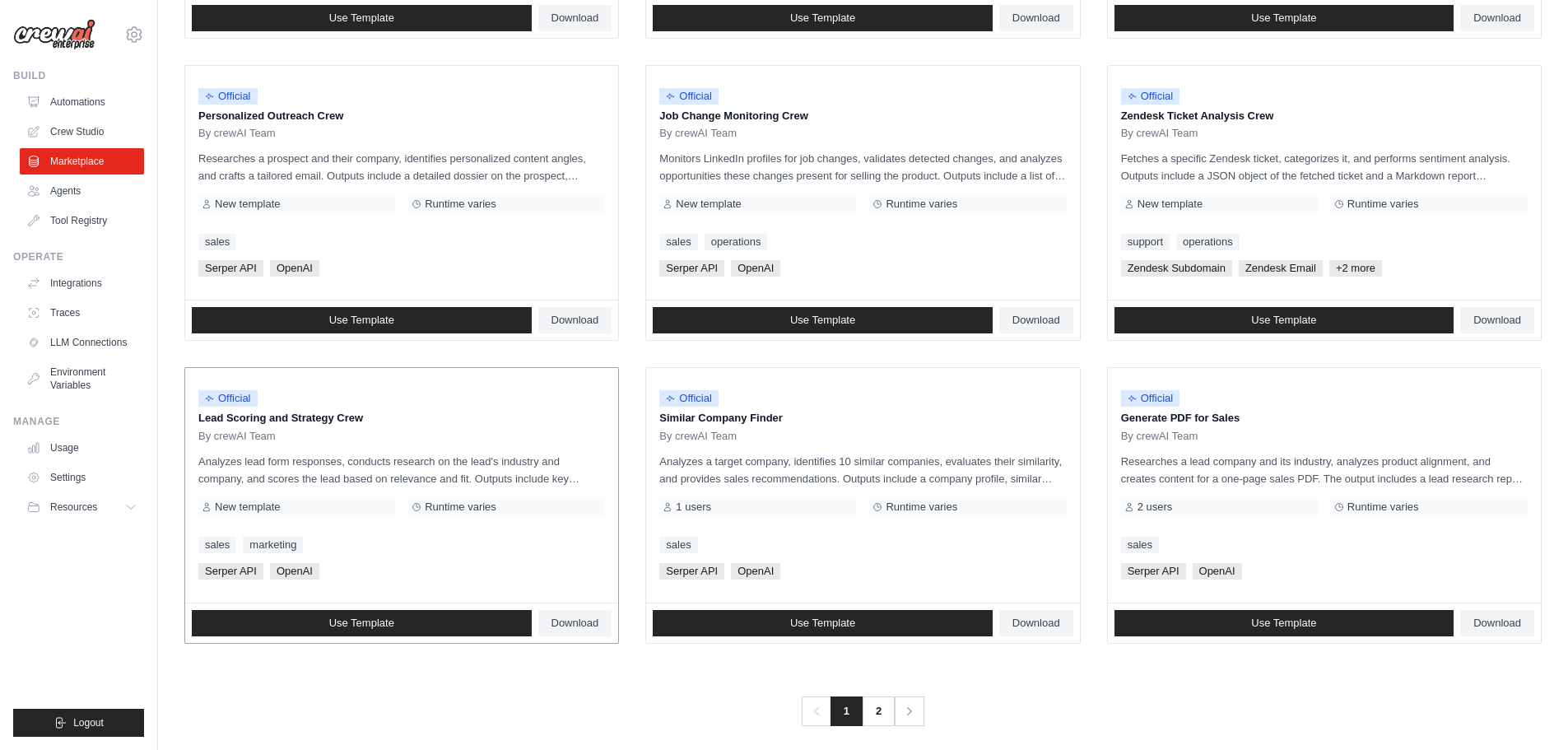
scroll to position [775, 0]
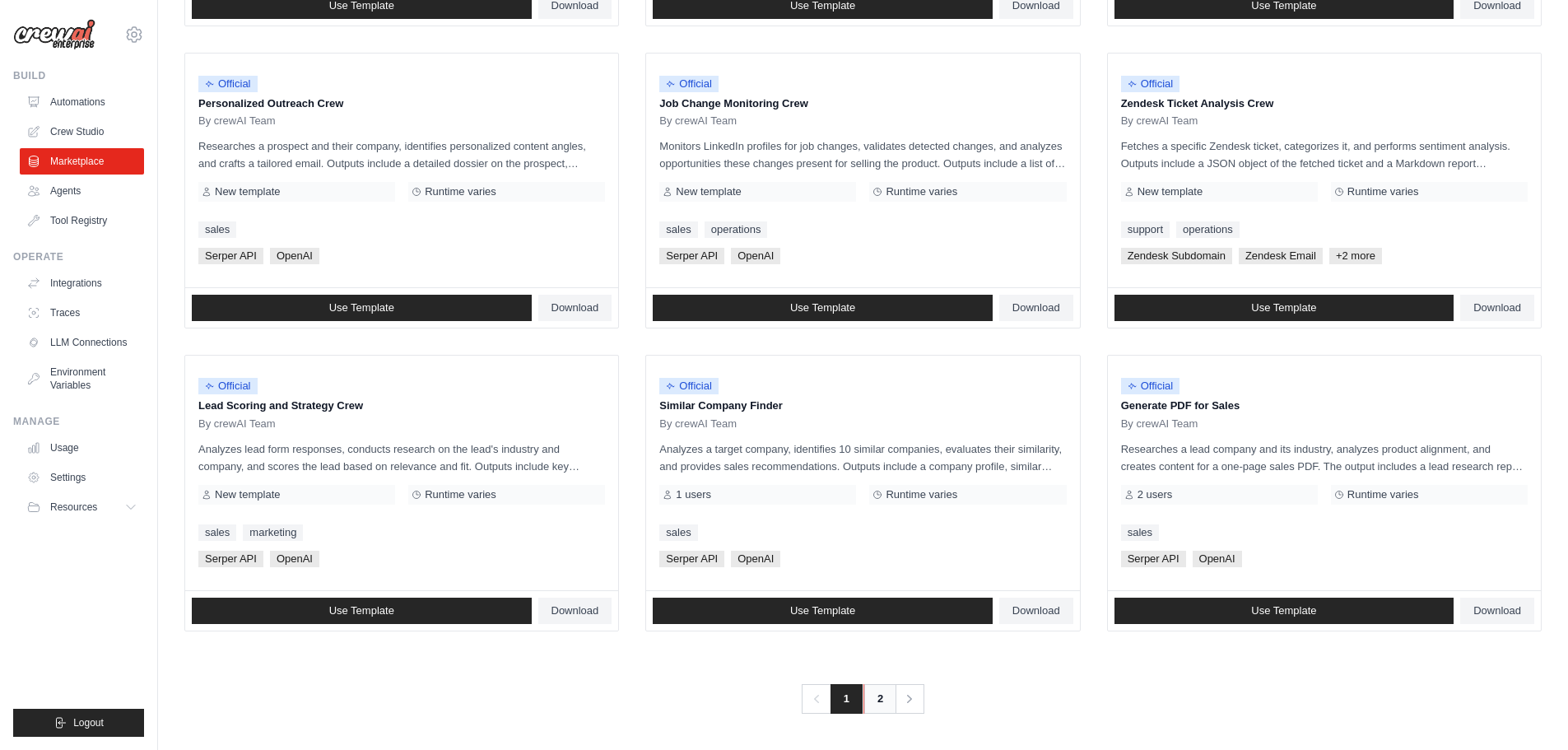
click at [884, 698] on link "2" at bounding box center [880, 699] width 32 height 30
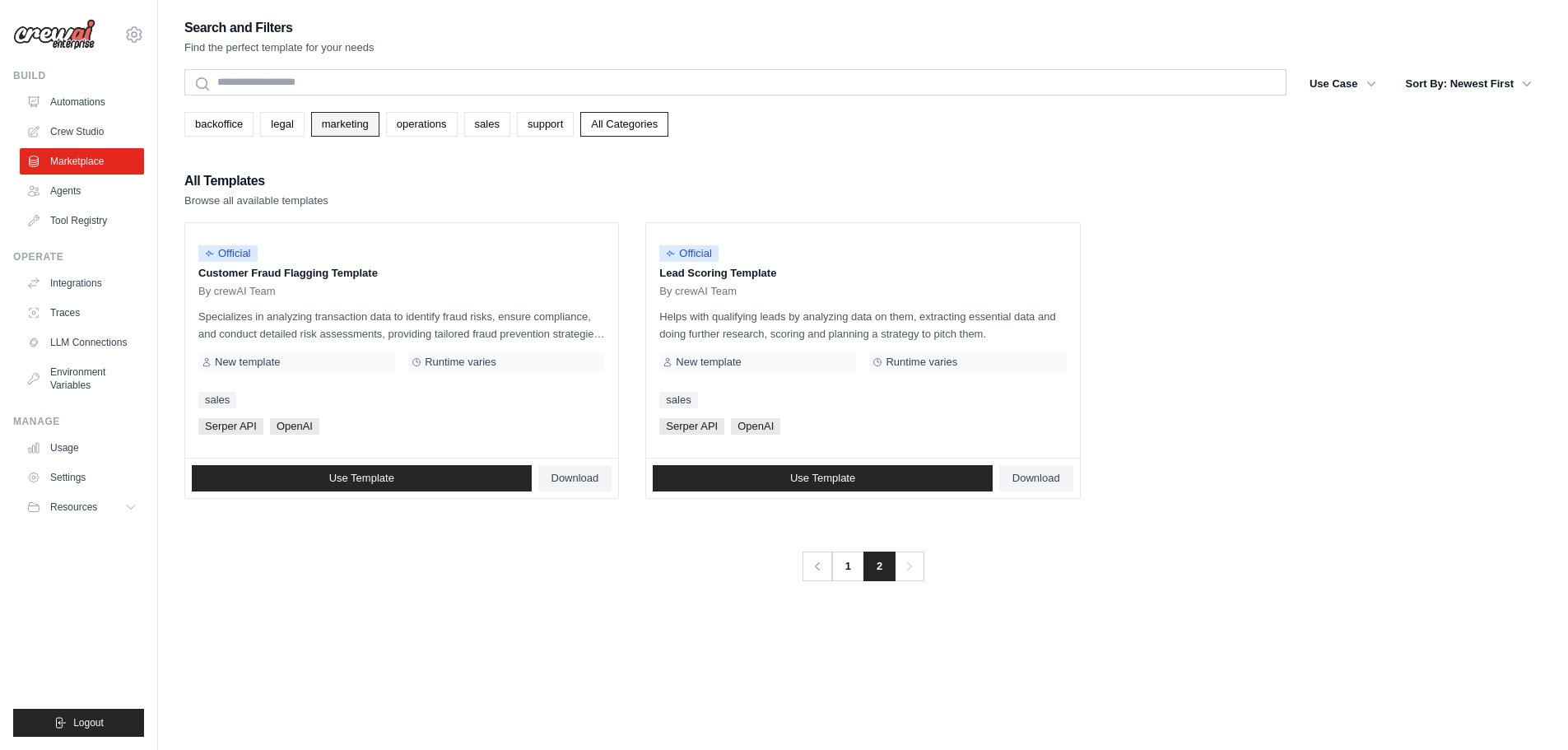
click at [344, 125] on link "marketing" at bounding box center [346, 124] width 69 height 24
click at [536, 116] on link "support" at bounding box center [545, 124] width 57 height 24
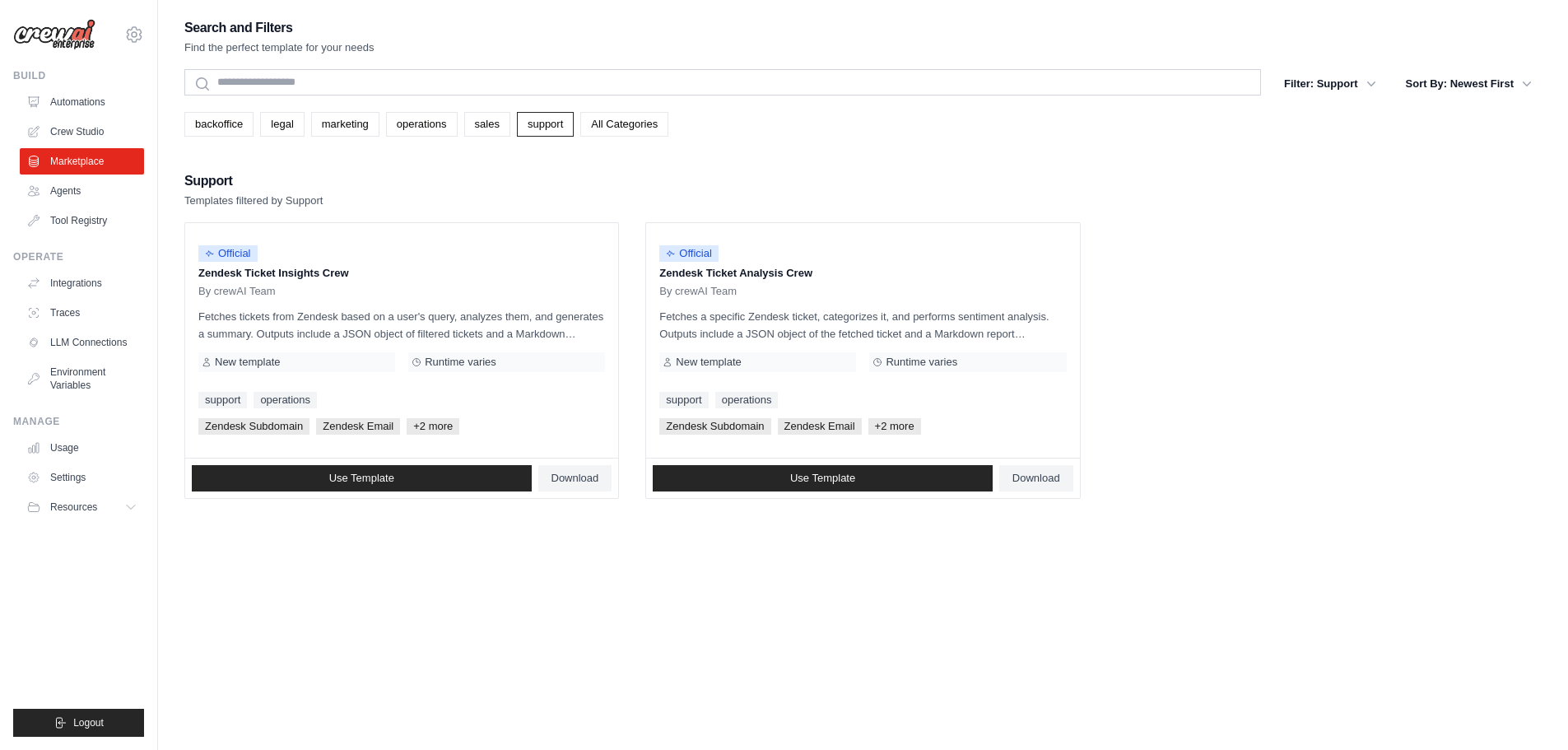
click at [620, 119] on link "All Categories" at bounding box center [625, 124] width 88 height 24
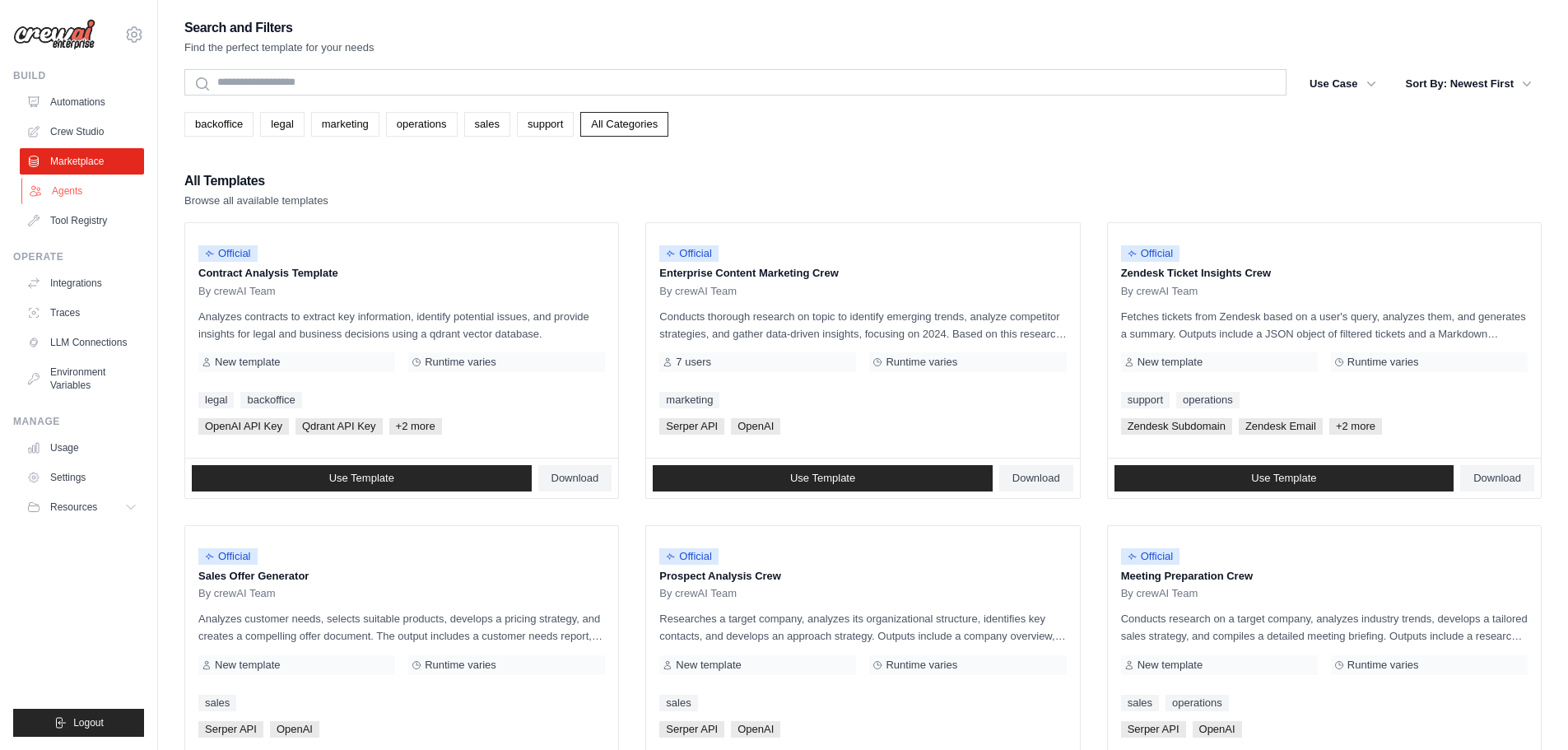
click at [63, 186] on link "Agents" at bounding box center [84, 190] width 125 height 26
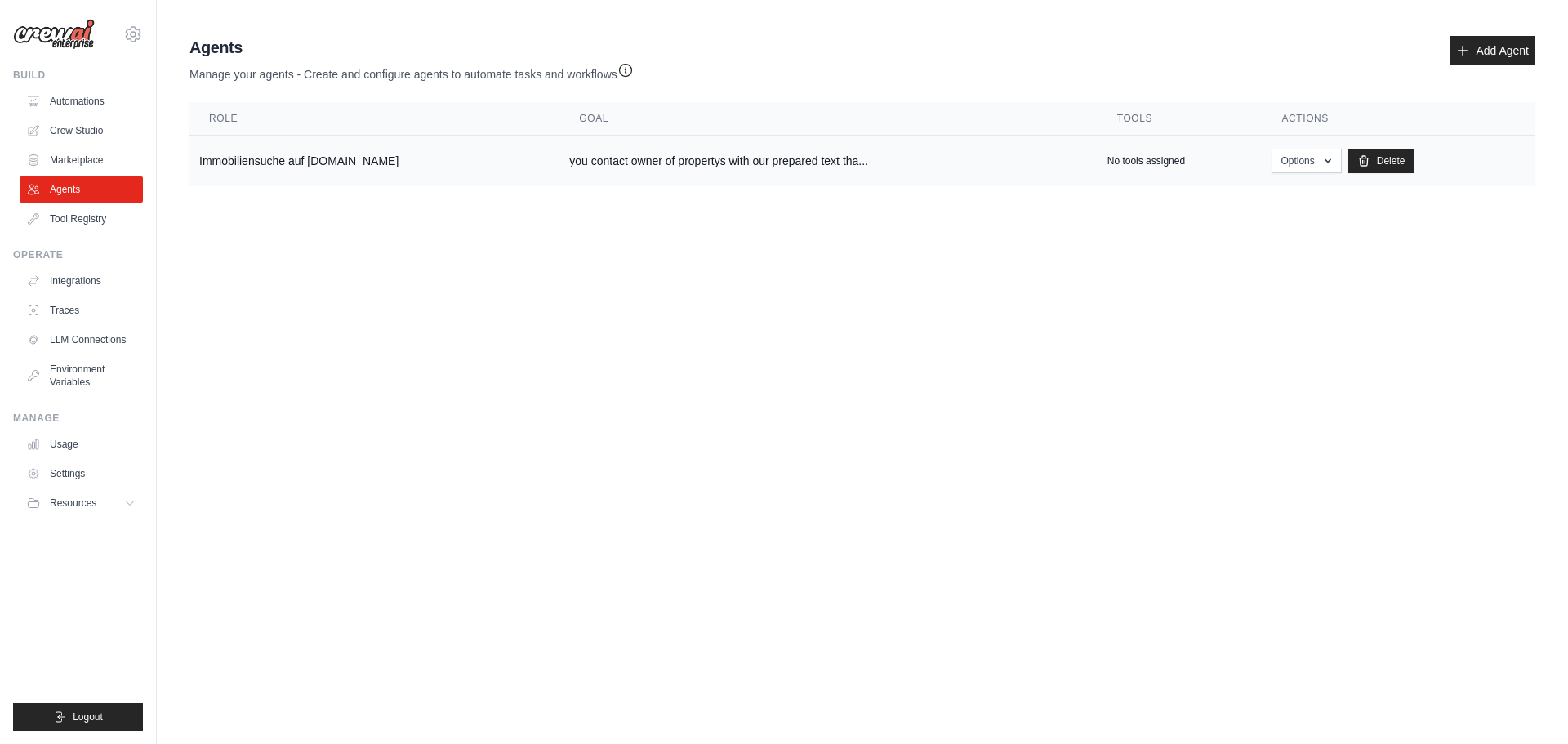
click at [265, 162] on td "Immobiliensuche auf [DOMAIN_NAME]" at bounding box center [374, 160] width 370 height 51
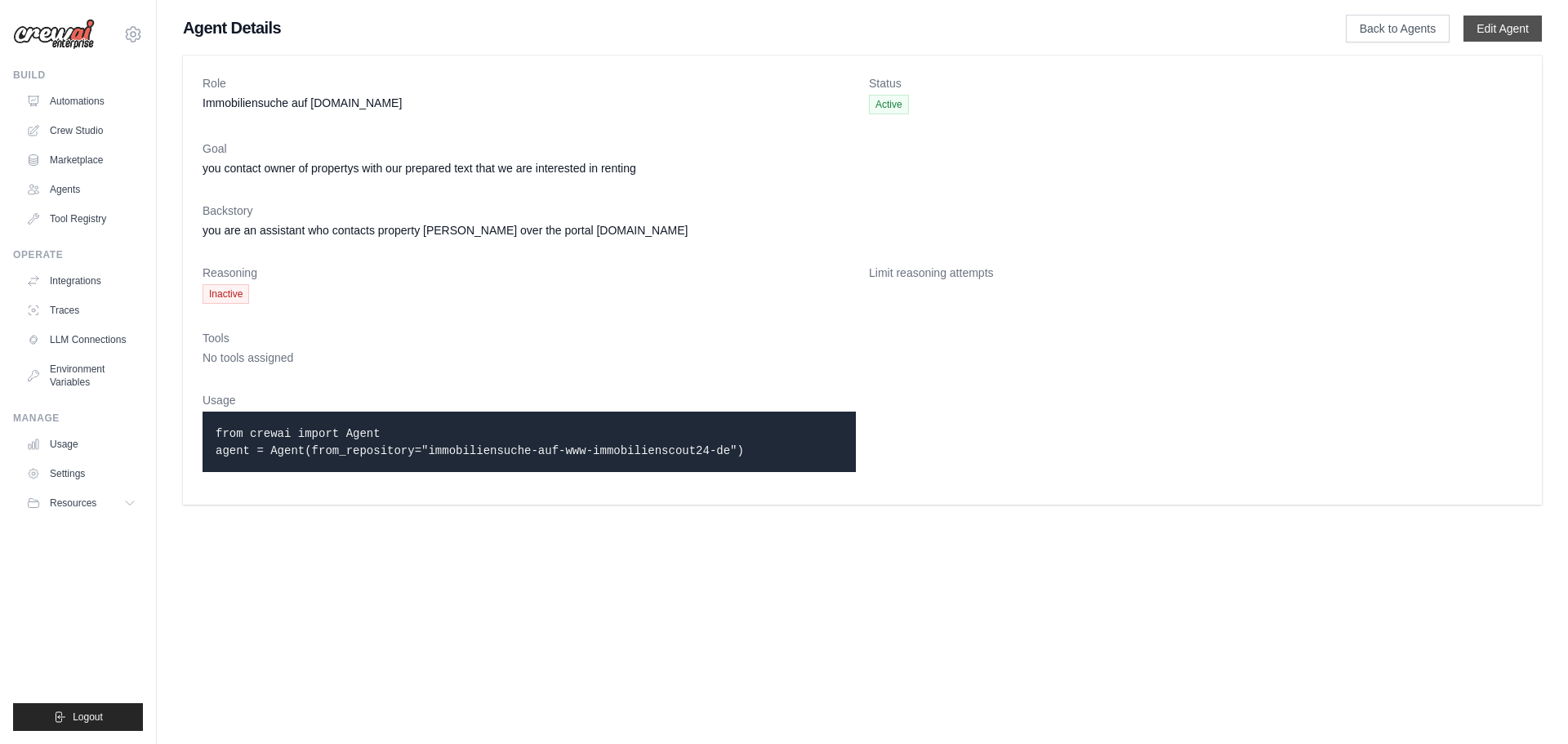
click at [1482, 26] on link "Edit Agent" at bounding box center [1503, 28] width 79 height 26
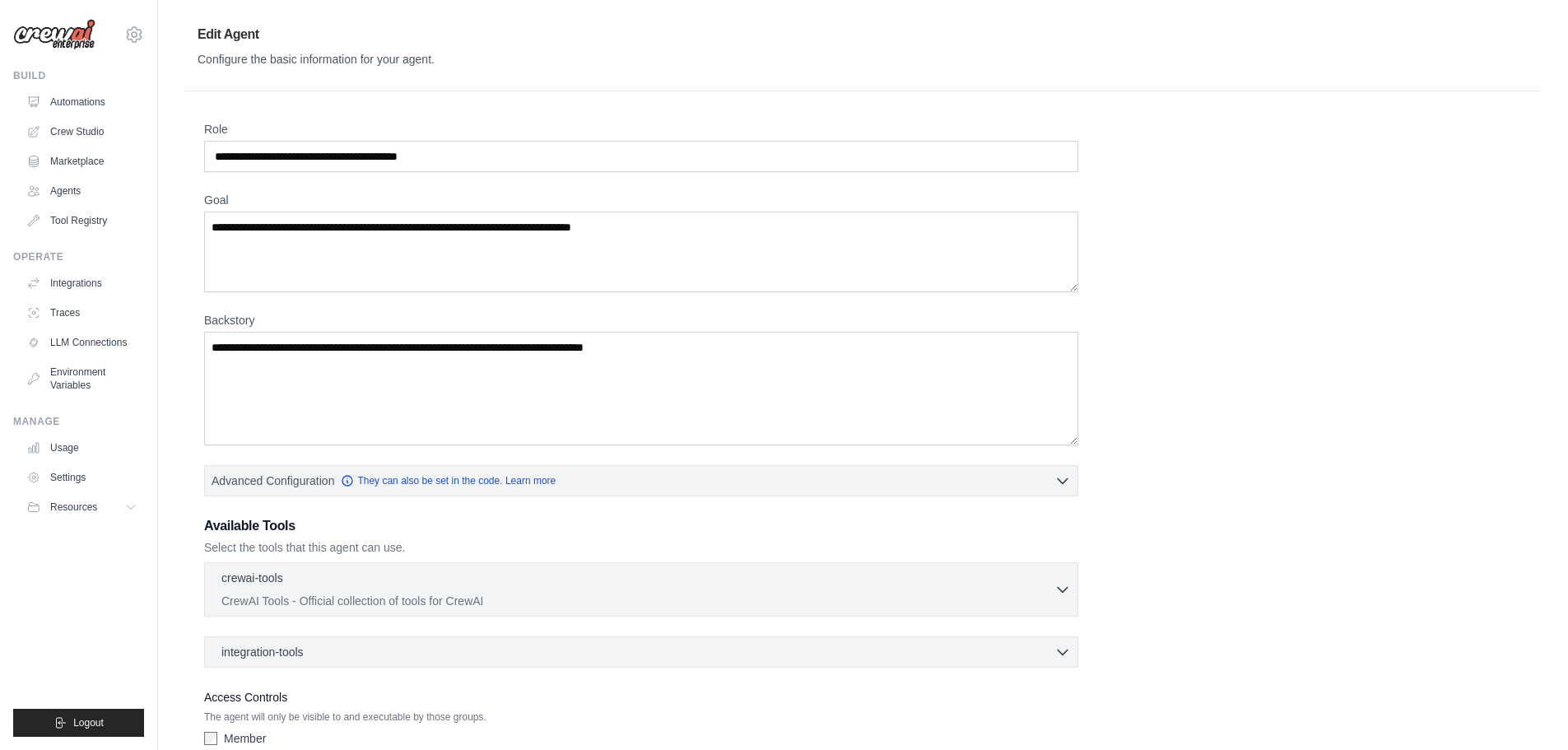
scroll to position [106, 0]
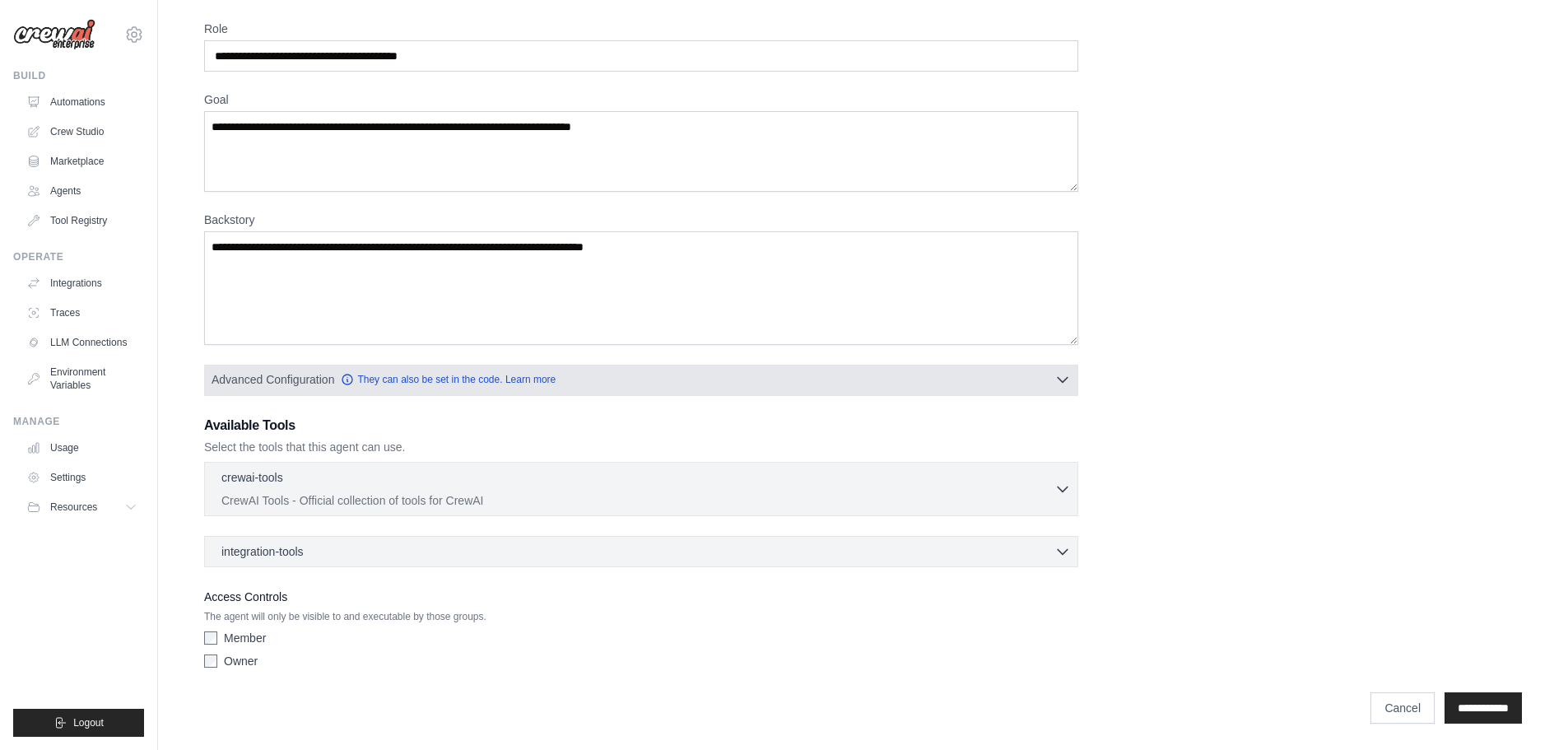
click at [1062, 379] on icon "button" at bounding box center [1062, 379] width 16 height 16
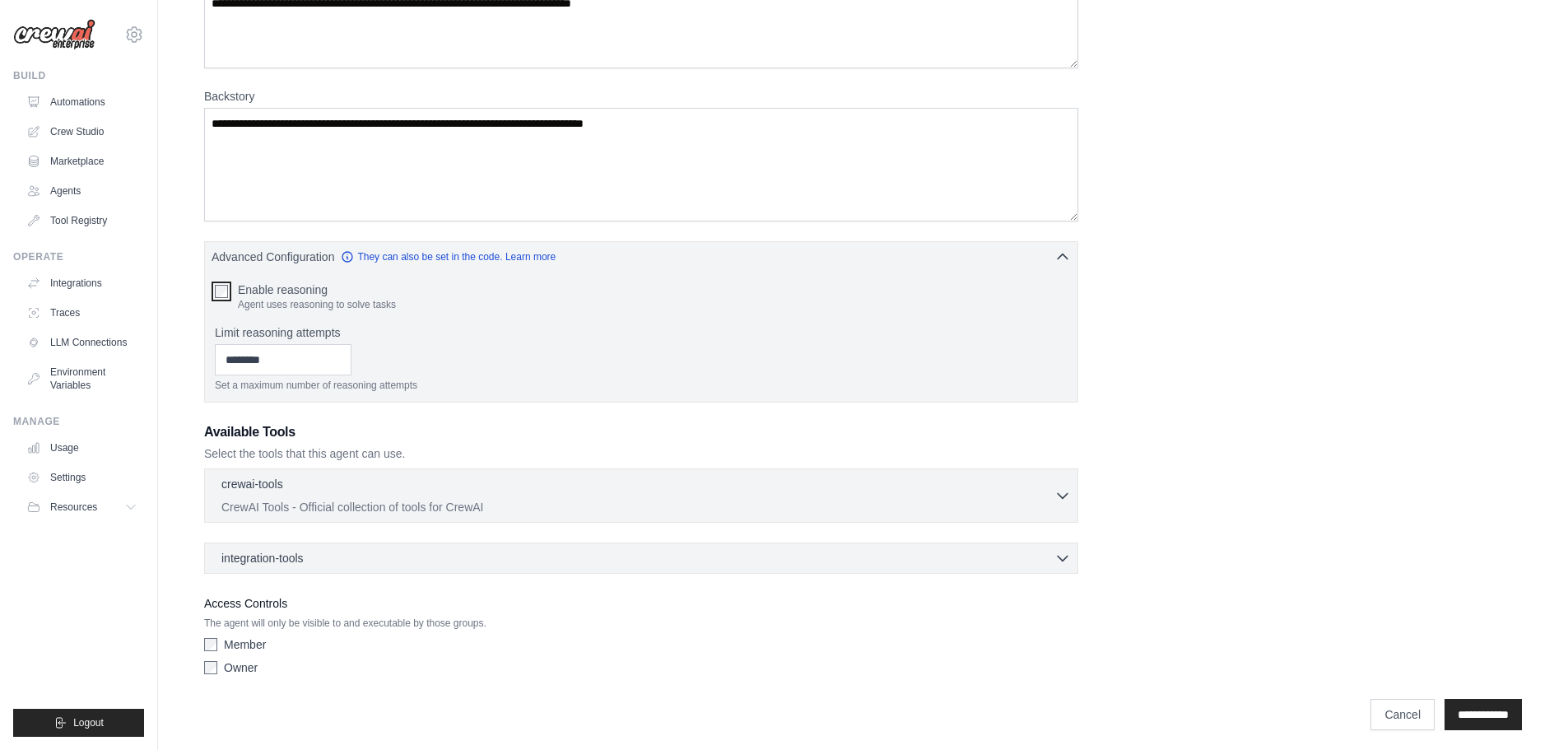
scroll to position [236, 0]
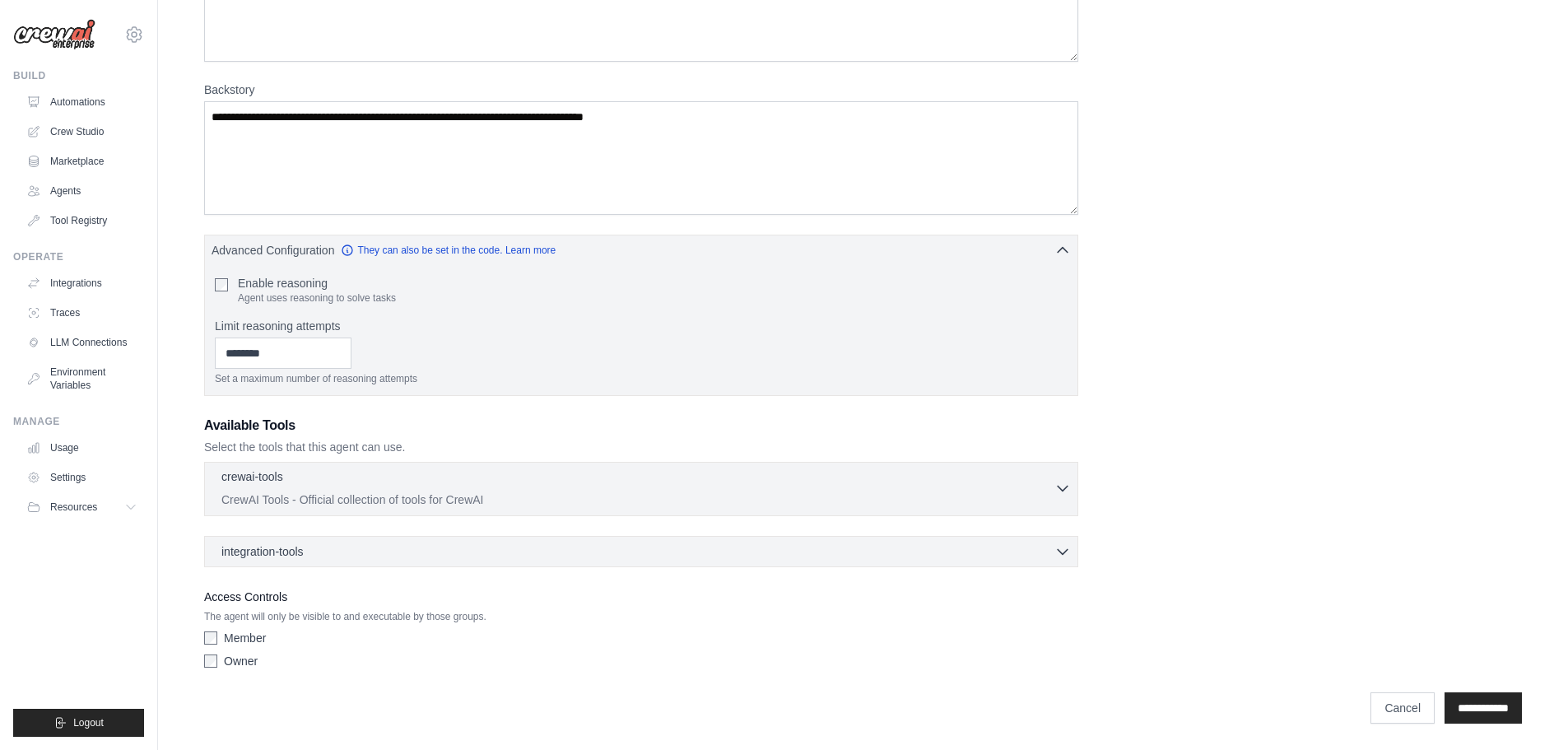
click at [1066, 482] on icon "button" at bounding box center [1062, 488] width 16 height 16
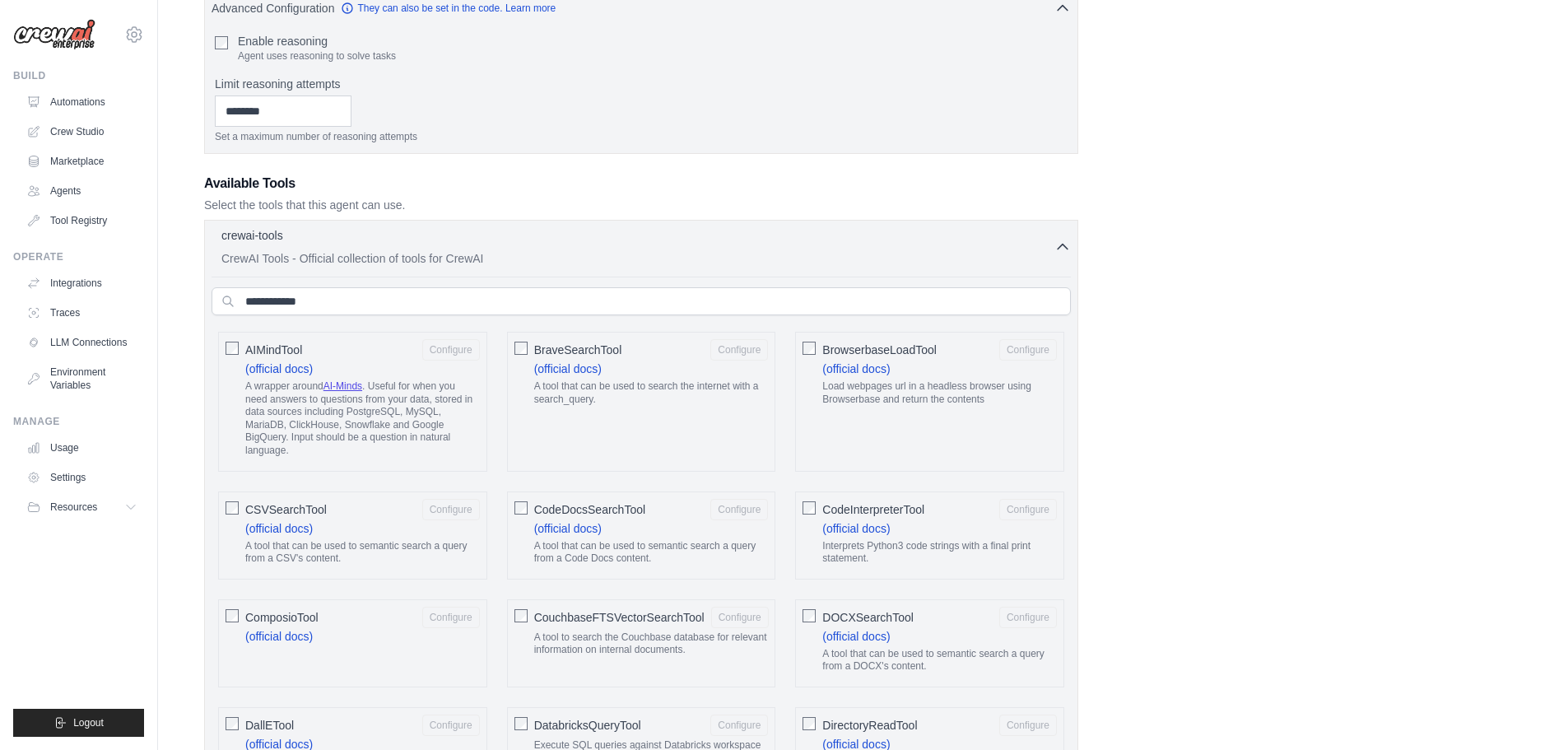
scroll to position [565, 0]
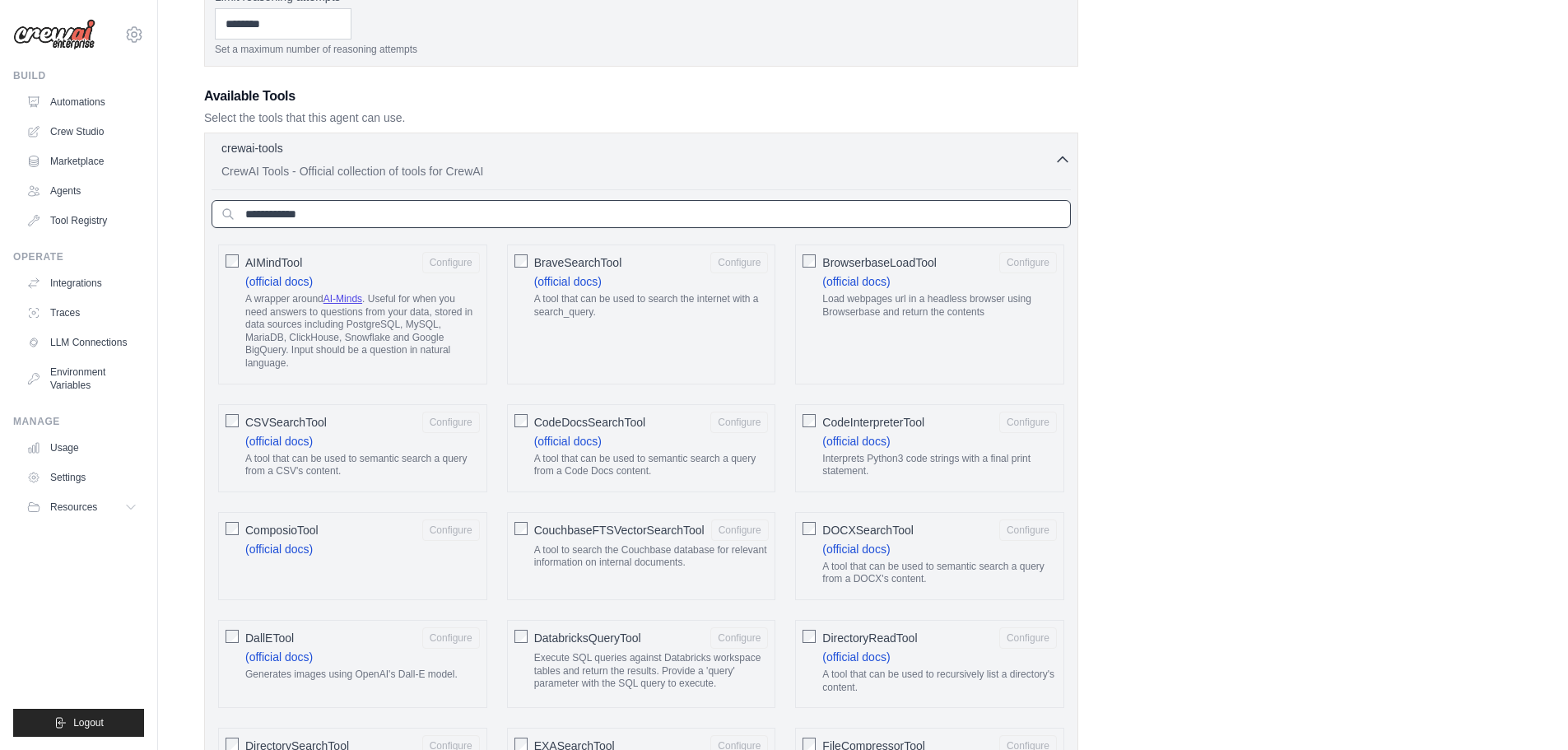
click at [399, 221] on input "text" at bounding box center [641, 214] width 859 height 28
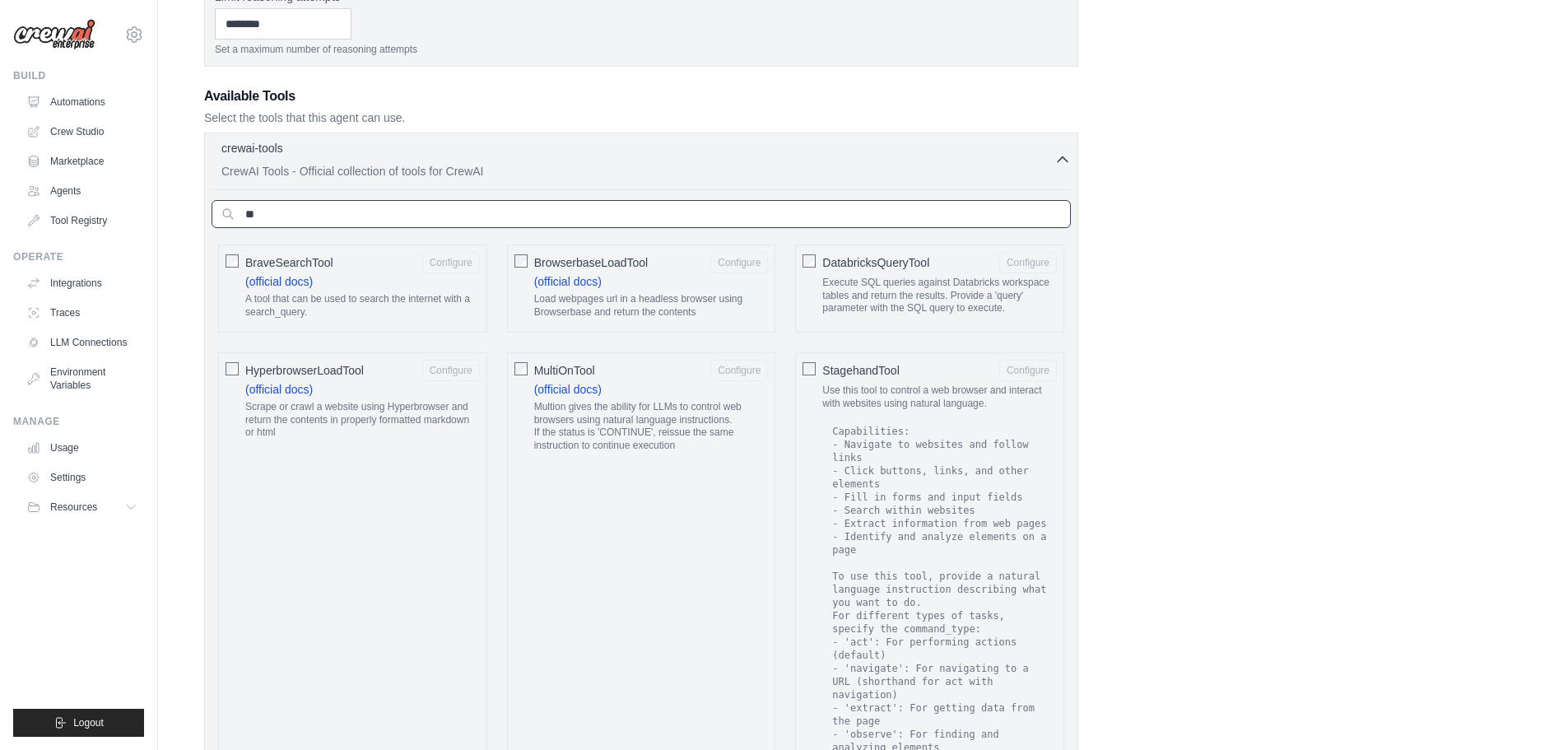
type input "*"
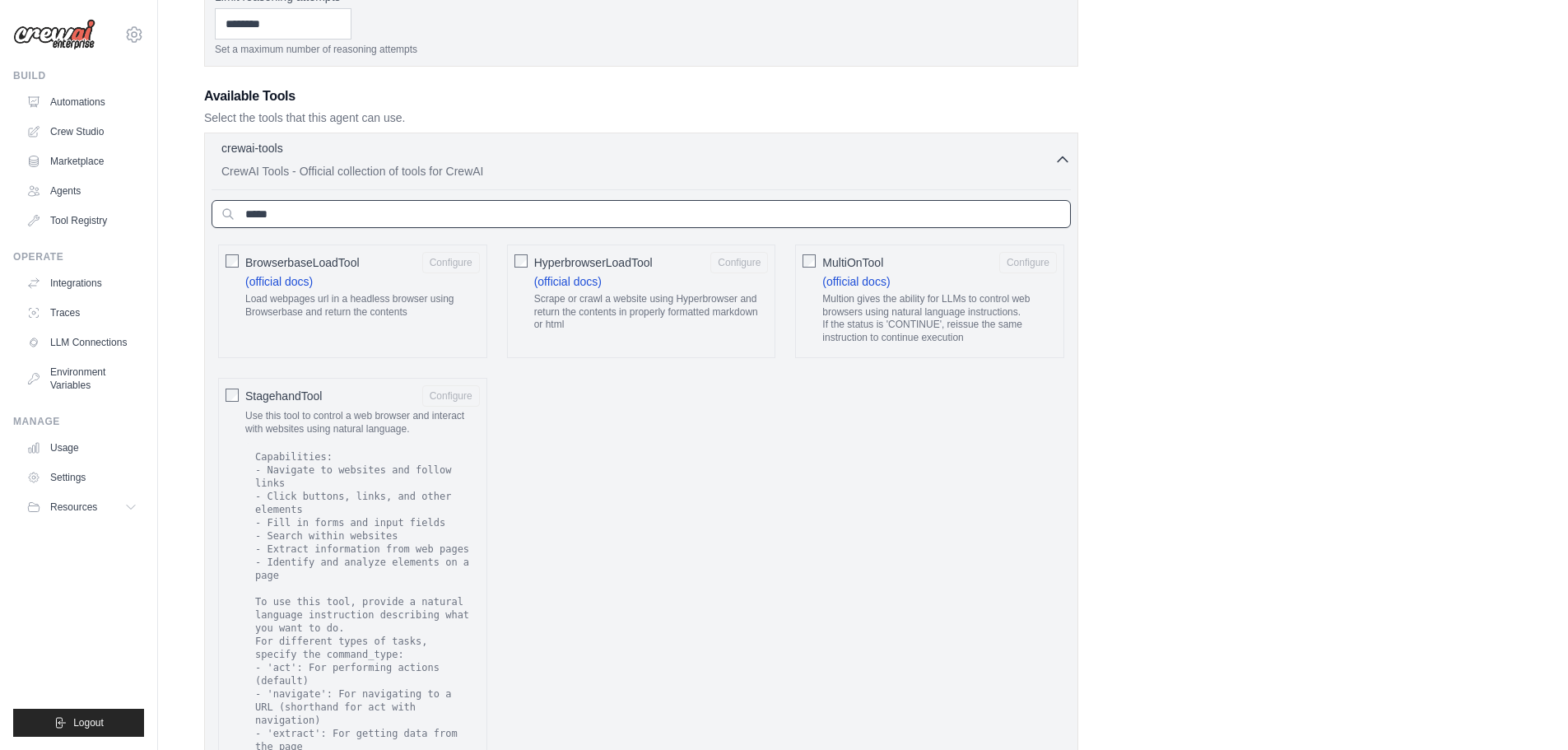
type input "*****"
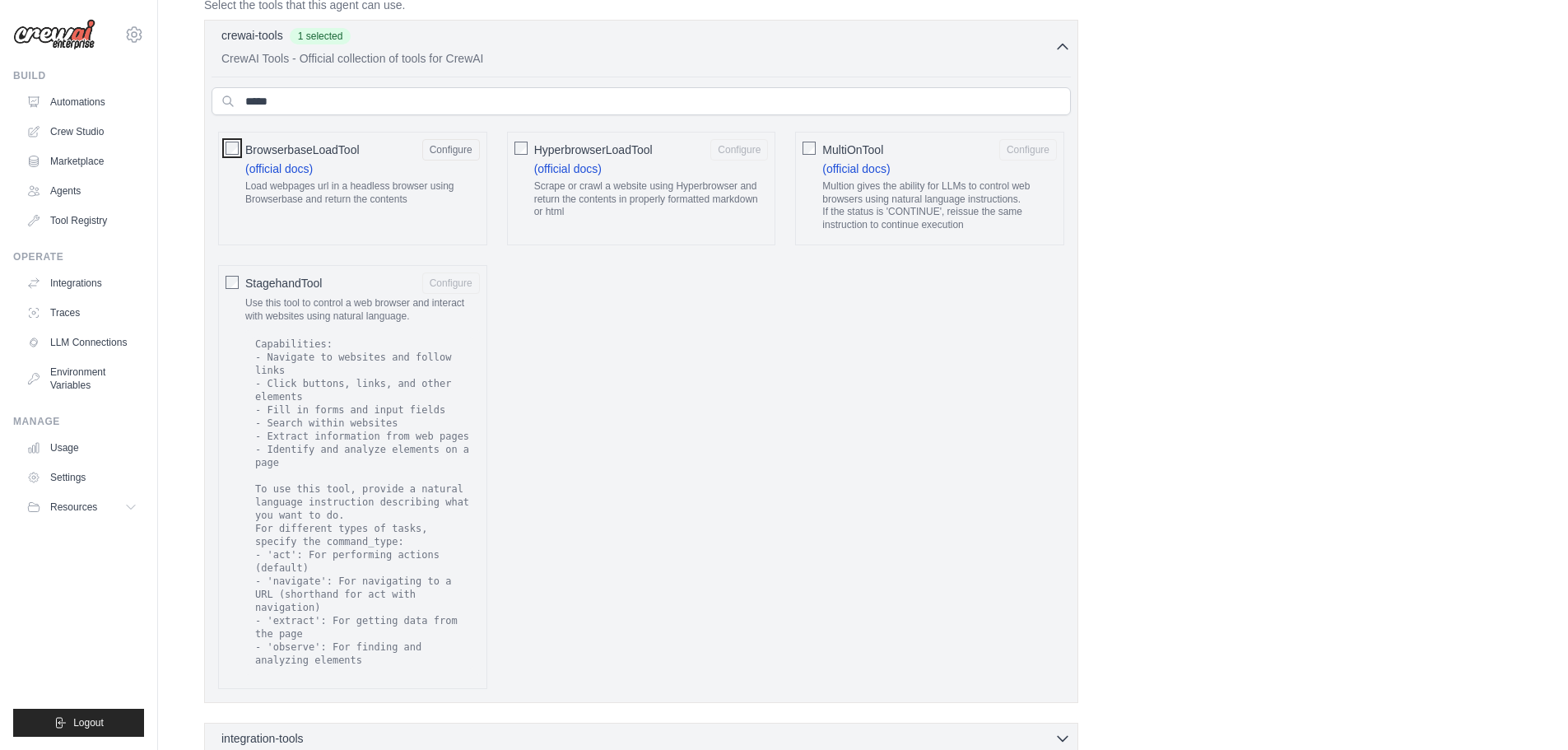
scroll to position [838, 0]
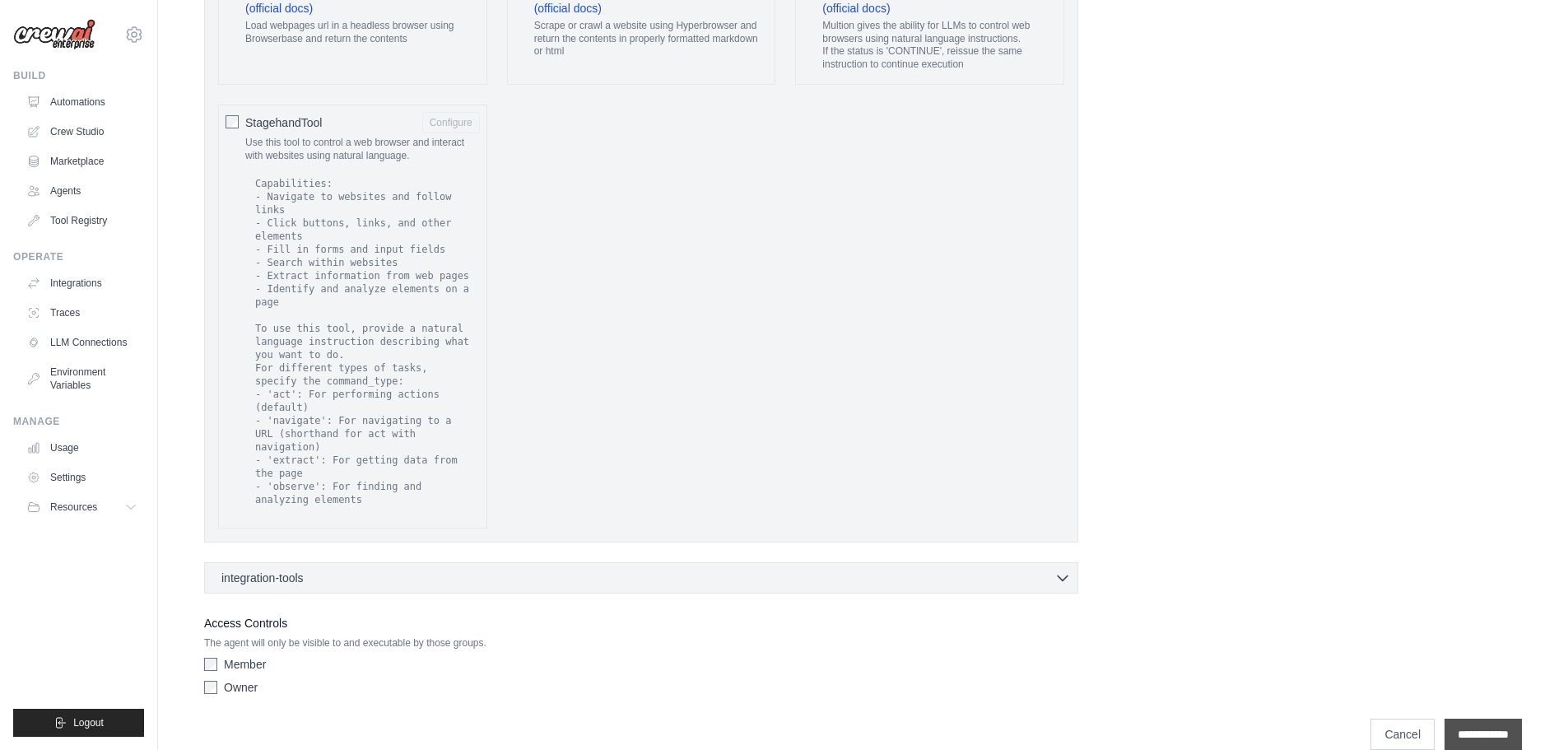
click at [1480, 718] on input "**********" at bounding box center [1484, 734] width 78 height 32
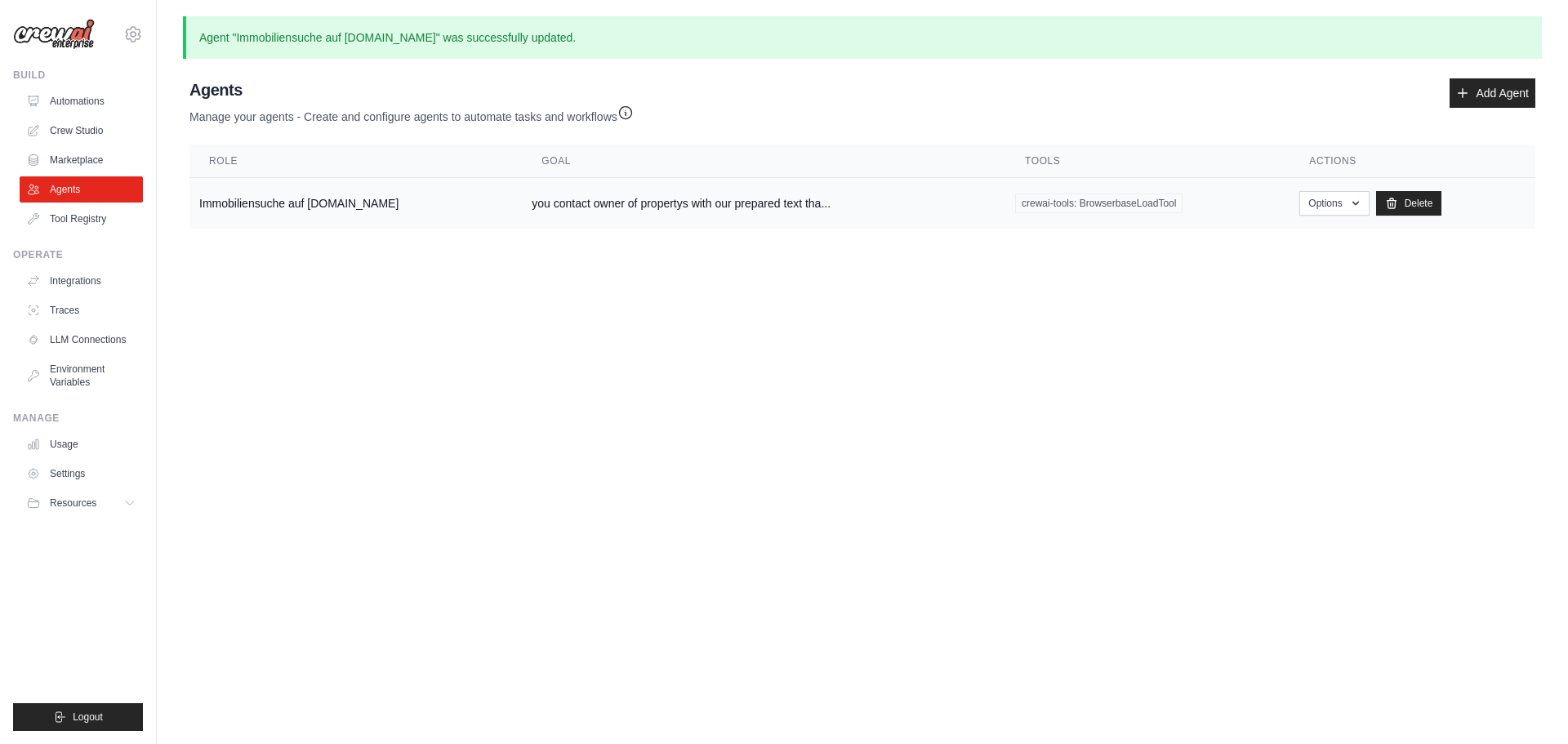
click at [1112, 208] on span "crewai-tools: BrowserbaseLoadTool" at bounding box center [1099, 203] width 167 height 20
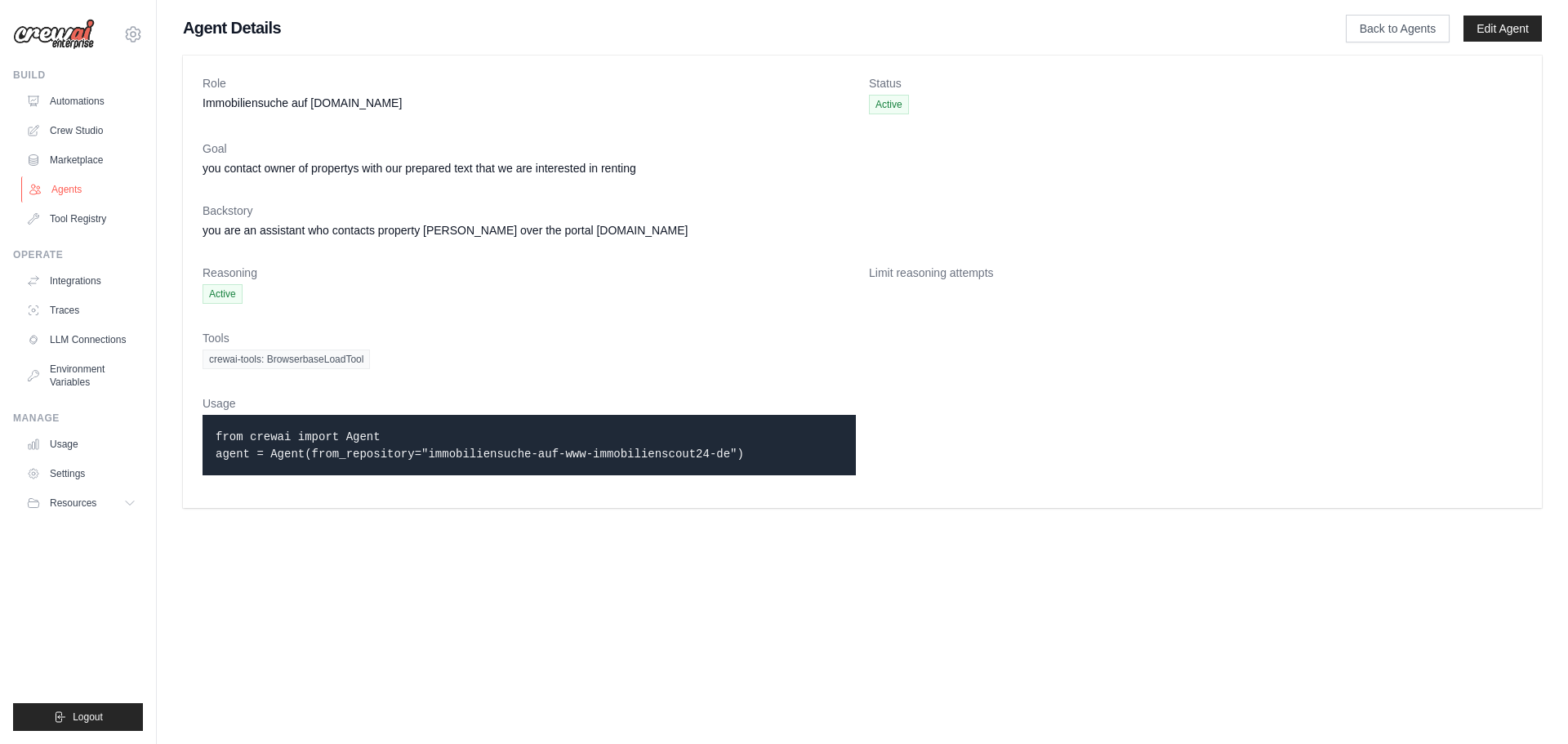
click at [56, 190] on link "Agents" at bounding box center [83, 189] width 124 height 26
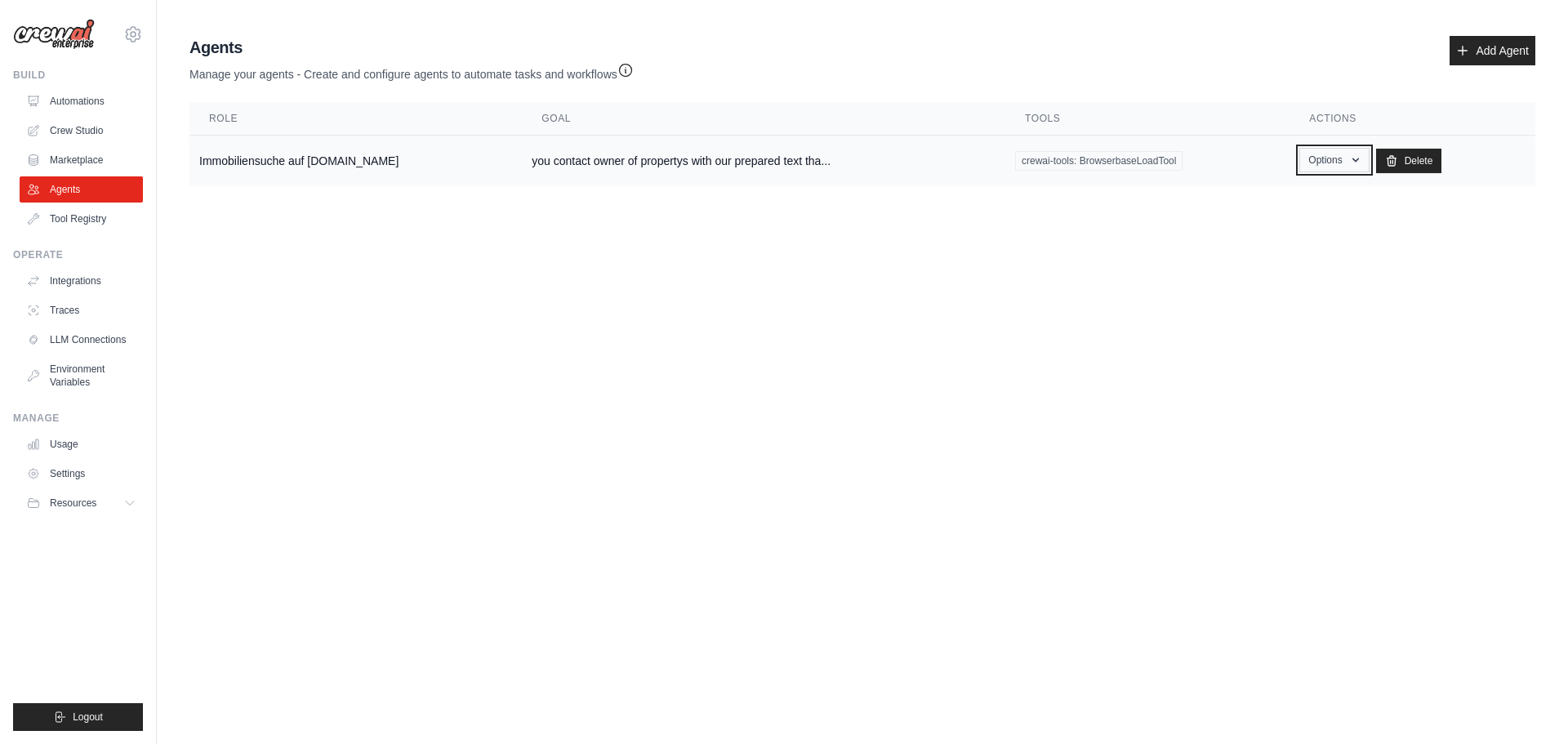
click at [1359, 156] on button "Options" at bounding box center [1334, 159] width 70 height 24
click at [1335, 194] on link "Show" at bounding box center [1310, 197] width 117 height 30
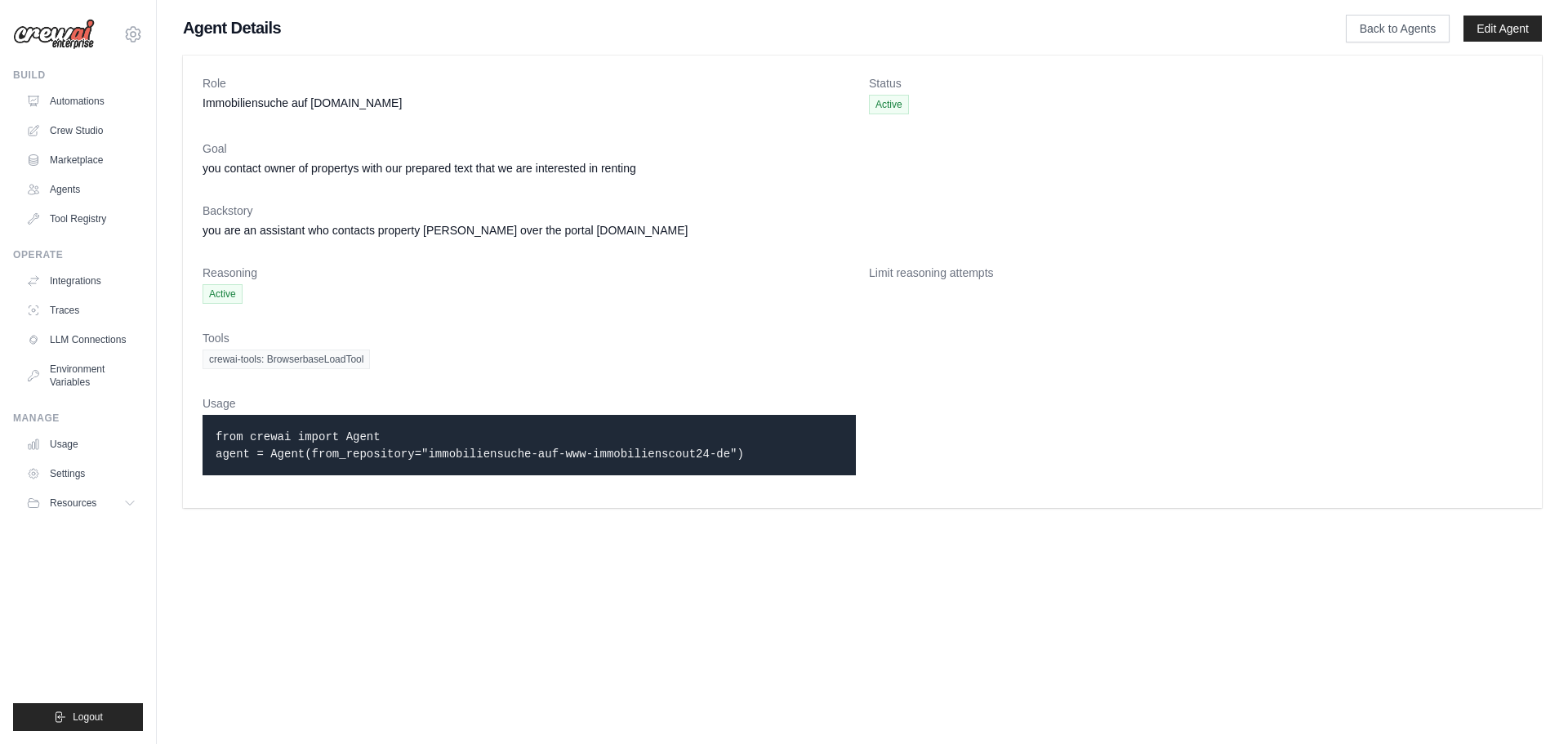
click at [369, 444] on p "from crewai import Agent agent = Agent(from_repository="immobiliensuche-auf-www…" at bounding box center [529, 445] width 627 height 34
click at [117, 100] on link "Automations" at bounding box center [83, 100] width 124 height 26
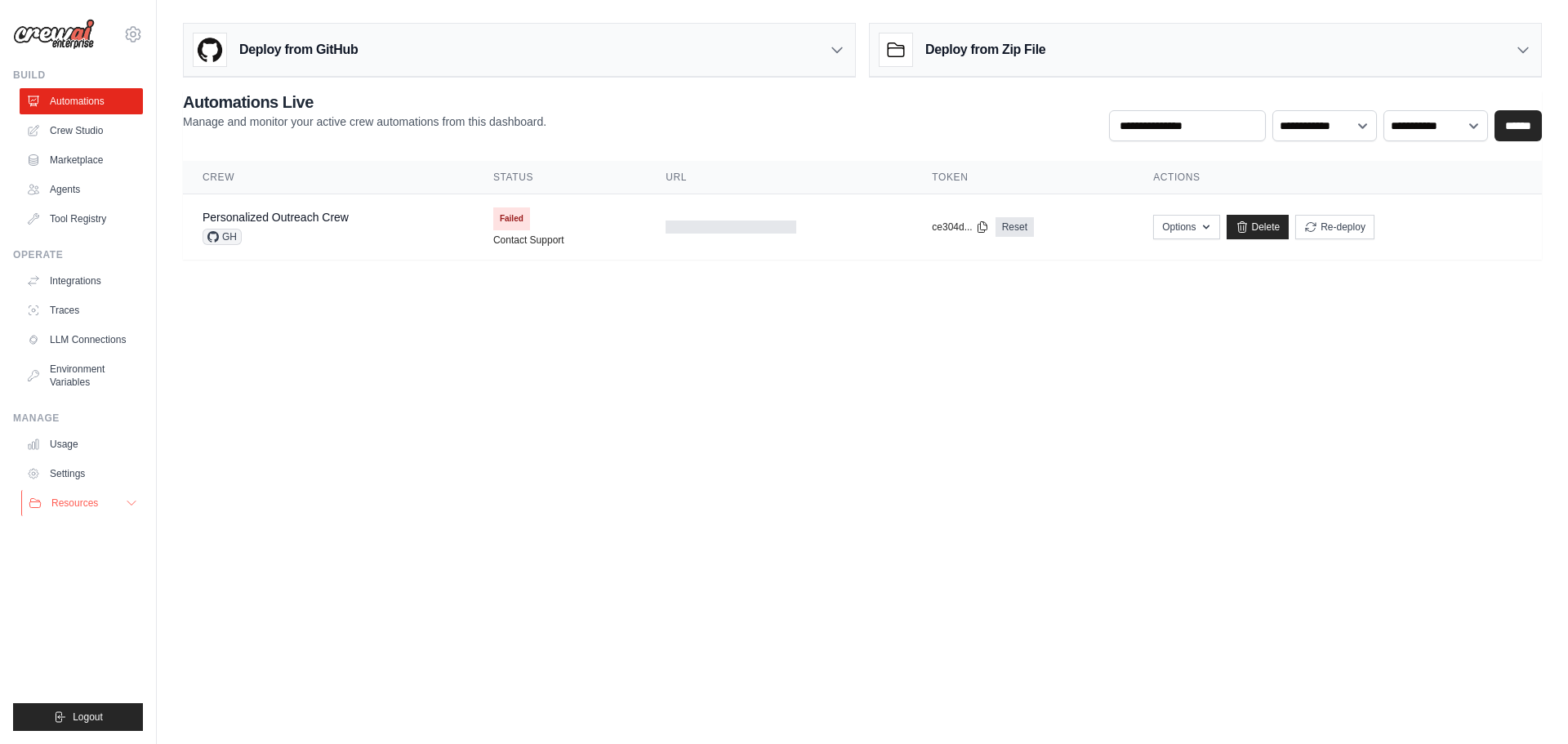
click at [48, 499] on div "Resources" at bounding box center [64, 502] width 70 height 13
click at [53, 440] on link "Usage" at bounding box center [83, 444] width 124 height 26
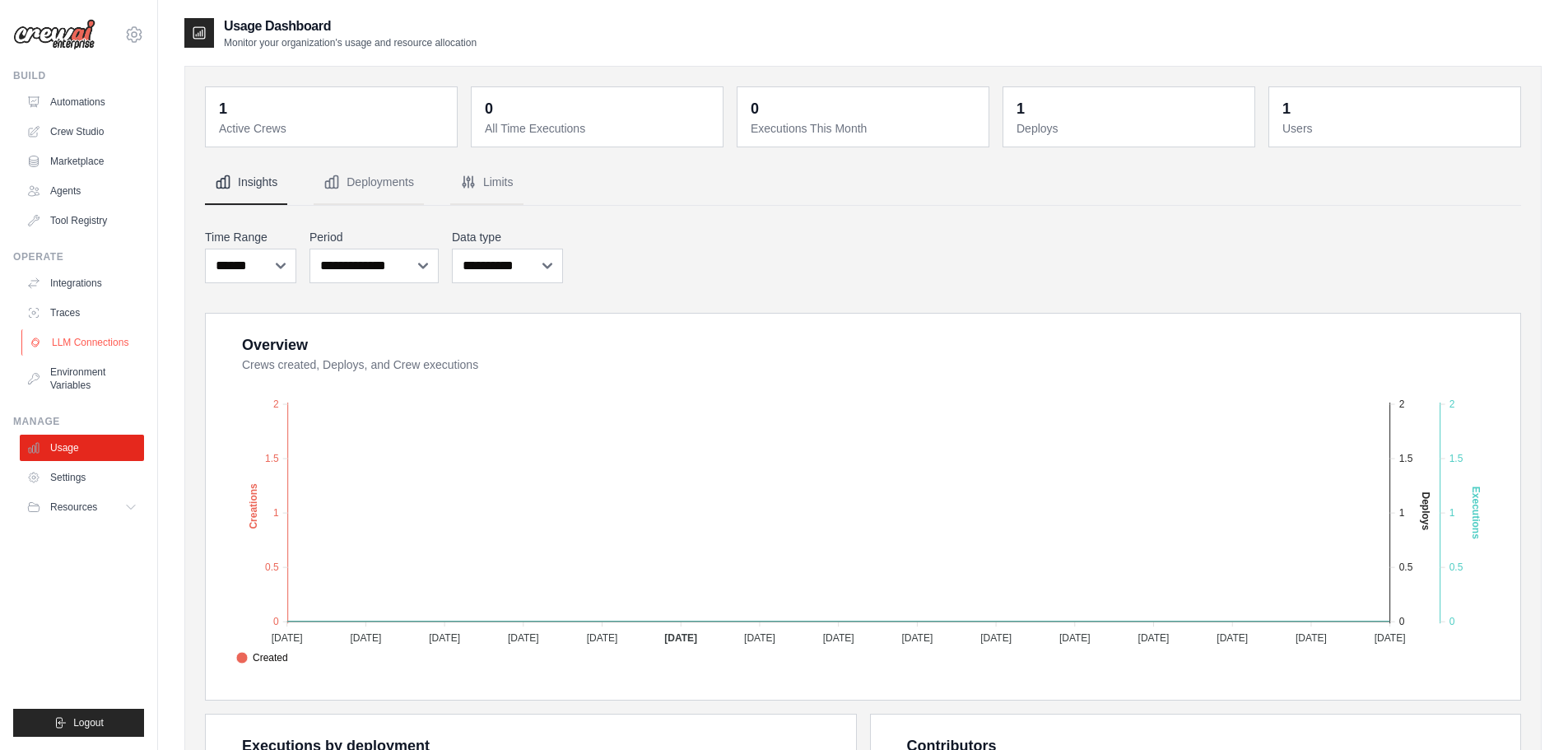
click at [88, 337] on link "LLM Connections" at bounding box center [84, 342] width 125 height 26
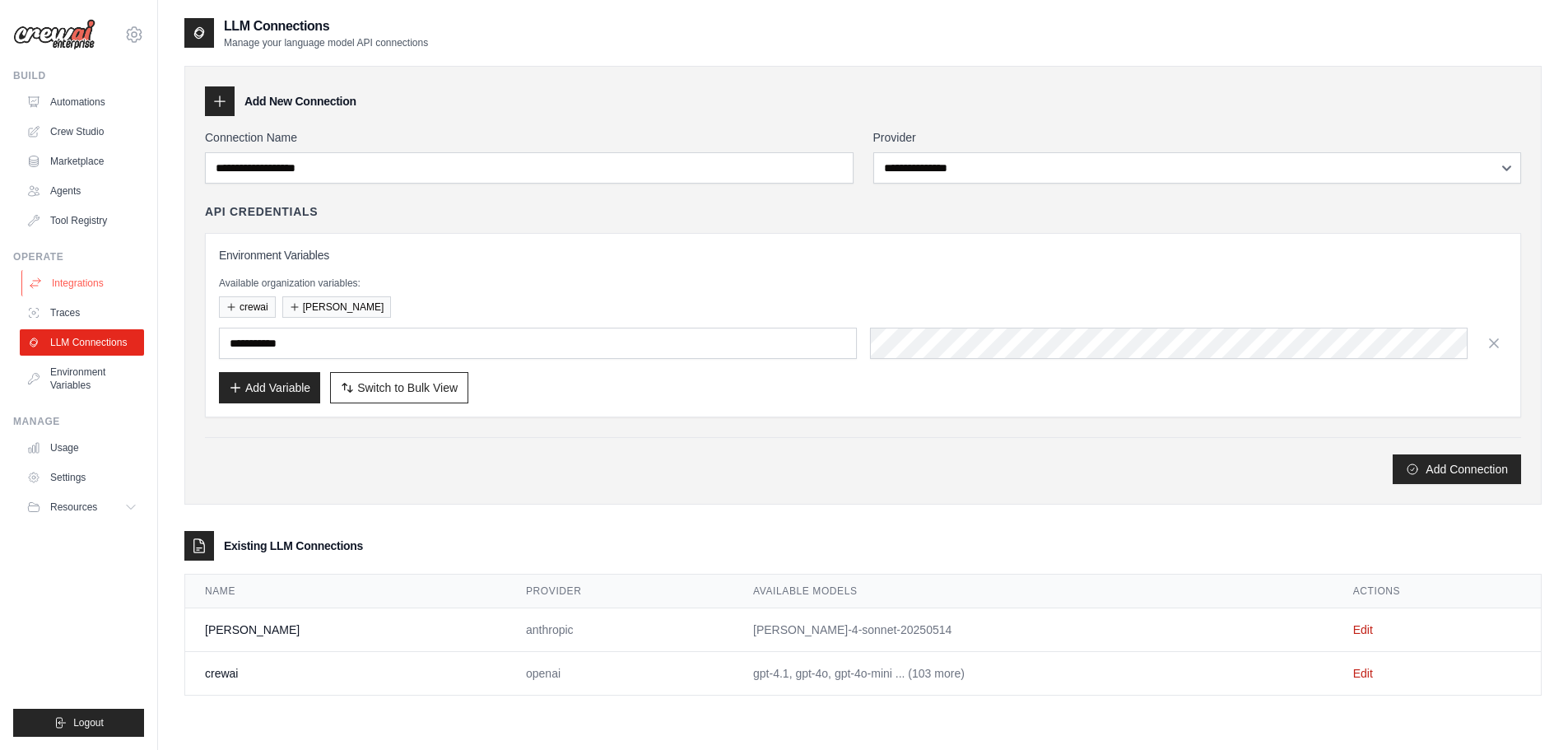
click at [107, 283] on link "Integrations" at bounding box center [84, 282] width 125 height 26
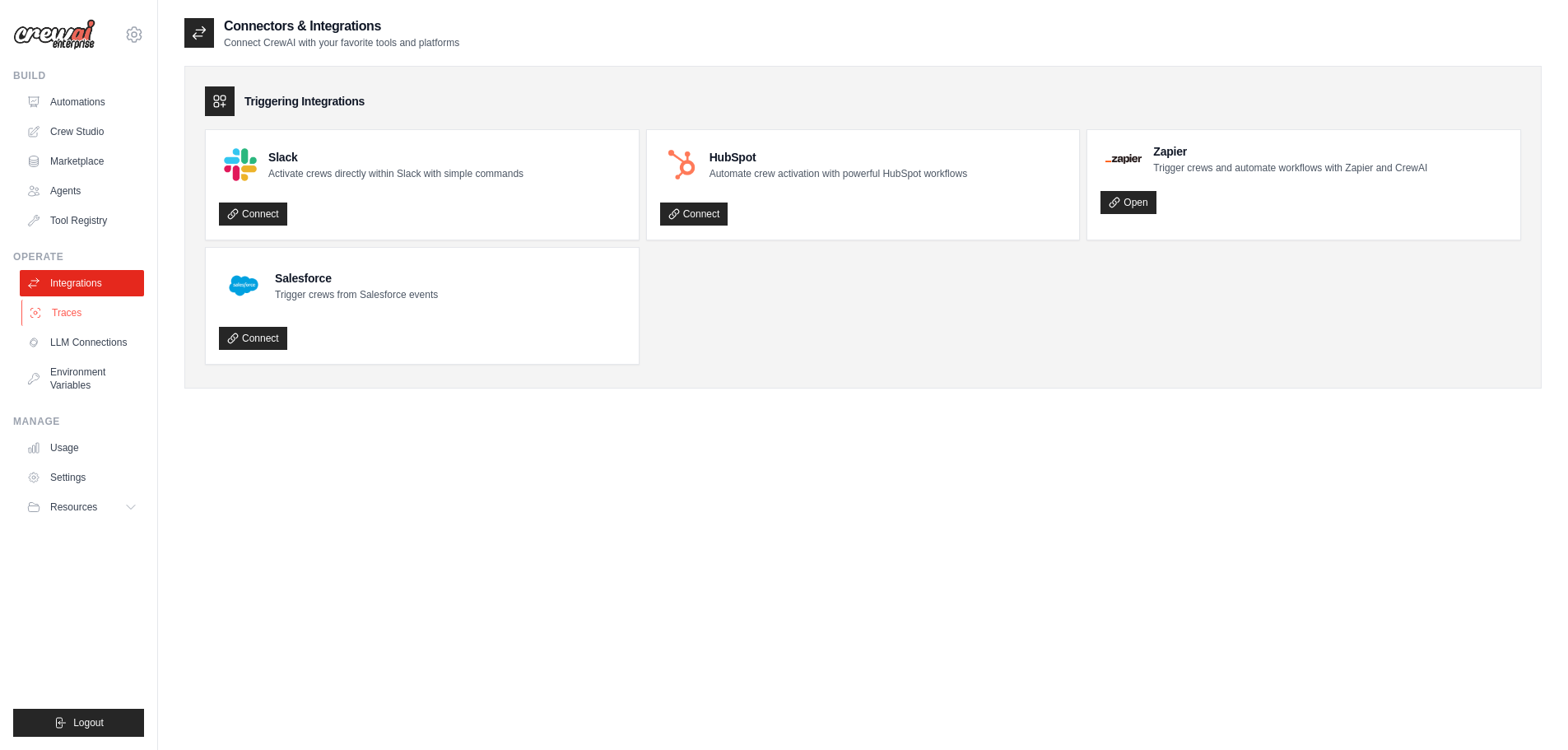
click at [104, 304] on link "Traces" at bounding box center [84, 312] width 125 height 26
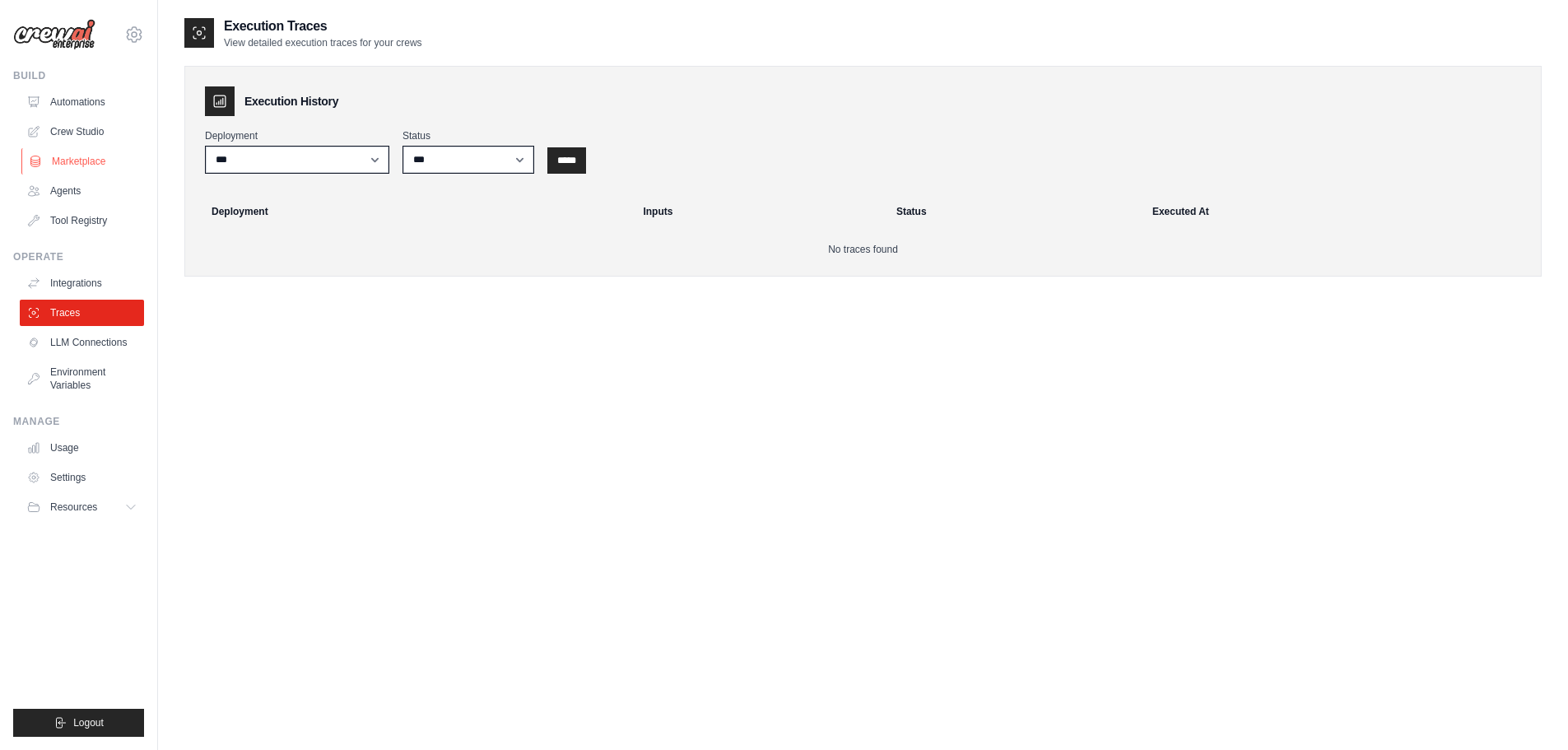
click at [87, 162] on link "Marketplace" at bounding box center [84, 161] width 125 height 26
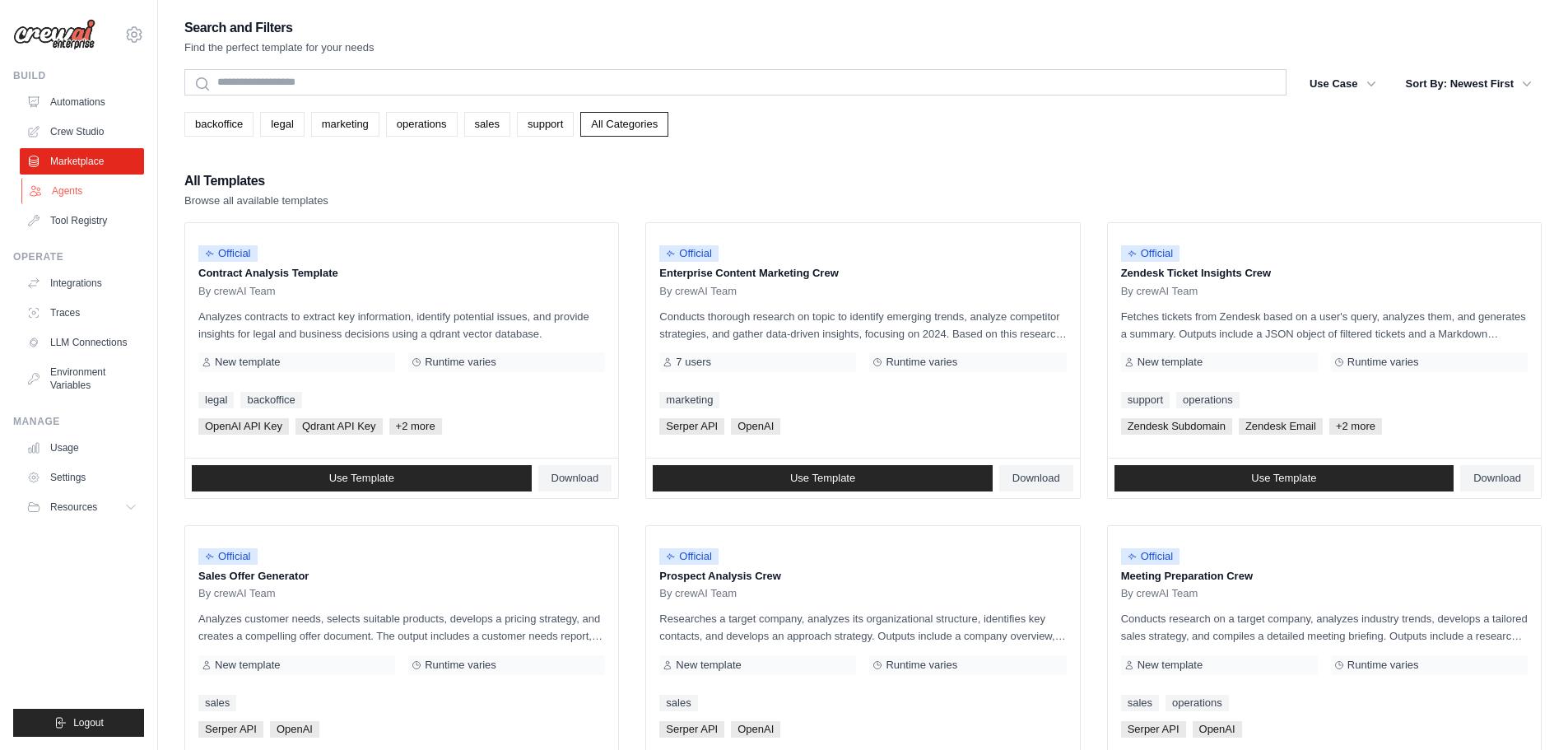
click at [88, 190] on link "Agents" at bounding box center [84, 190] width 125 height 26
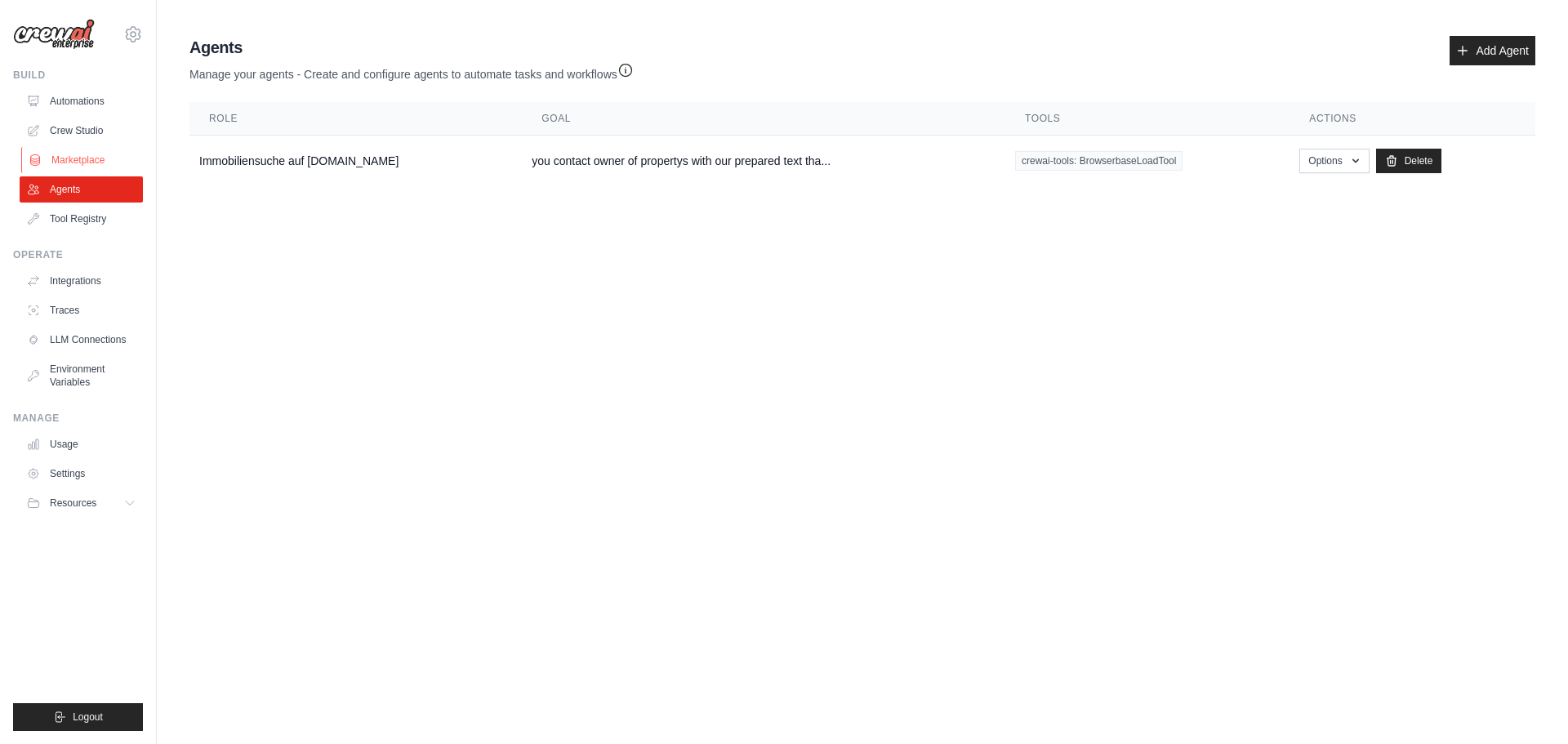
click at [79, 162] on link "Marketplace" at bounding box center [83, 159] width 124 height 26
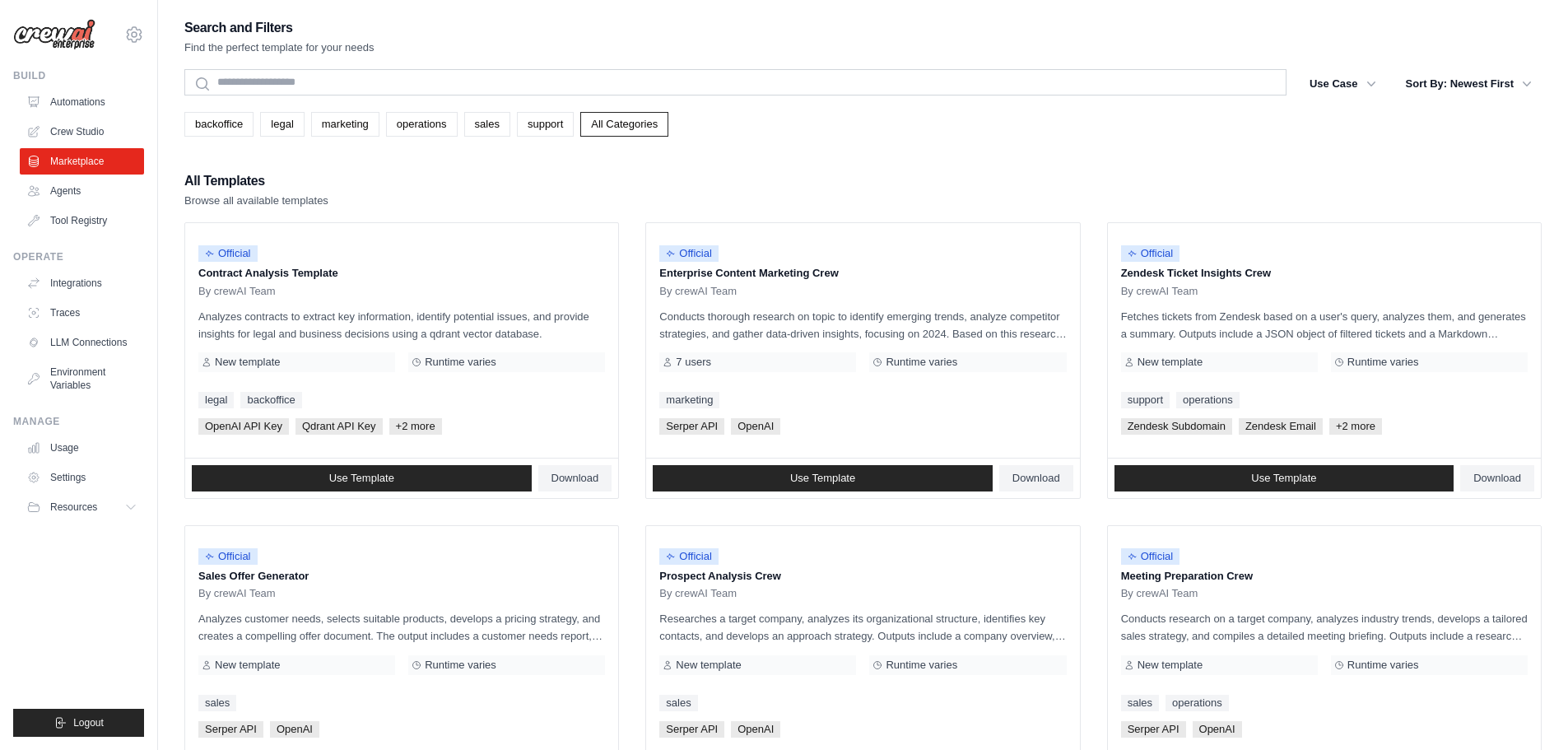
click at [79, 143] on link "Crew Studio" at bounding box center [82, 131] width 125 height 26
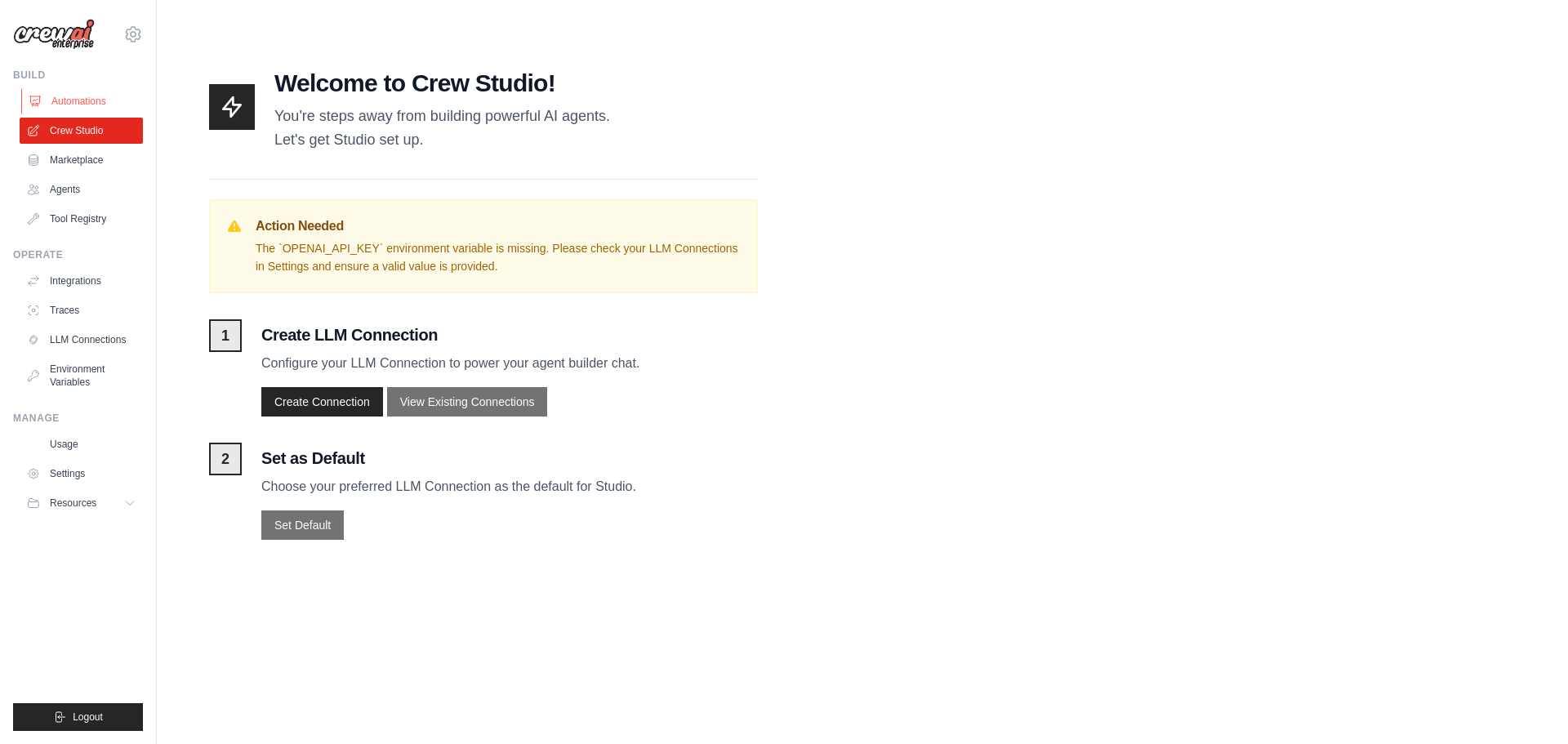
click at [73, 98] on link "Automations" at bounding box center [83, 100] width 124 height 26
